Goal: Task Accomplishment & Management: Manage account settings

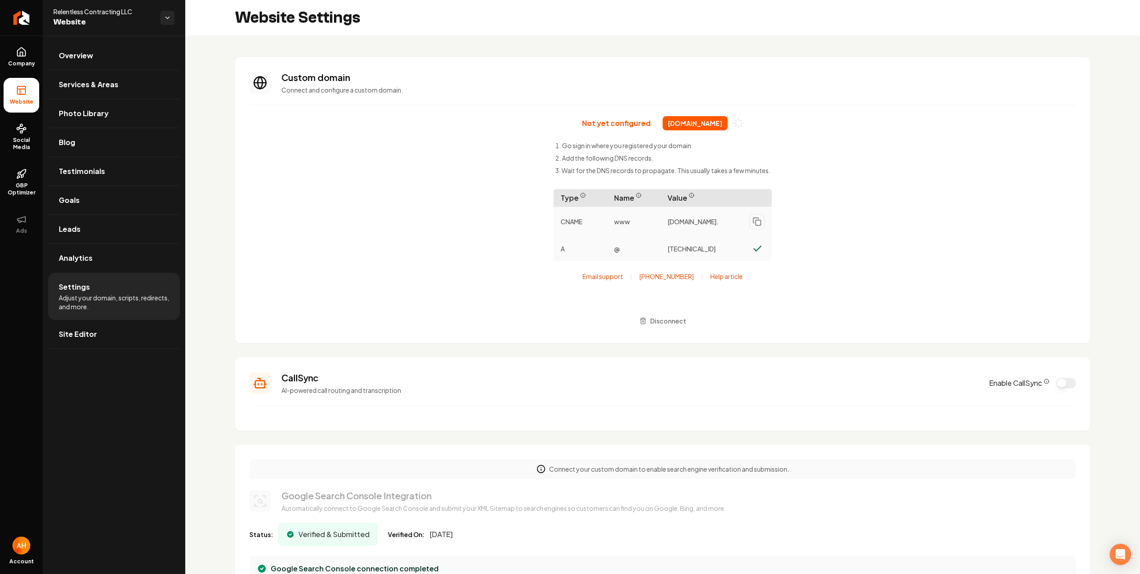
scroll to position [80, 0]
click at [385, 131] on div "Not yet configured relentlesscontracting.com Go sign in where you registered yo…" at bounding box center [662, 222] width 826 height 213
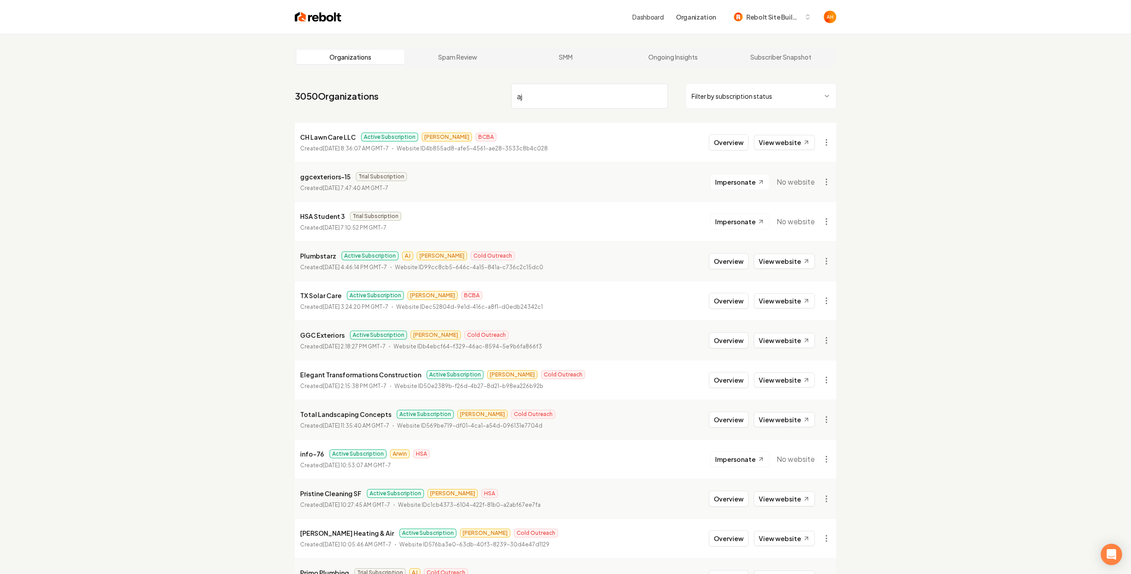
type input "aj"
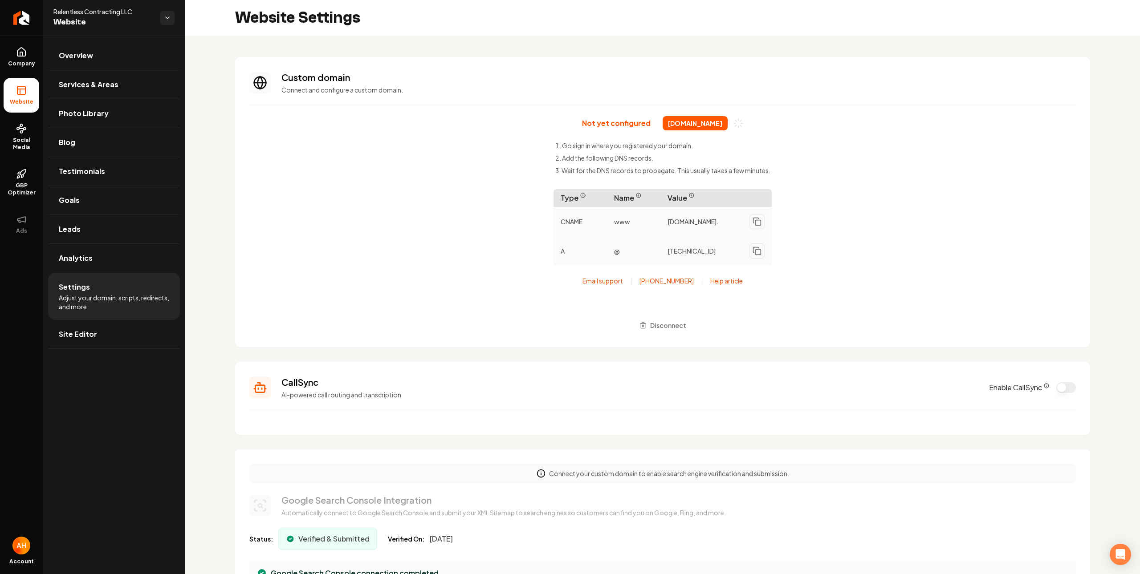
scroll to position [80, 0]
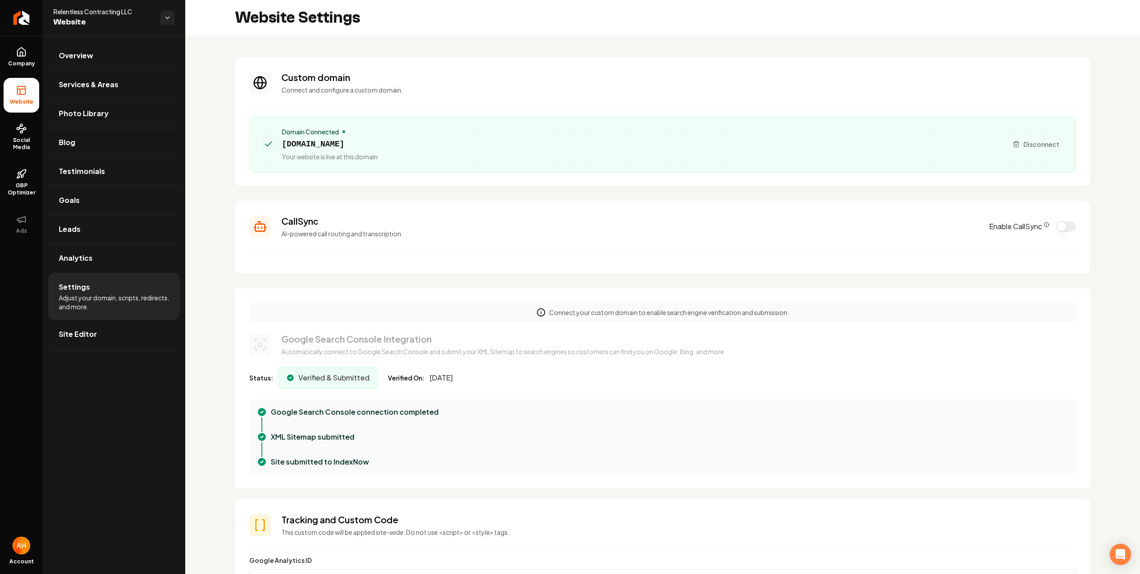
click at [402, 33] on div "Website Settings" at bounding box center [662, 18] width 954 height 36
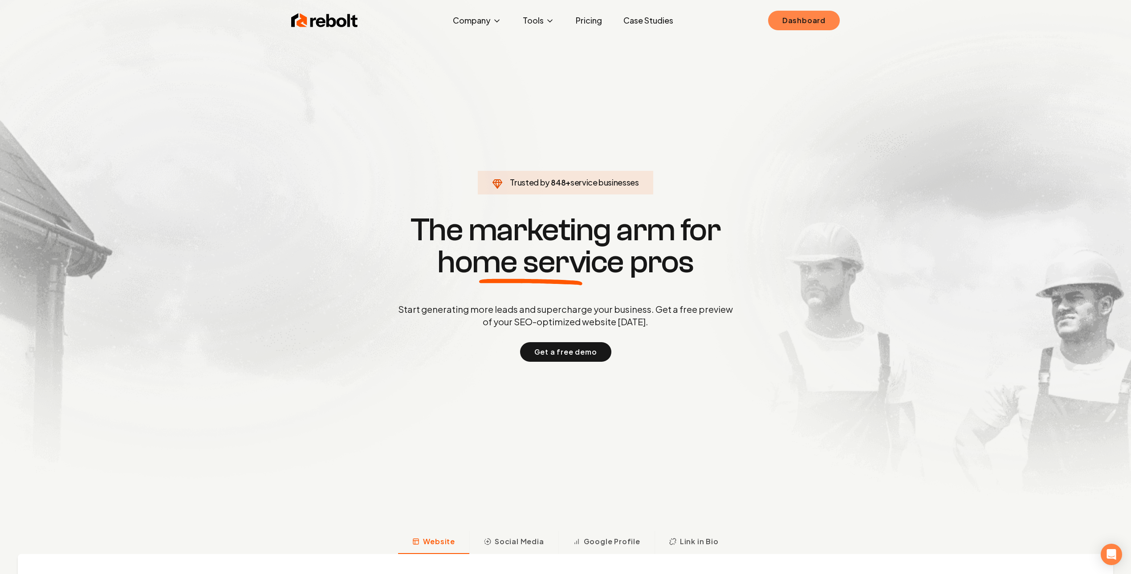
click at [830, 11] on link "Dashboard" at bounding box center [804, 21] width 72 height 20
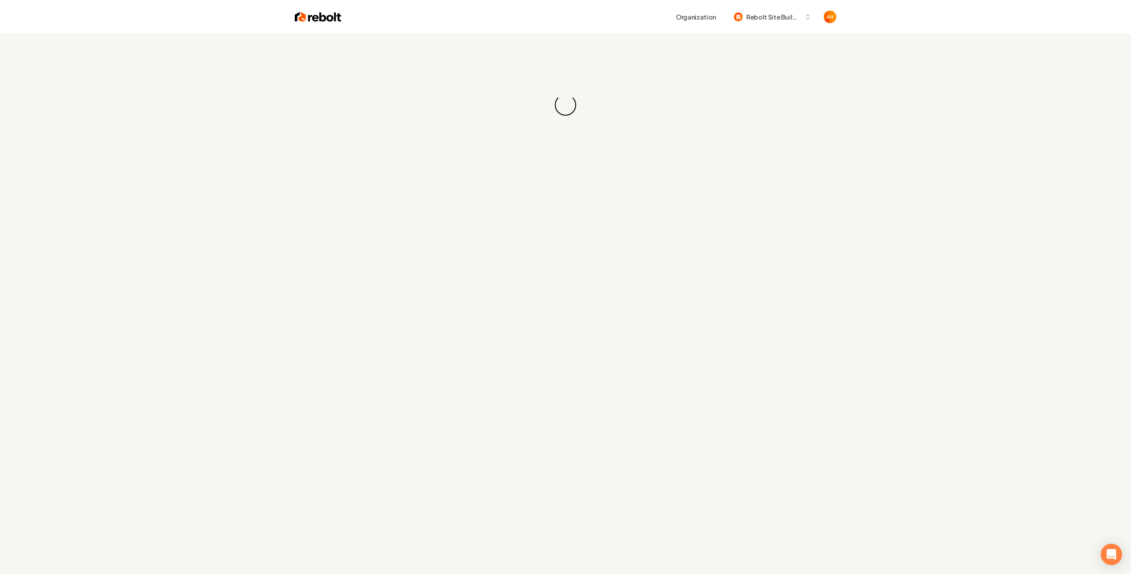
click at [669, 42] on div "Loading... Loading..." at bounding box center [565, 105] width 1131 height 142
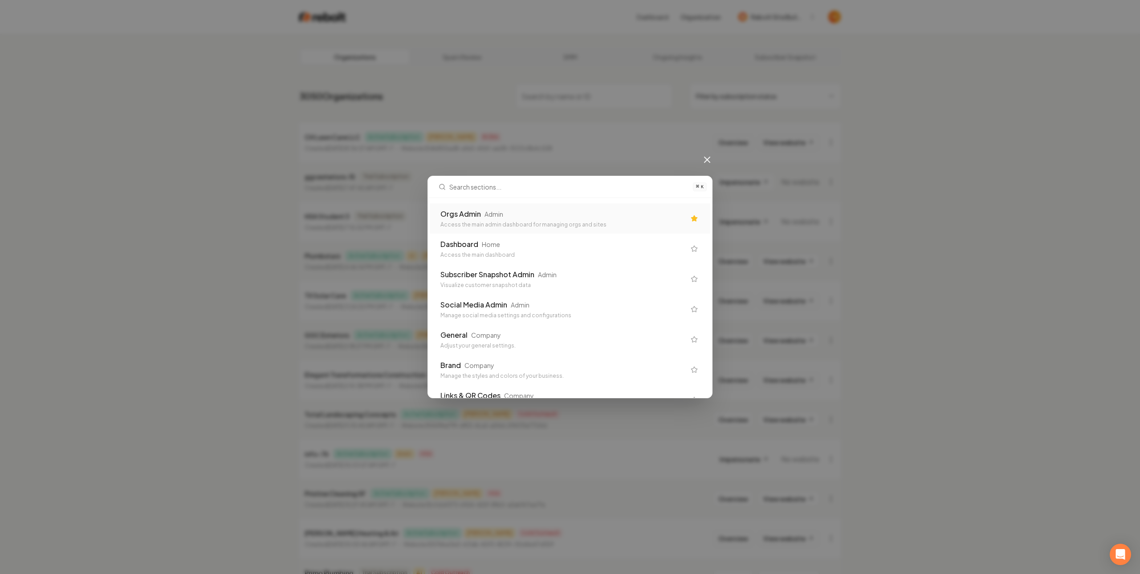
type input "a"
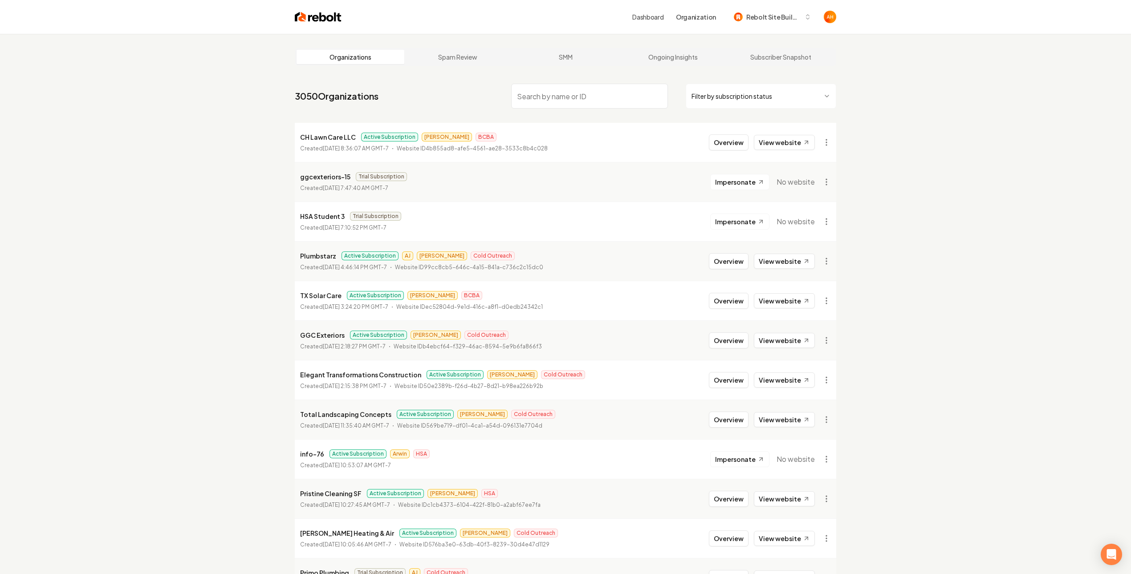
click at [605, 102] on input "search" at bounding box center [589, 96] width 157 height 25
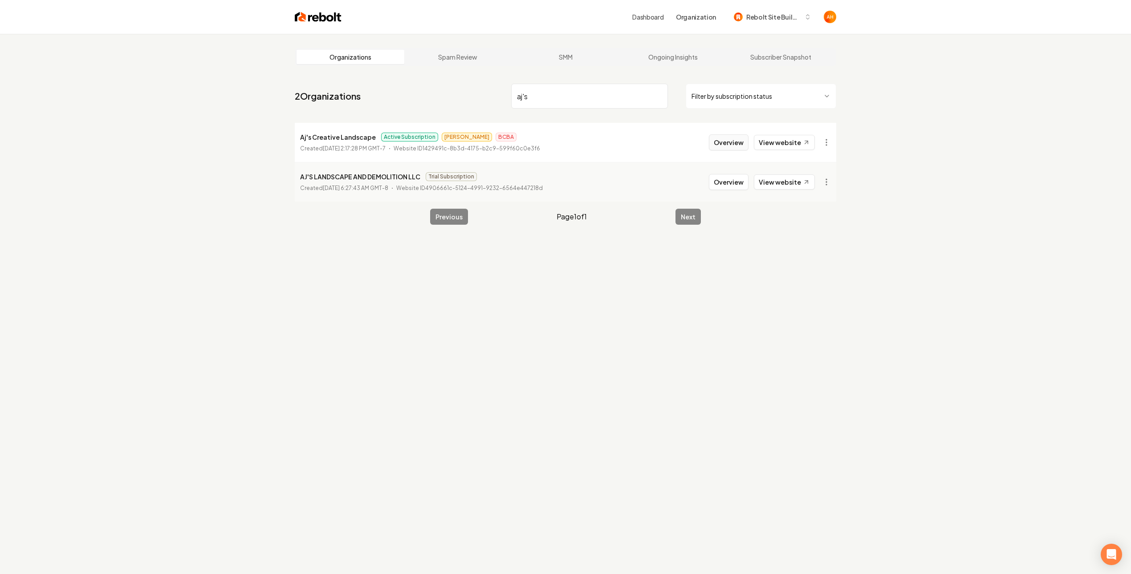
type input "aj's"
click at [727, 149] on button "Overview" at bounding box center [729, 142] width 40 height 16
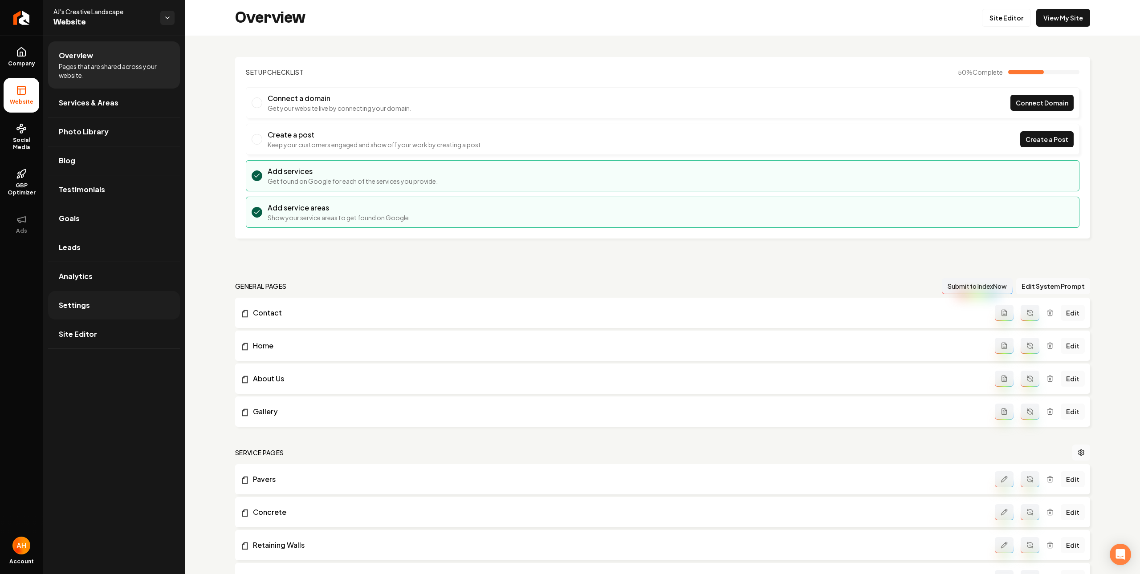
click at [101, 308] on link "Settings" at bounding box center [114, 305] width 132 height 28
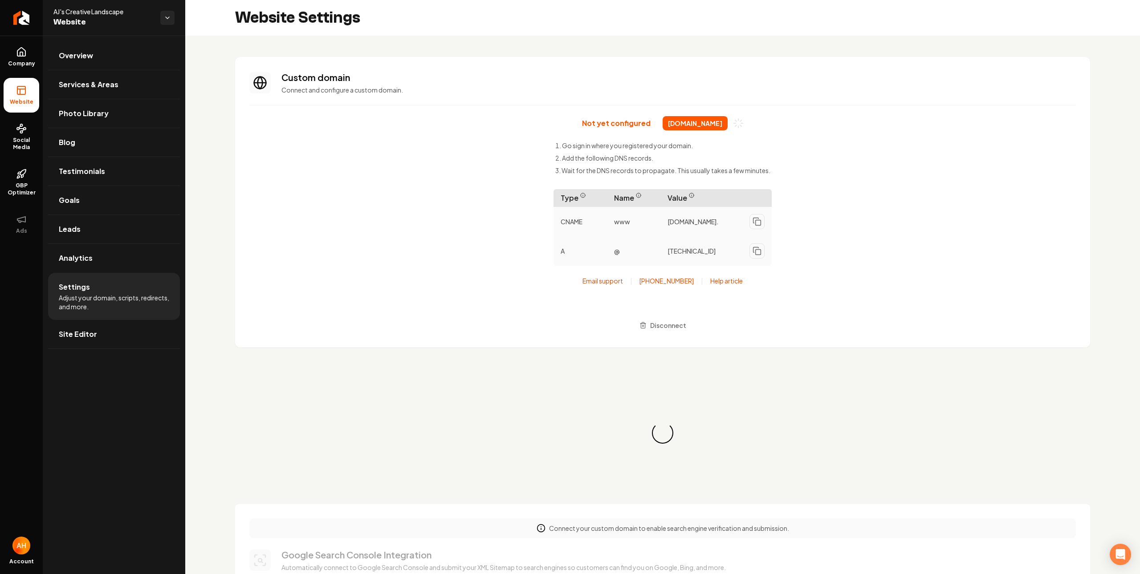
scroll to position [80, 0]
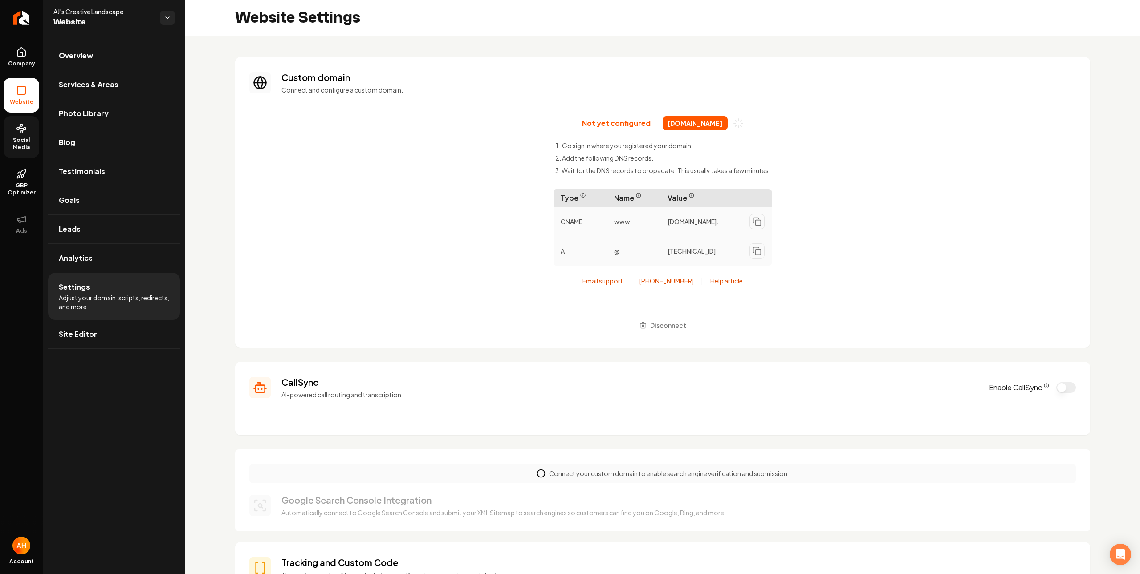
click at [16, 140] on span "Social Media" at bounding box center [22, 144] width 36 height 14
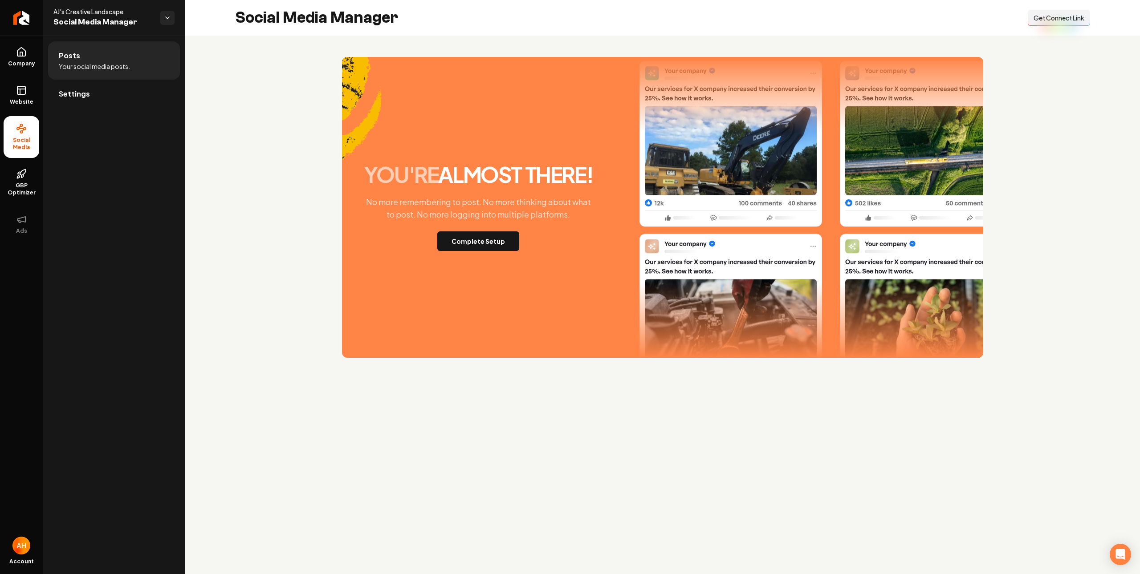
click at [520, 244] on div "you're almost there! No more remembering to post. No more thinking about what t…" at bounding box center [478, 207] width 240 height 87
click at [508, 240] on button "Complete Setup" at bounding box center [478, 241] width 82 height 20
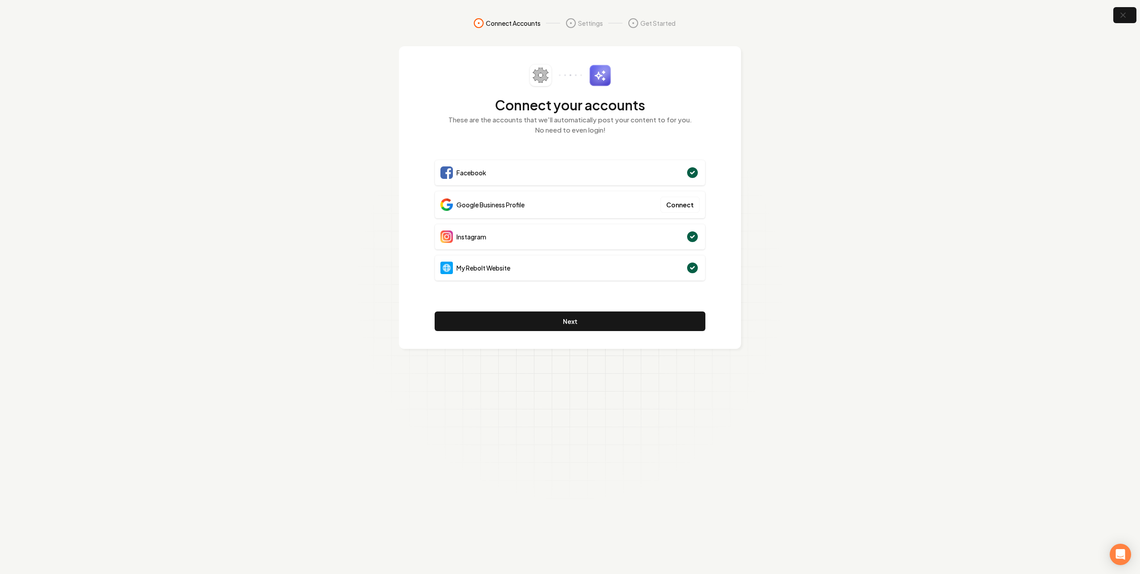
drag, startPoint x: 871, startPoint y: 43, endPoint x: 906, endPoint y: 55, distance: 36.7
click at [871, 43] on section "Connect Accounts Settings Get Started Connect your accounts These are the accou…" at bounding box center [570, 287] width 1140 height 574
click at [56, 553] on span "End Recording" at bounding box center [56, 555] width 11 height 11
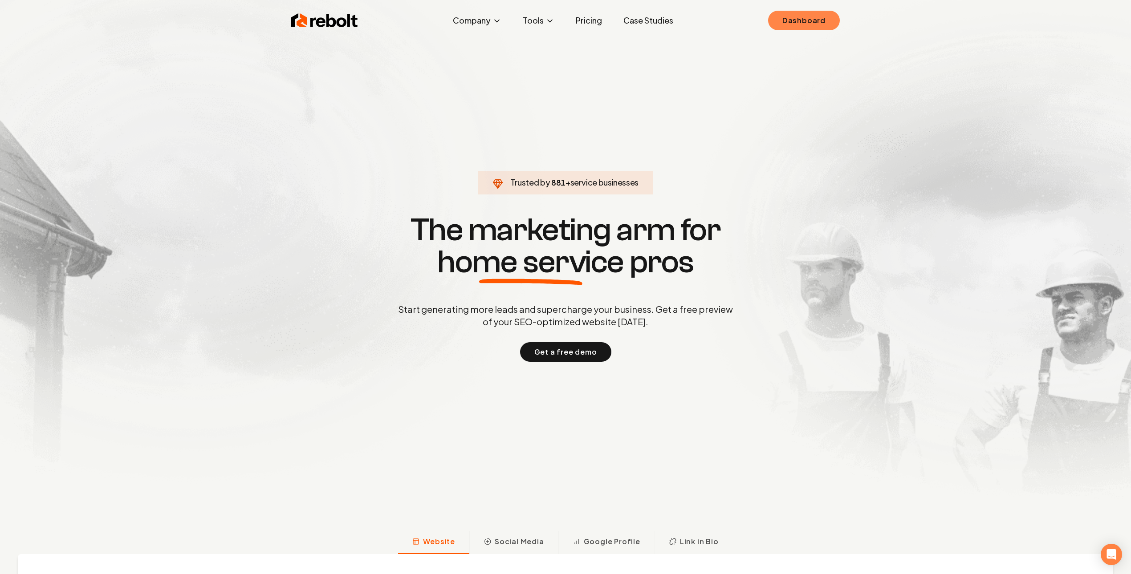
click at [798, 15] on link "Dashboard" at bounding box center [804, 21] width 72 height 20
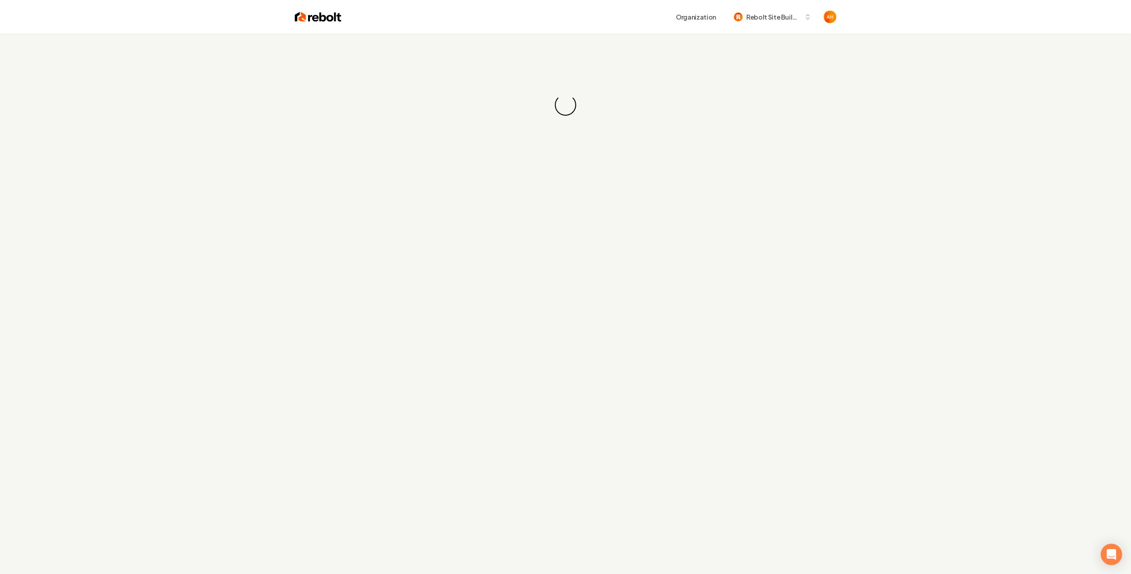
click at [633, 42] on div "Loading... Loading..." at bounding box center [565, 105] width 1131 height 142
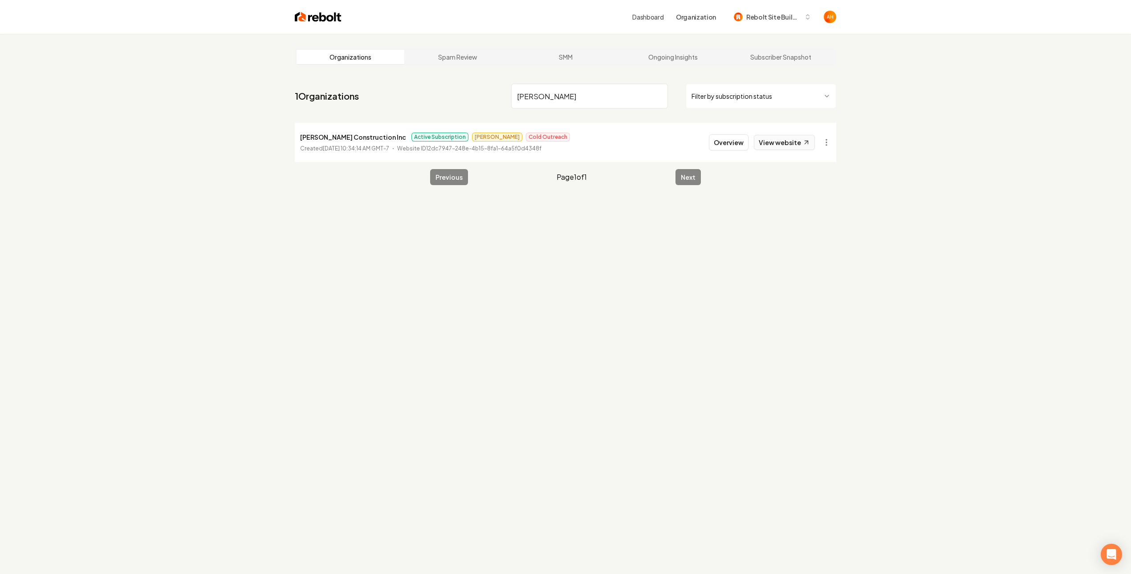
type input "karp"
click at [785, 146] on link "View website" at bounding box center [784, 142] width 61 height 15
click at [784, 171] on main "Organizations Spam Review SMM Ongoing Insights Subscriber Snapshot 1 Organizati…" at bounding box center [565, 117] width 570 height 166
click at [740, 146] on button "Overview" at bounding box center [729, 142] width 40 height 16
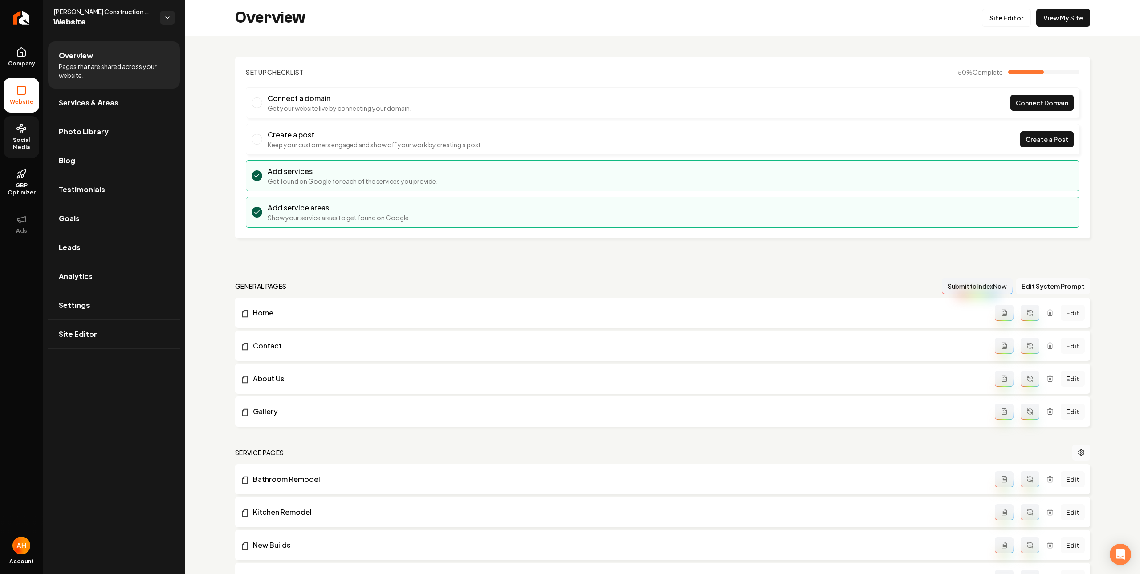
click at [30, 142] on span "Social Media" at bounding box center [22, 144] width 36 height 14
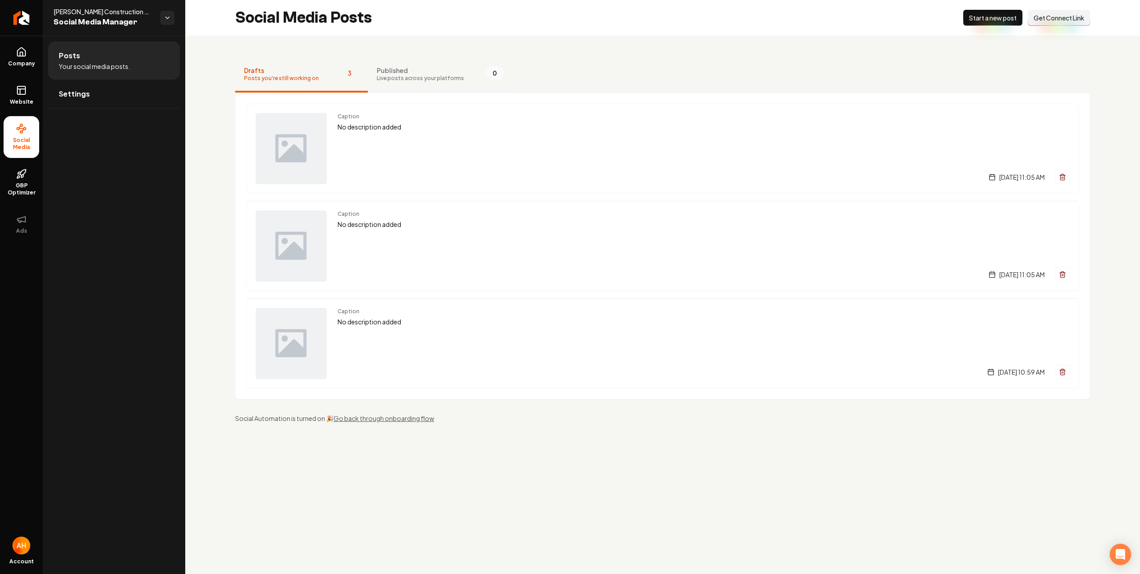
click at [414, 75] on span "Live posts across your platforms" at bounding box center [420, 78] width 87 height 7
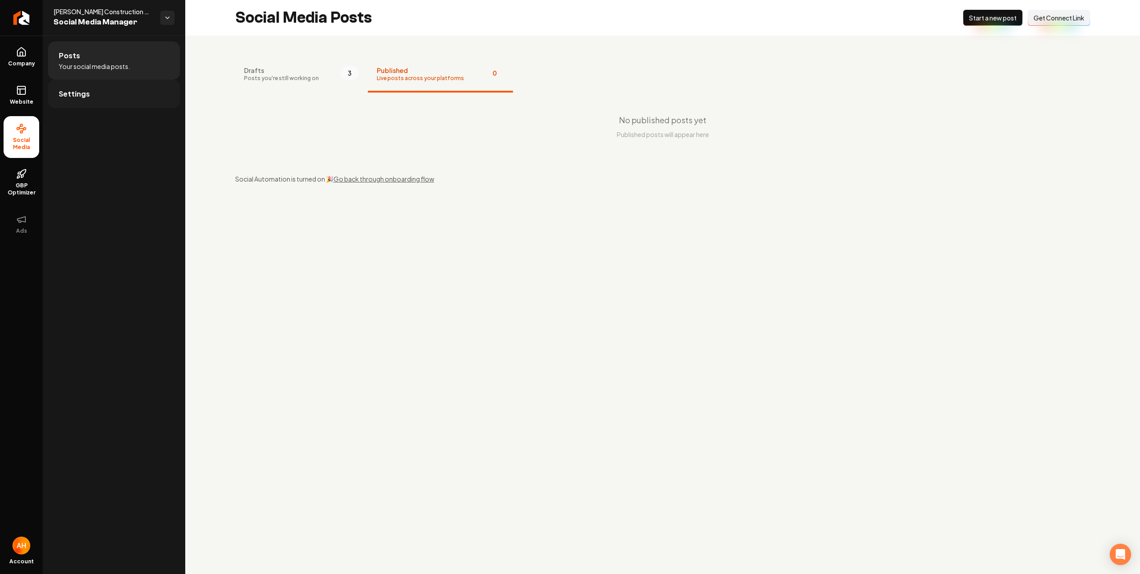
click at [90, 93] on link "Settings" at bounding box center [114, 94] width 132 height 28
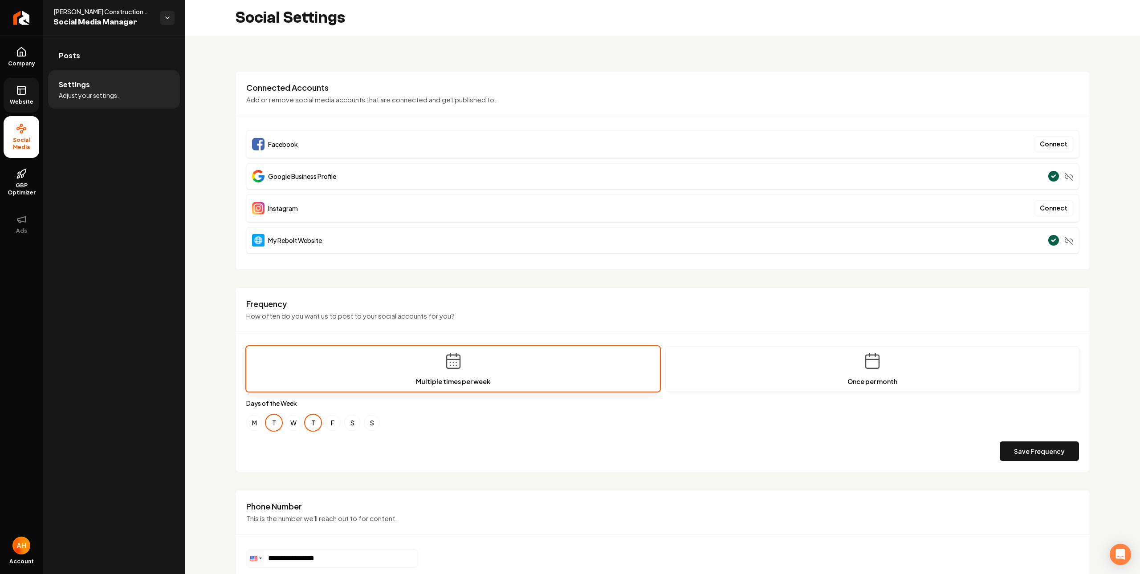
click at [24, 95] on icon at bounding box center [21, 90] width 11 height 11
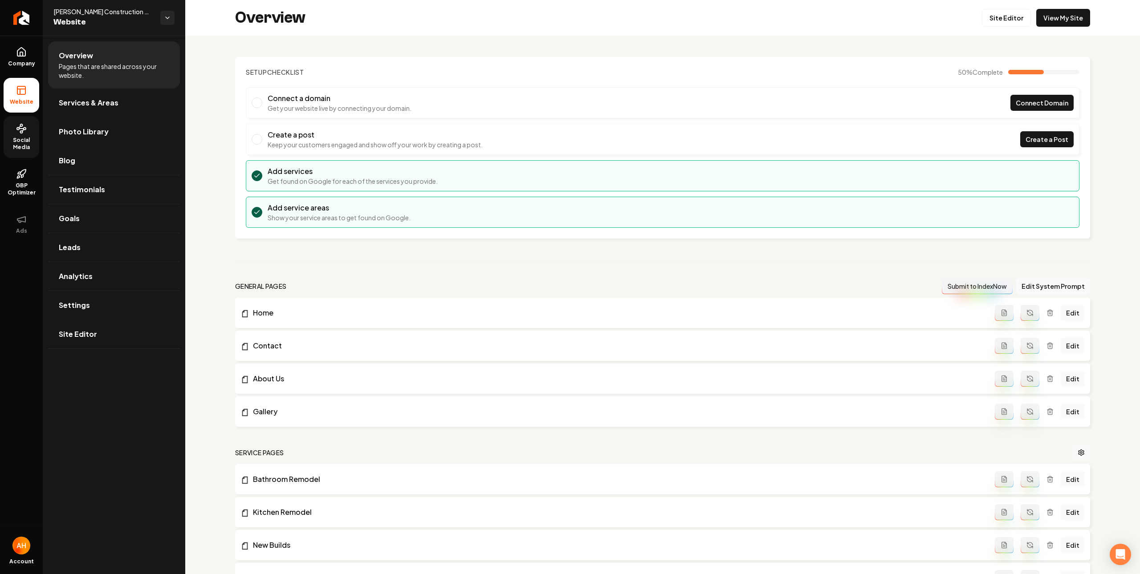
drag, startPoint x: 118, startPoint y: 128, endPoint x: 160, endPoint y: 130, distance: 42.8
click at [118, 128] on link "Photo Library" at bounding box center [114, 132] width 132 height 28
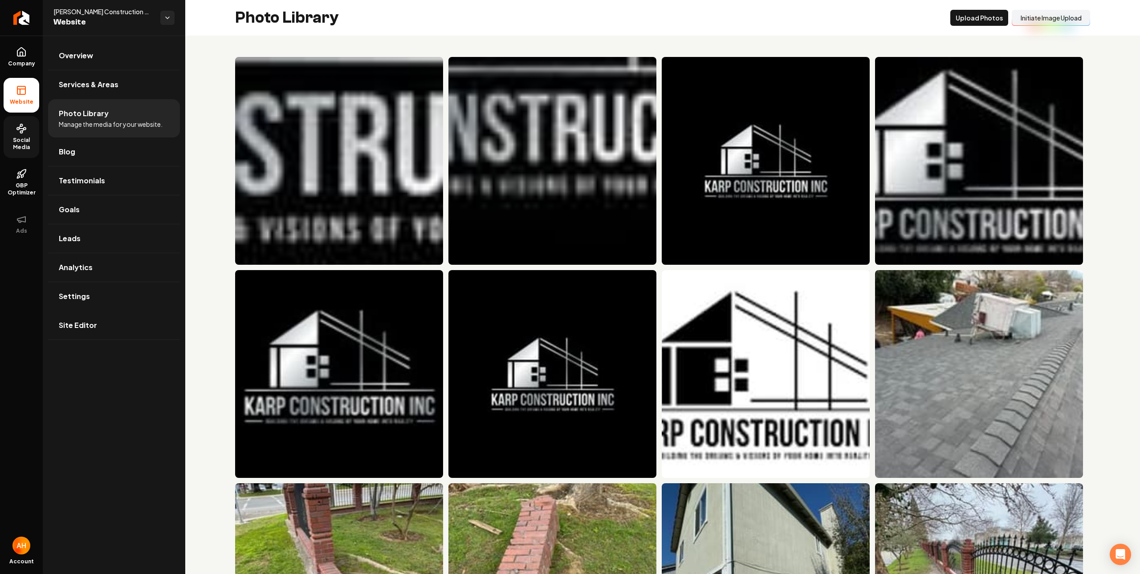
click at [1027, 26] on button "Initiate Image Upload" at bounding box center [1050, 18] width 78 height 16
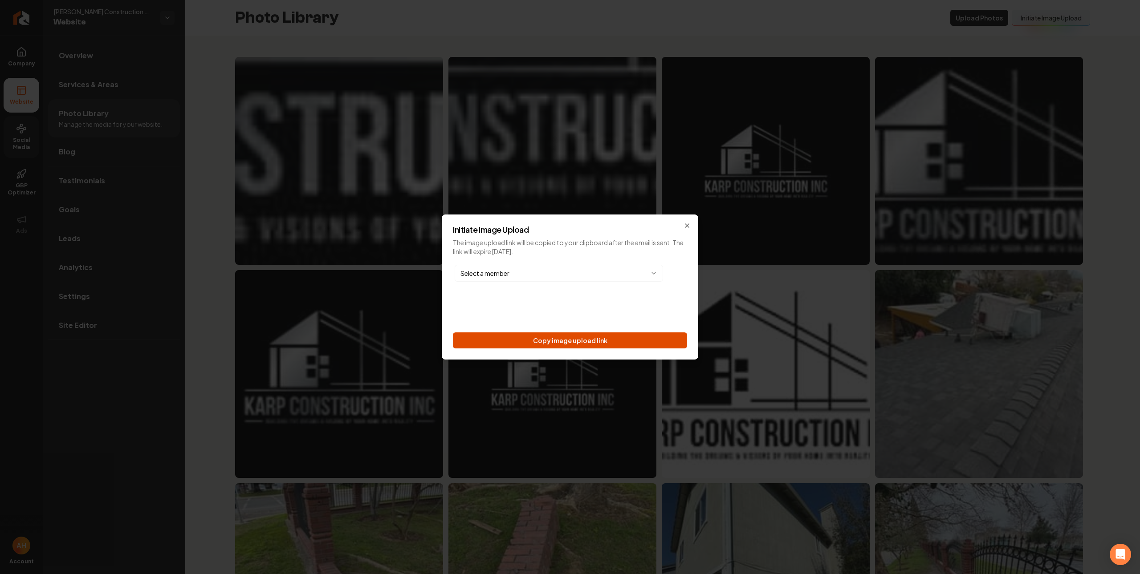
click at [597, 344] on button "Copy image upload link" at bounding box center [570, 341] width 234 height 16
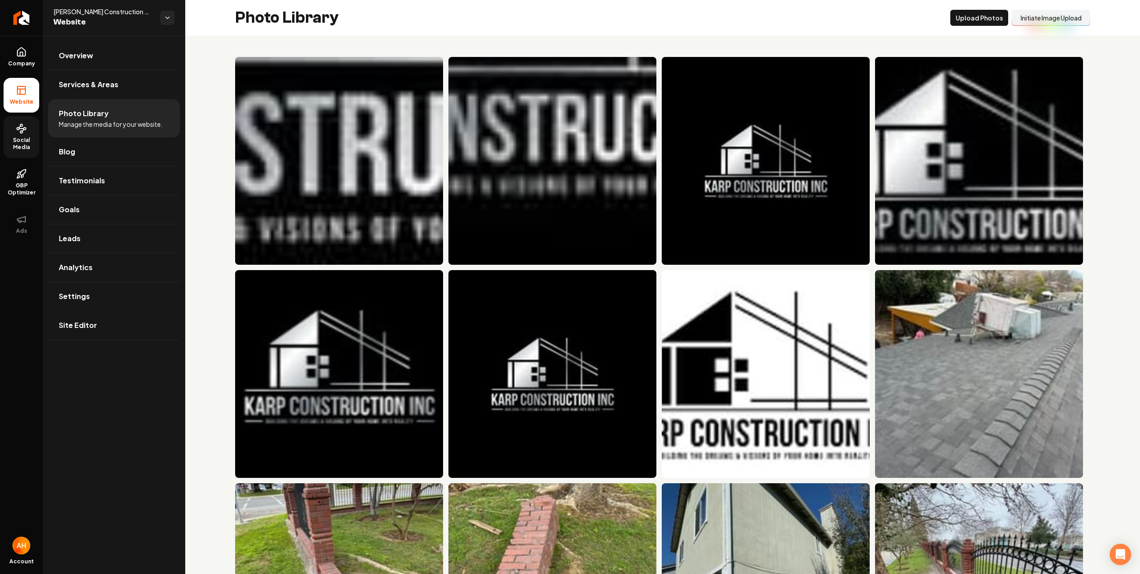
click at [19, 138] on span "Social Media" at bounding box center [22, 144] width 36 height 14
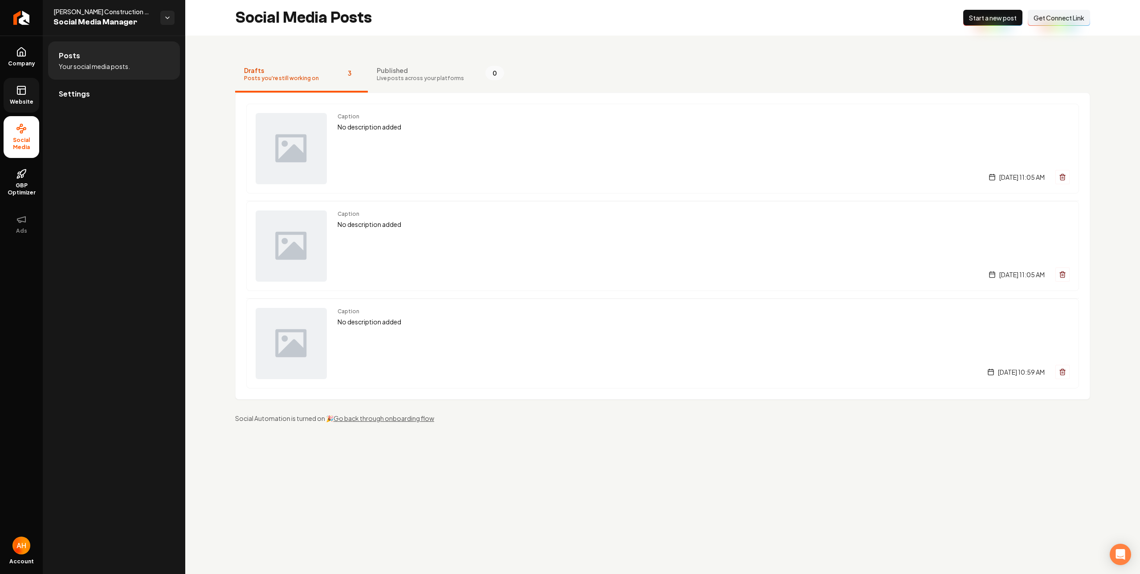
click at [742, 61] on nav "Drafts Posts you're still working on 3 Published Live posts across your platfor…" at bounding box center [662, 75] width 855 height 36
click at [801, 37] on div "Drafts Posts you're still working on 3 Published Live posts across your platfor…" at bounding box center [662, 240] width 954 height 409
click at [989, 15] on span "Start a new post" at bounding box center [993, 17] width 48 height 9
click at [476, 13] on div "Social Media Posts New Post Start a new post Connect Link Get Connect Link" at bounding box center [662, 18] width 954 height 36
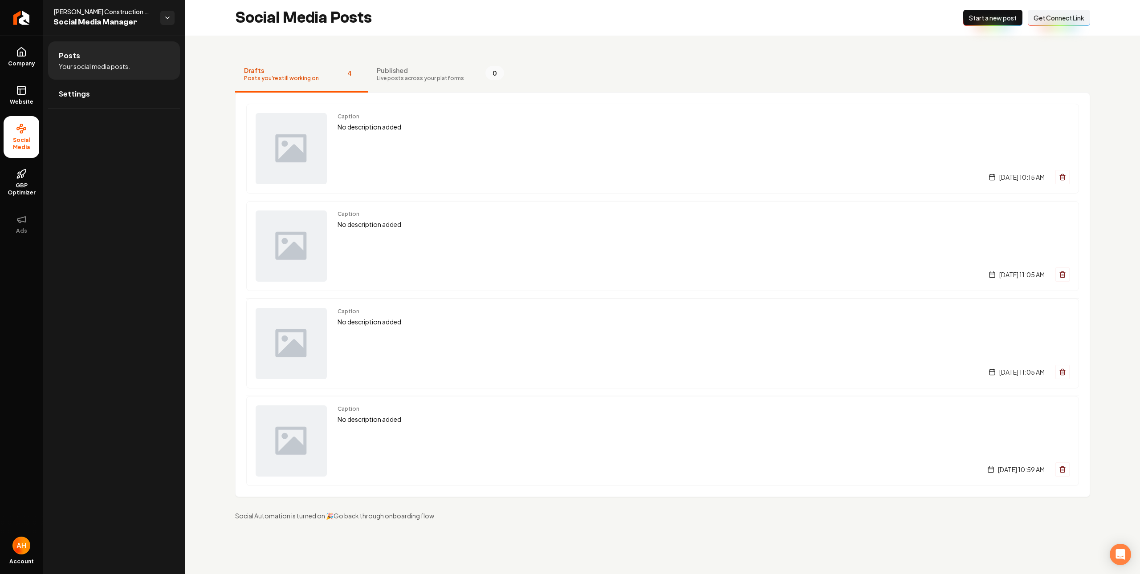
click at [467, 50] on div "Drafts Posts you're still working on 4 Published Live posts across your platfor…" at bounding box center [662, 289] width 954 height 506
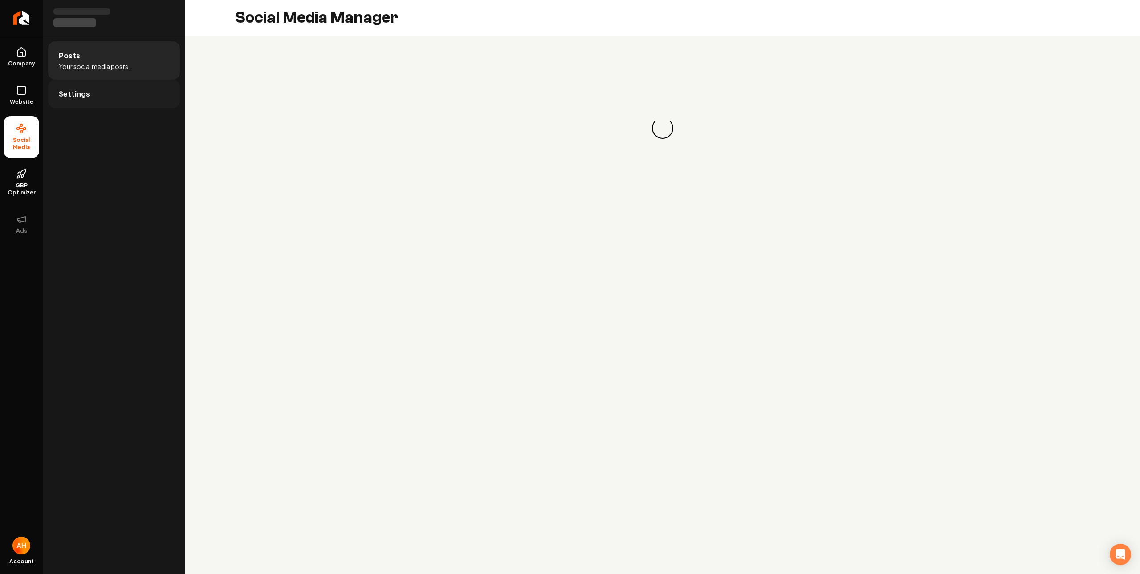
click at [117, 101] on link "Settings" at bounding box center [114, 94] width 132 height 28
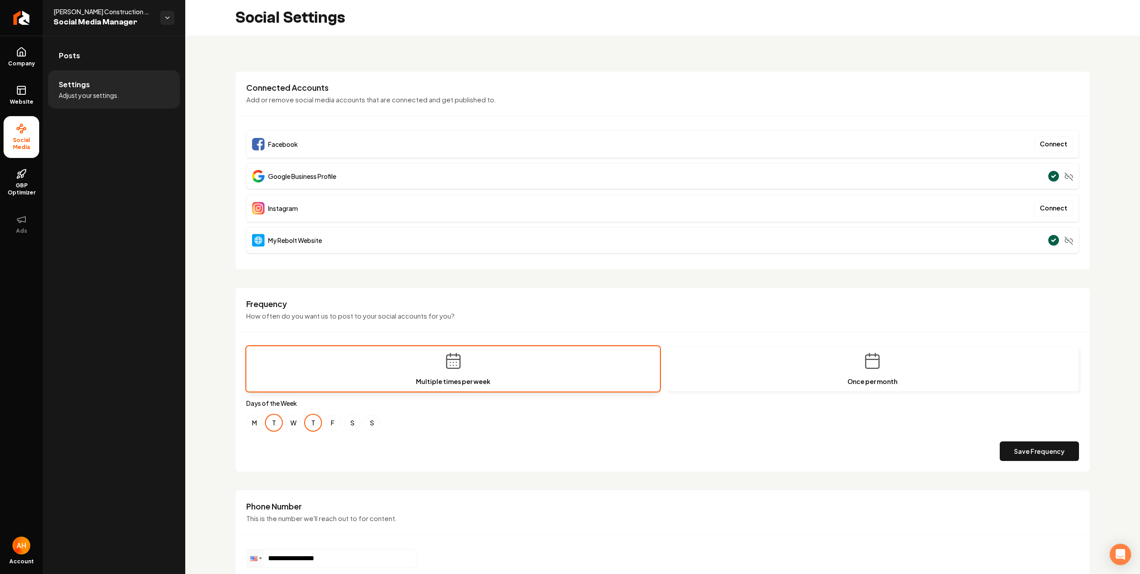
scroll to position [230, 0]
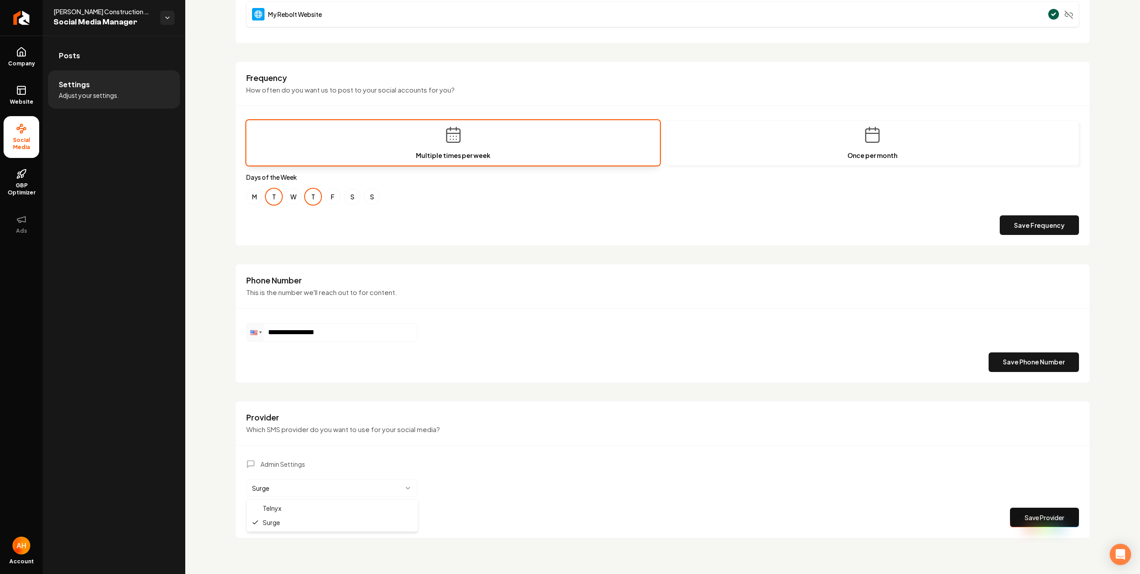
click at [397, 487] on html "**********" at bounding box center [570, 287] width 1140 height 574
click at [491, 437] on html "**********" at bounding box center [570, 287] width 1140 height 574
click at [145, 62] on link "Posts" at bounding box center [114, 55] width 132 height 28
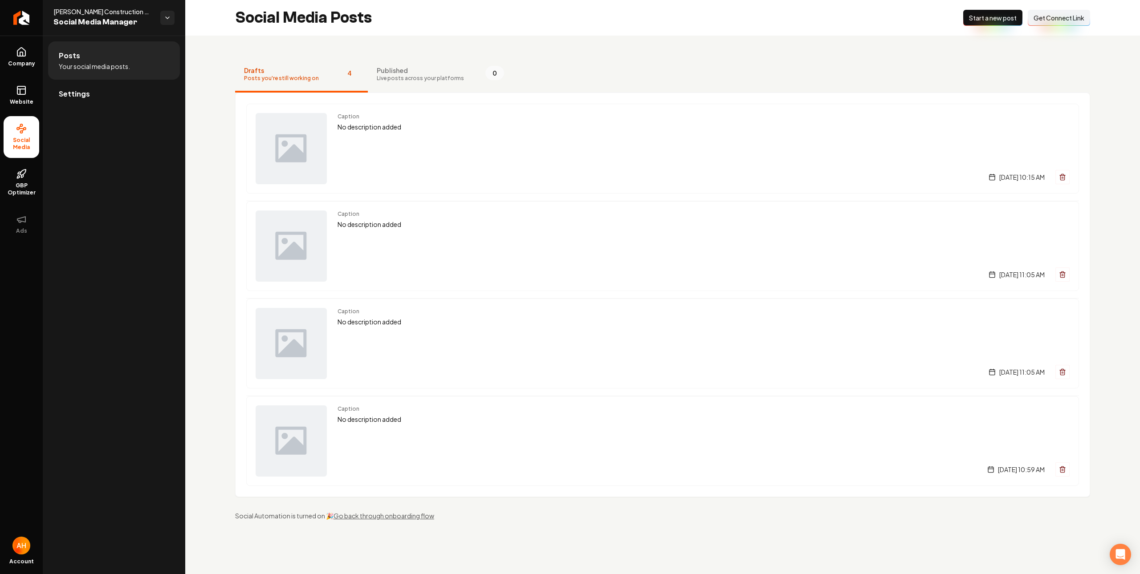
click at [598, 78] on nav "Drafts Posts you're still working on 4 Published Live posts across your platfor…" at bounding box center [662, 75] width 855 height 36
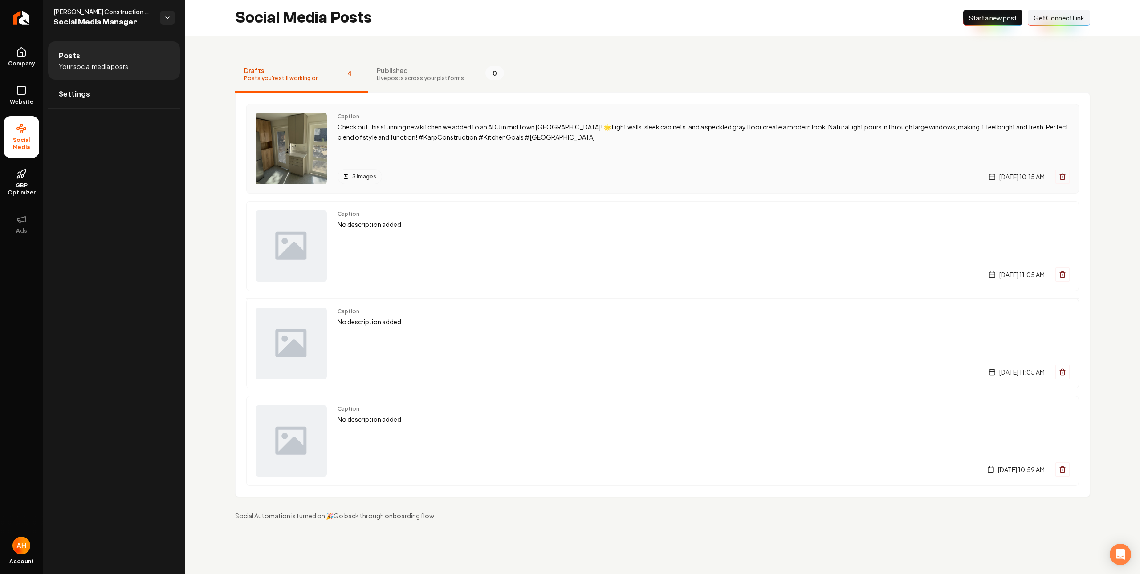
click at [443, 137] on p "Check out this stunning new kitchen we added to an ADU in mid town [GEOGRAPHIC_…" at bounding box center [703, 132] width 732 height 20
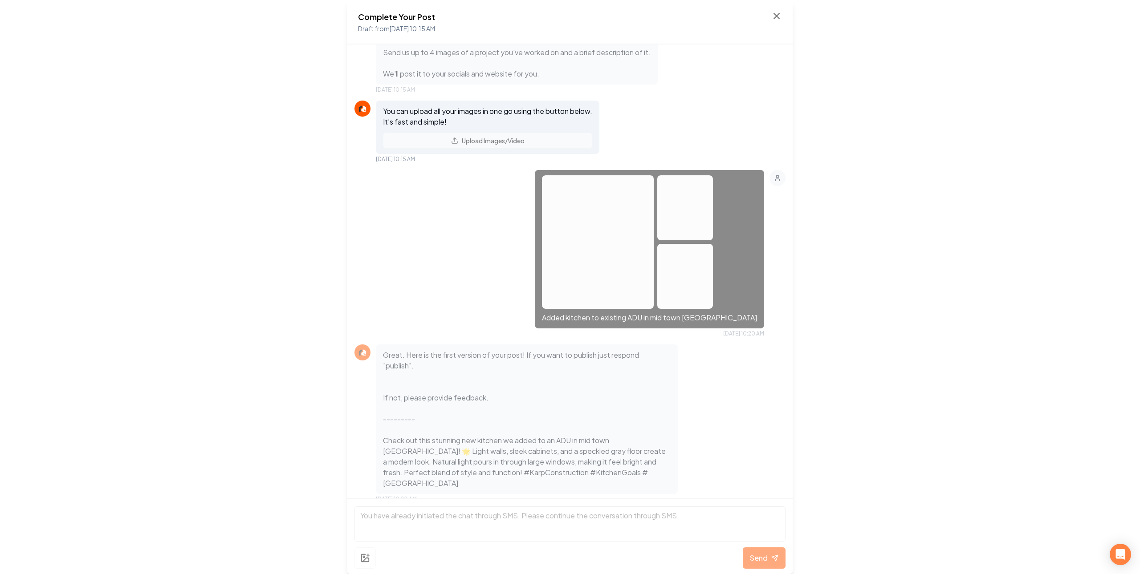
scroll to position [32, 0]
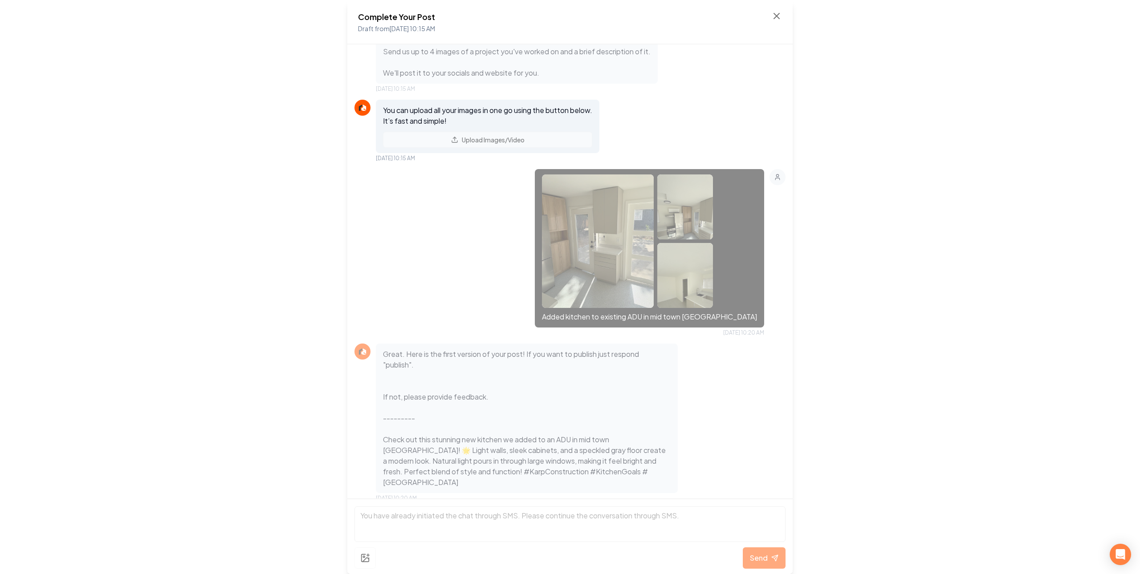
click at [765, 13] on div "Complete Your Post Draft from [DATE] 10:15 AM" at bounding box center [570, 22] width 424 height 23
click at [777, 13] on icon at bounding box center [776, 16] width 11 height 11
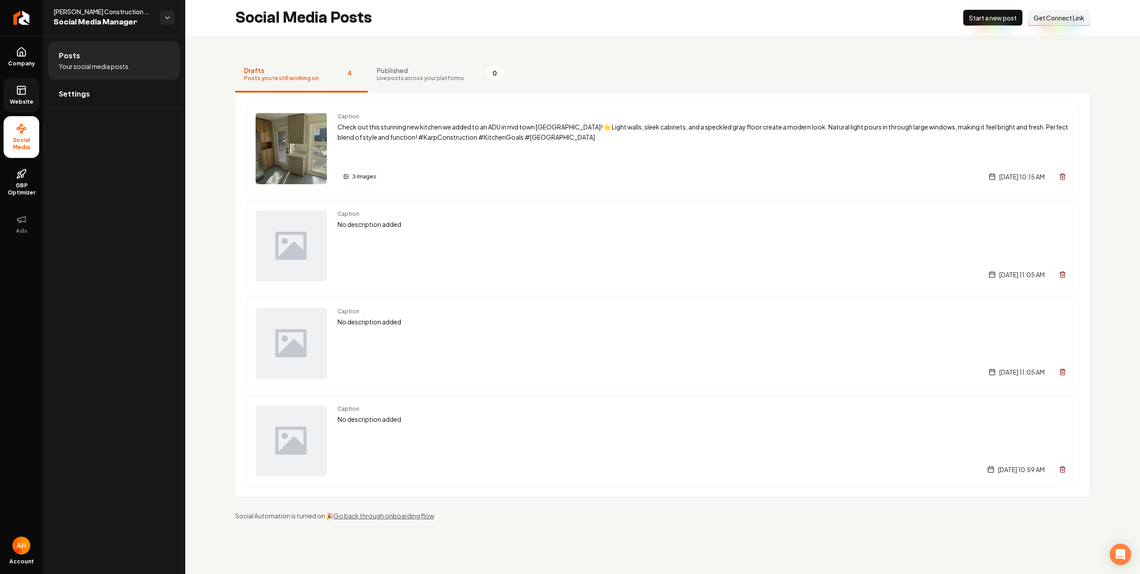
click at [33, 91] on link "Website" at bounding box center [22, 95] width 36 height 35
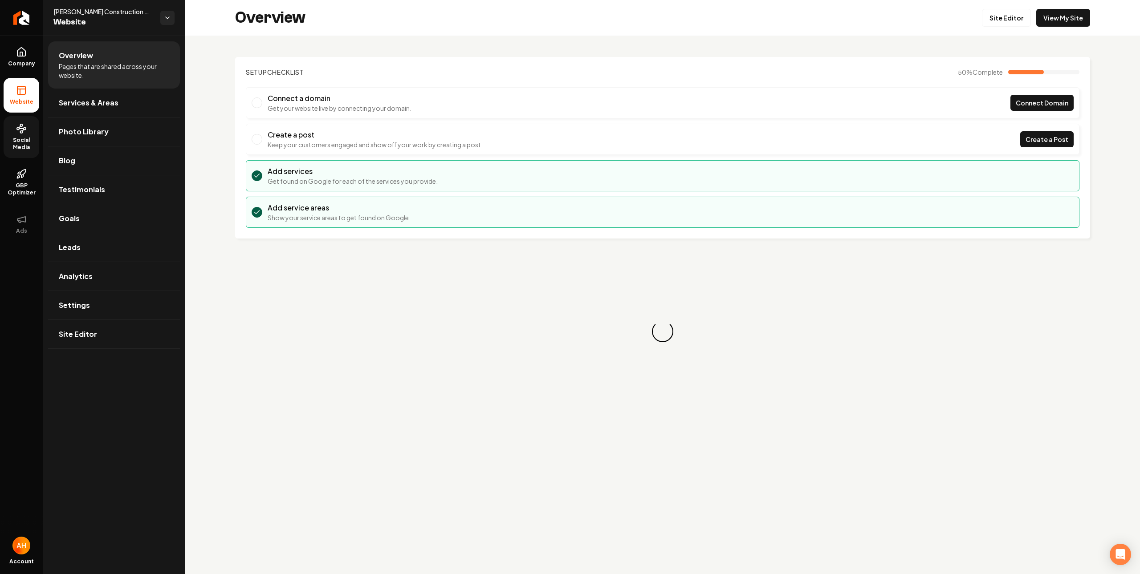
click at [19, 139] on span "Social Media" at bounding box center [22, 144] width 36 height 14
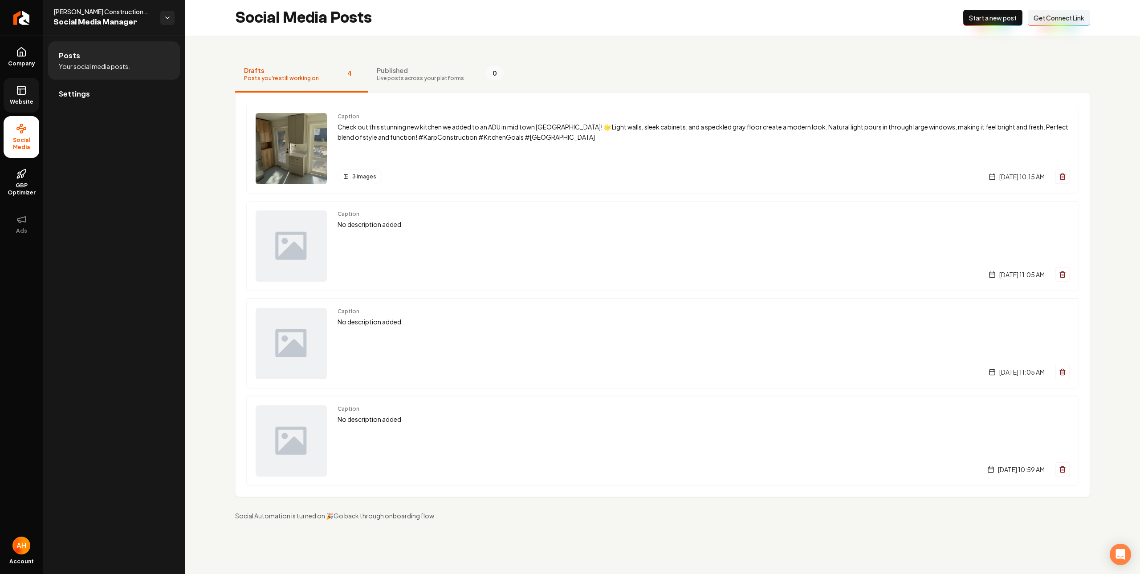
click at [127, 97] on link "Settings" at bounding box center [114, 94] width 132 height 28
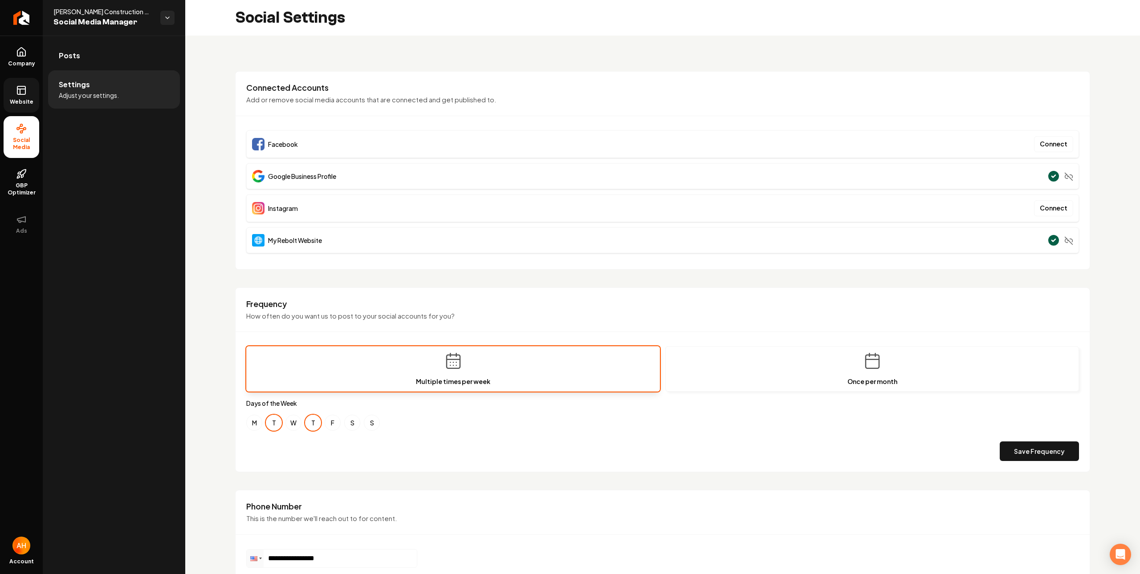
drag, startPoint x: 25, startPoint y: 108, endPoint x: 30, endPoint y: 106, distance: 5.4
click at [25, 108] on link "Website" at bounding box center [22, 95] width 36 height 35
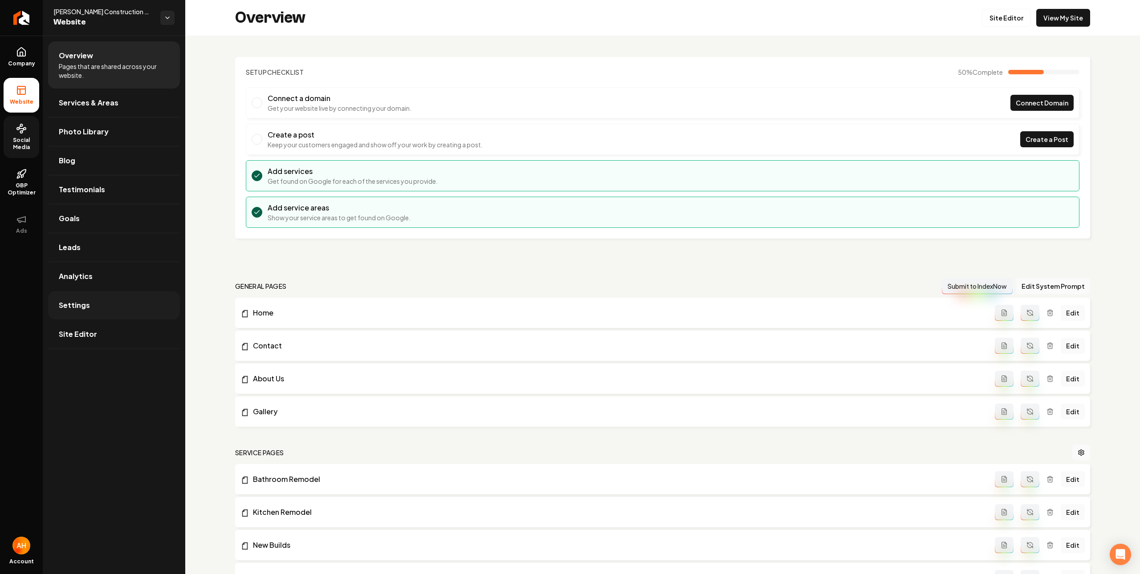
click at [93, 296] on link "Settings" at bounding box center [114, 305] width 132 height 28
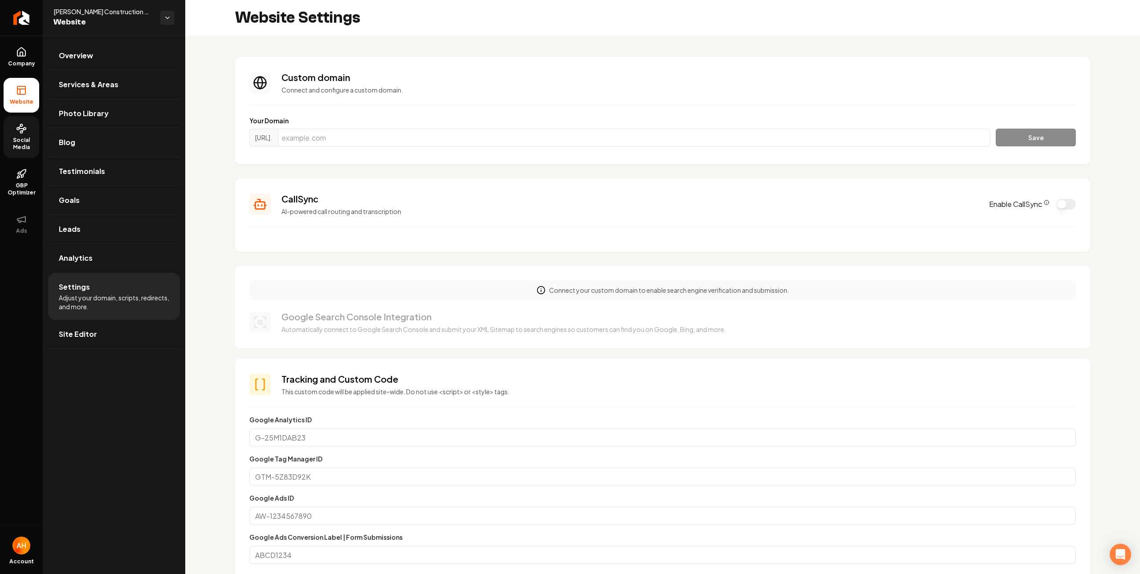
click at [23, 133] on icon at bounding box center [21, 128] width 11 height 11
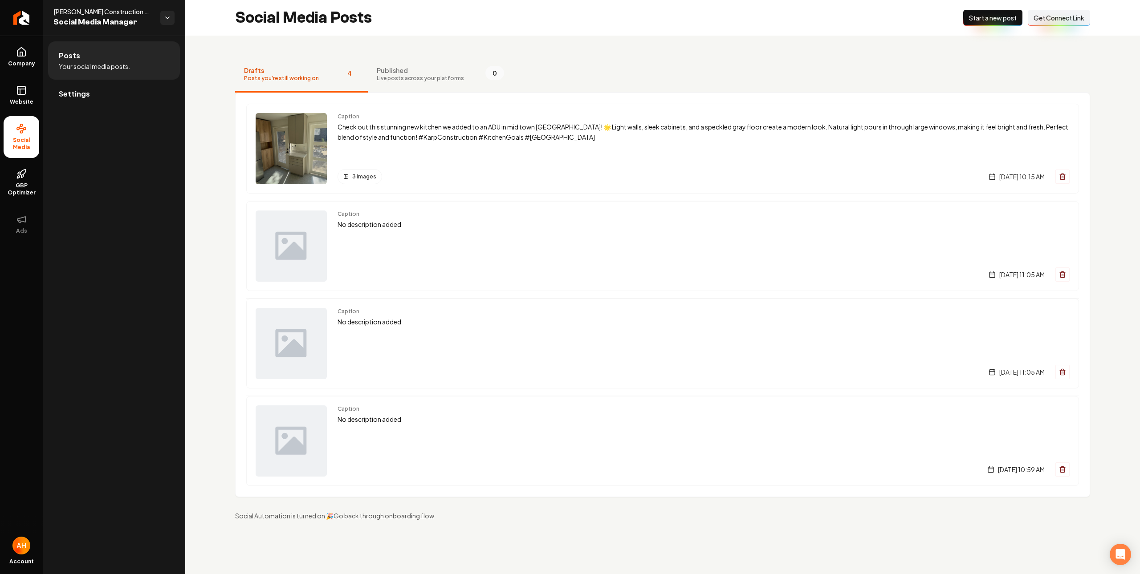
click at [603, 67] on nav "Drafts Posts you're still working on 4 Published Live posts across your platfor…" at bounding box center [662, 75] width 855 height 36
click at [418, 148] on div "Caption Check out this stunning new kitchen we added to an ADU in mid town [GEO…" at bounding box center [703, 148] width 732 height 71
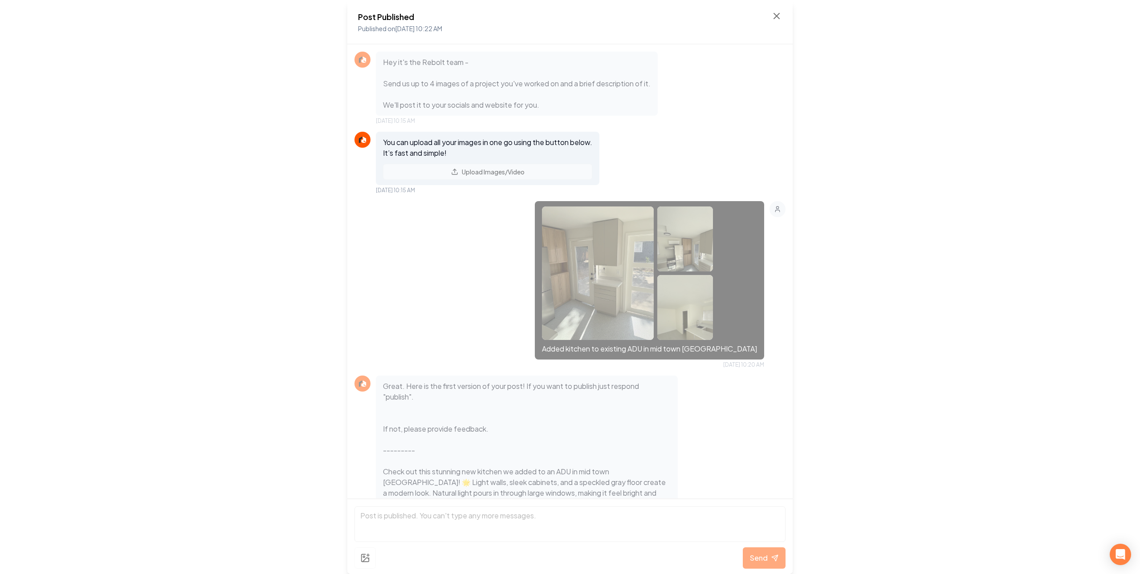
scroll to position [106, 0]
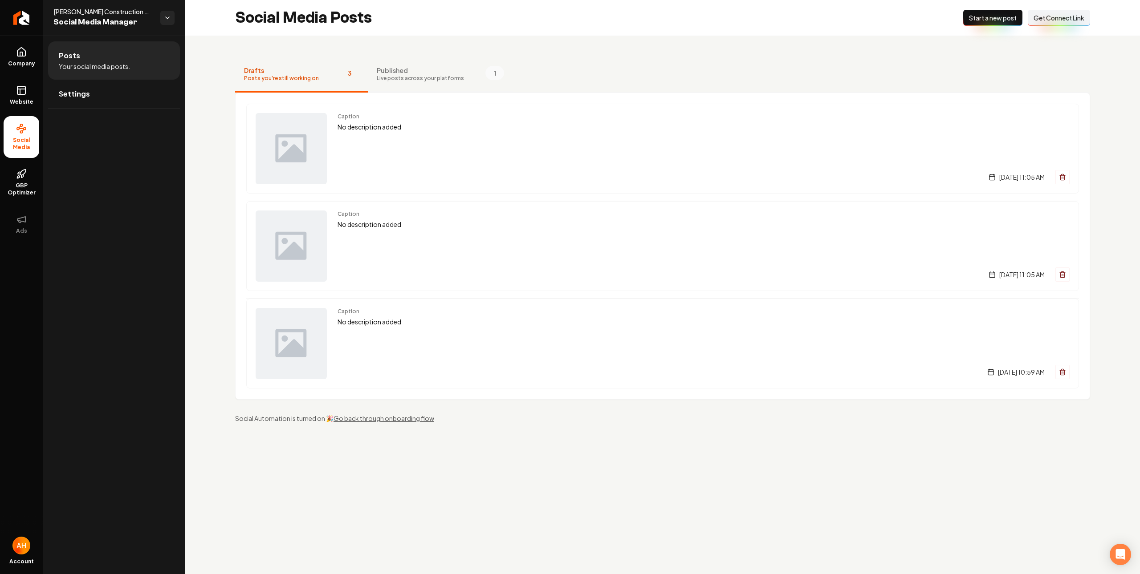
click at [441, 81] on span "Live posts across your platforms" at bounding box center [420, 78] width 87 height 7
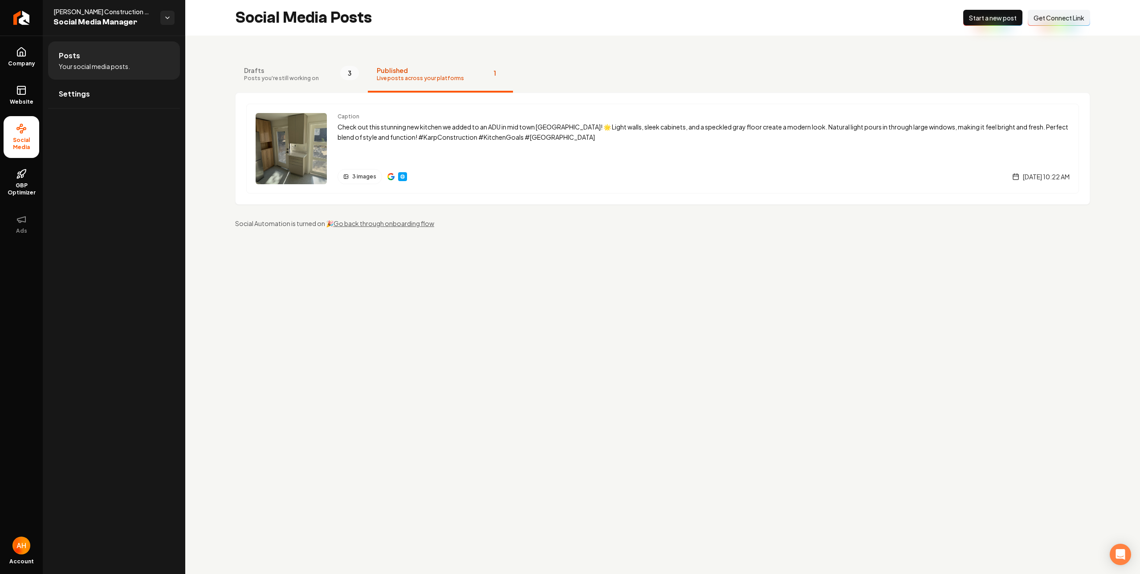
click at [993, 18] on span "Start a new post" at bounding box center [993, 17] width 48 height 9
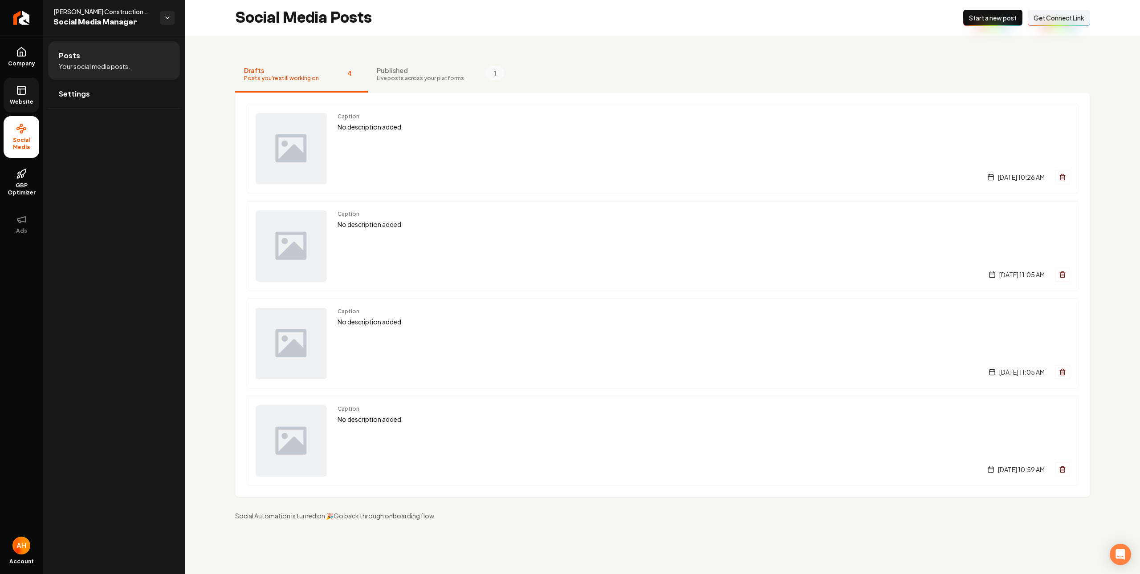
click at [16, 81] on link "Website" at bounding box center [22, 95] width 36 height 35
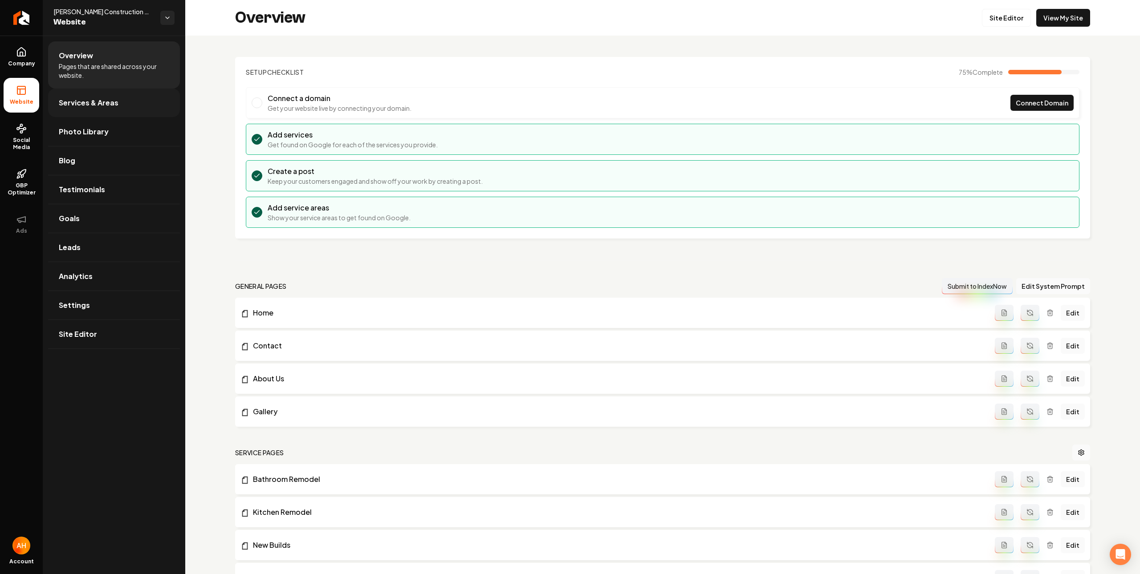
click at [122, 98] on link "Services & Areas" at bounding box center [114, 103] width 132 height 28
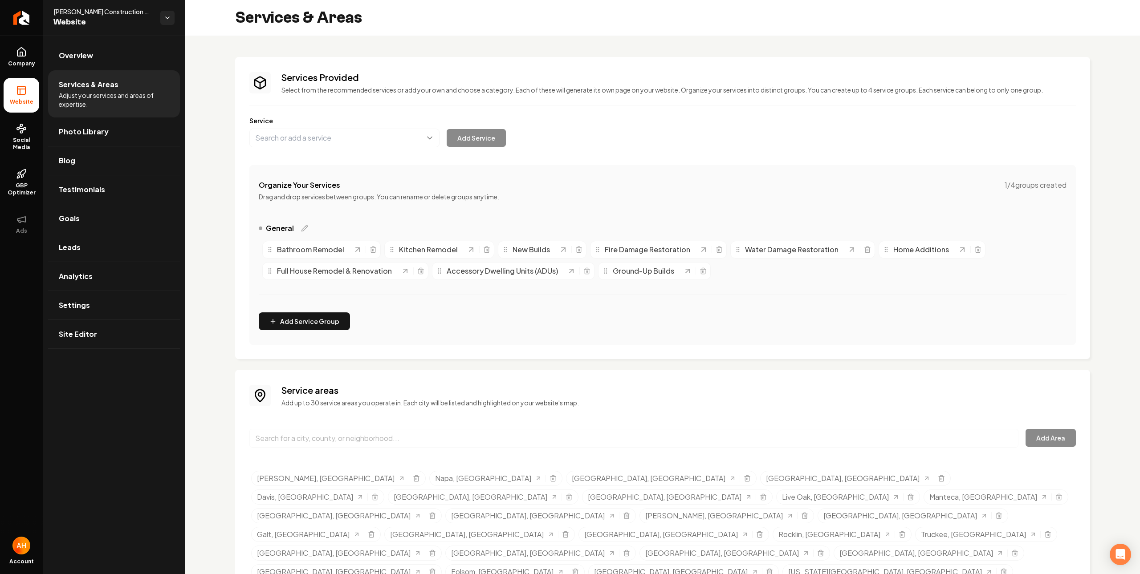
scroll to position [9, 0]
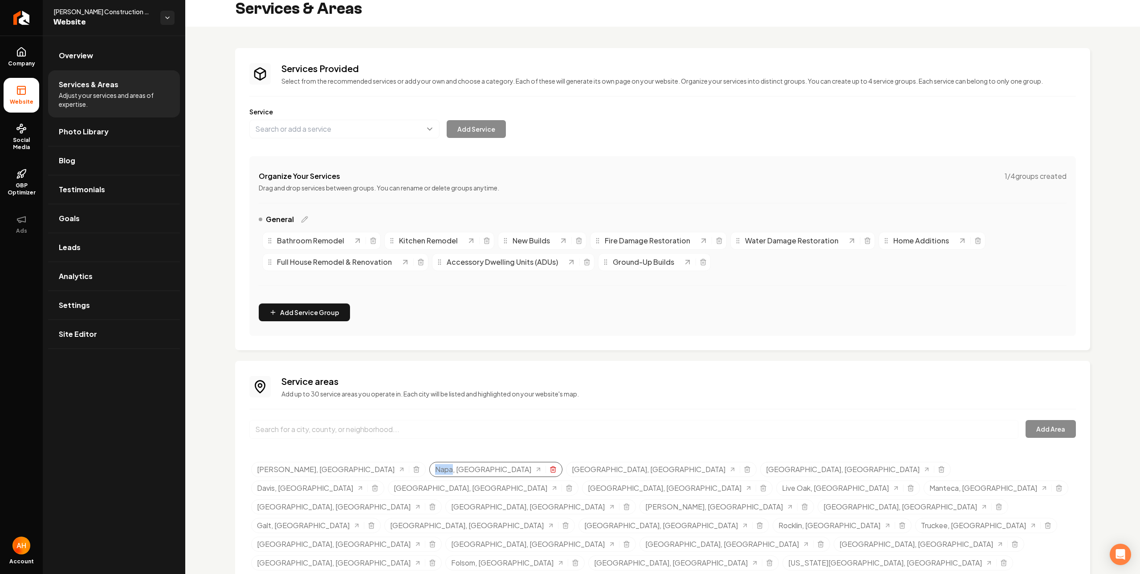
click at [549, 473] on icon "Selected tags" at bounding box center [552, 469] width 7 height 7
click at [801, 473] on icon "Selected tags" at bounding box center [804, 469] width 7 height 7
click at [24, 137] on span "Social Media" at bounding box center [22, 144] width 36 height 14
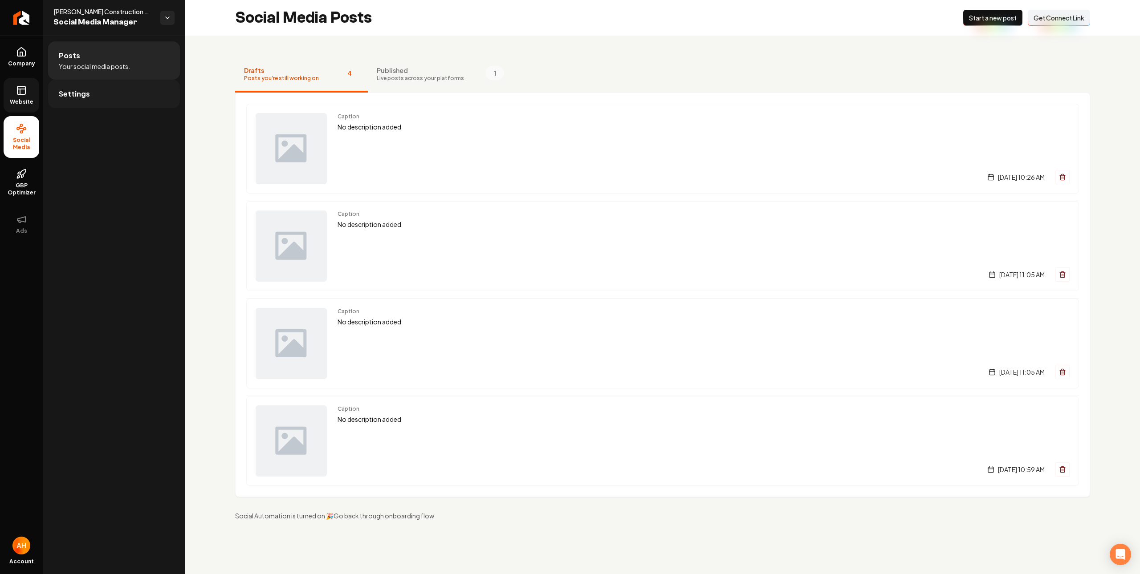
click at [131, 96] on link "Settings" at bounding box center [114, 94] width 132 height 28
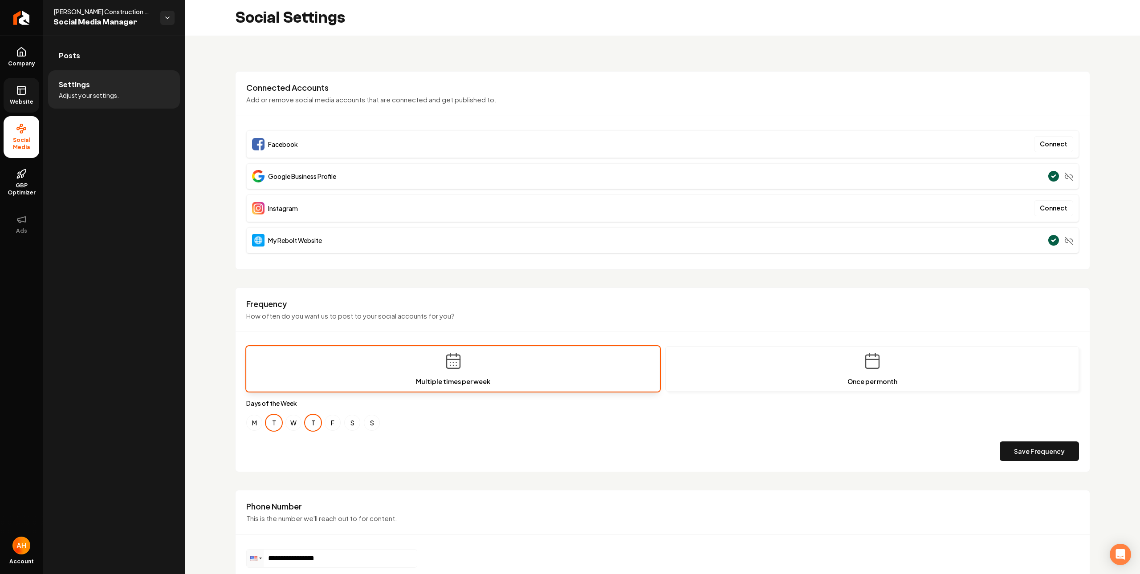
click at [29, 94] on link "Website" at bounding box center [22, 95] width 36 height 35
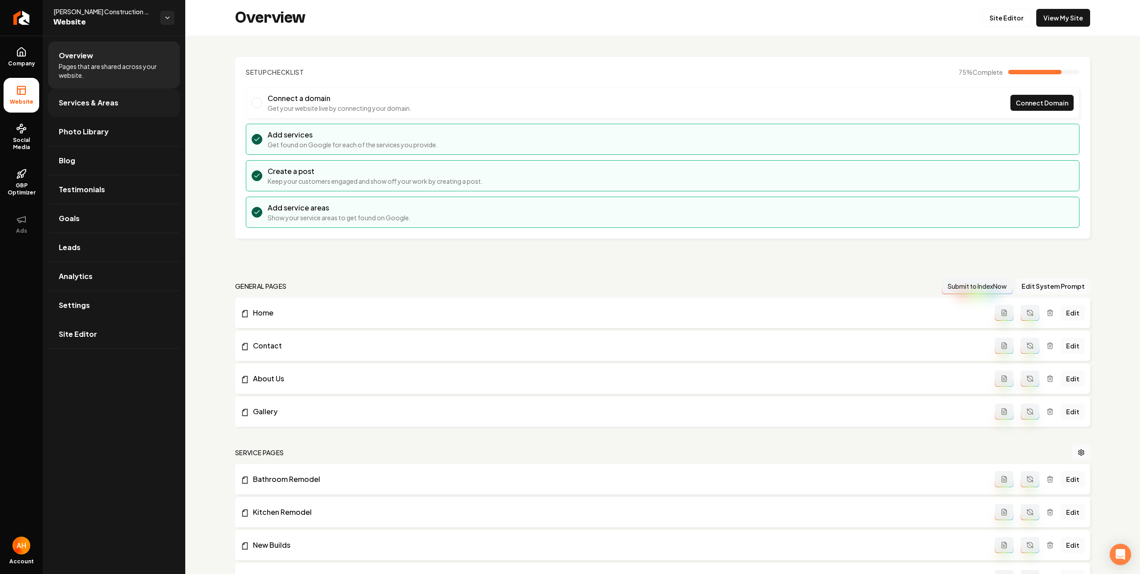
click at [97, 107] on span "Services & Areas" at bounding box center [89, 102] width 60 height 11
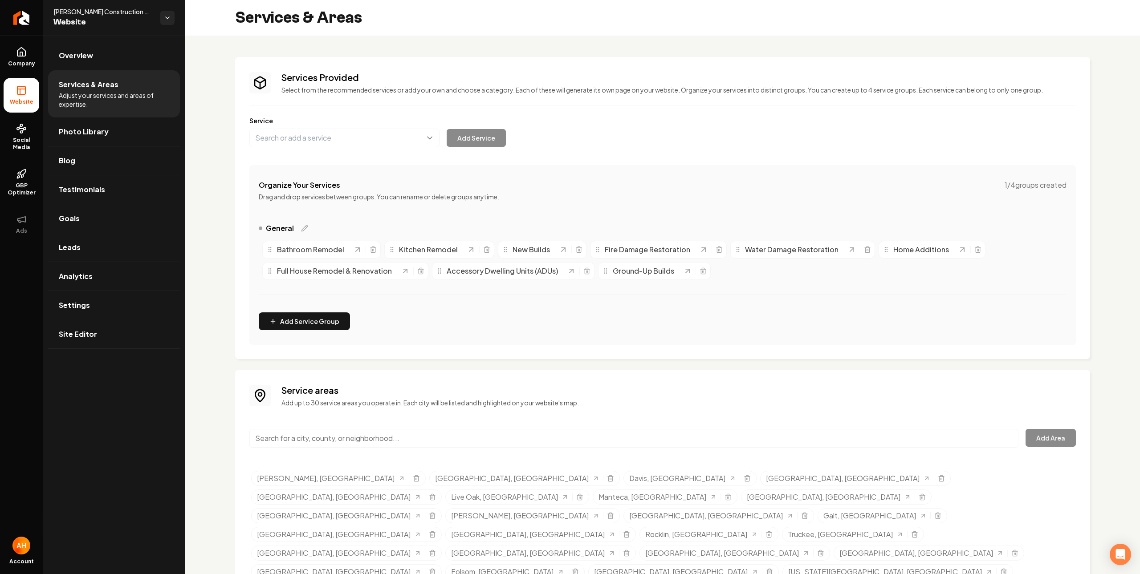
click at [736, 124] on label "Service" at bounding box center [662, 120] width 826 height 9
click at [942, 479] on line "Selected tags" at bounding box center [942, 479] width 0 height 2
click at [410, 437] on input "Main content area" at bounding box center [633, 438] width 769 height 19
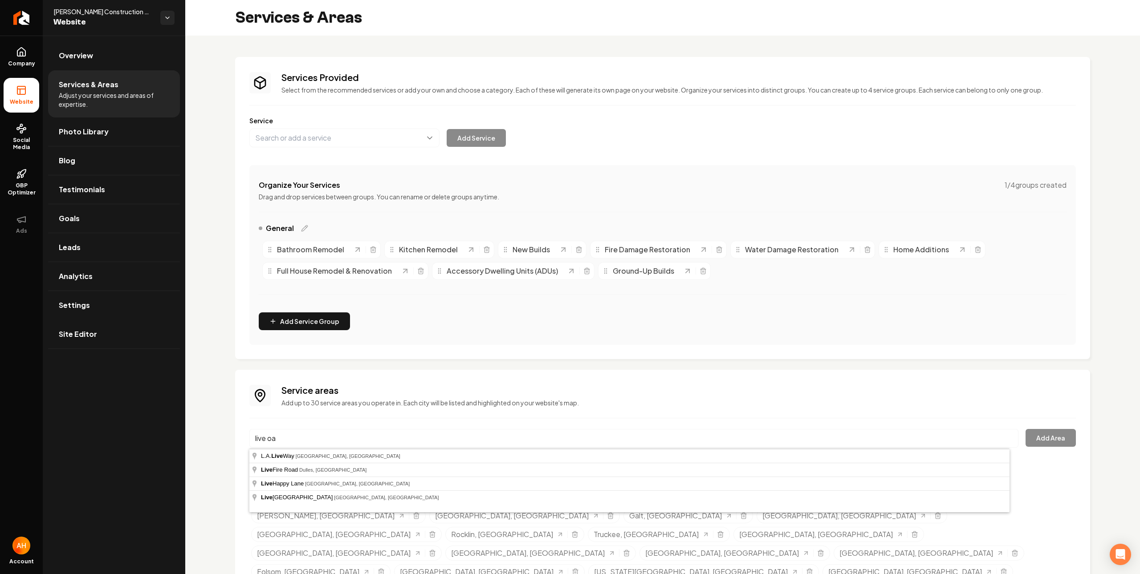
type input "live oak"
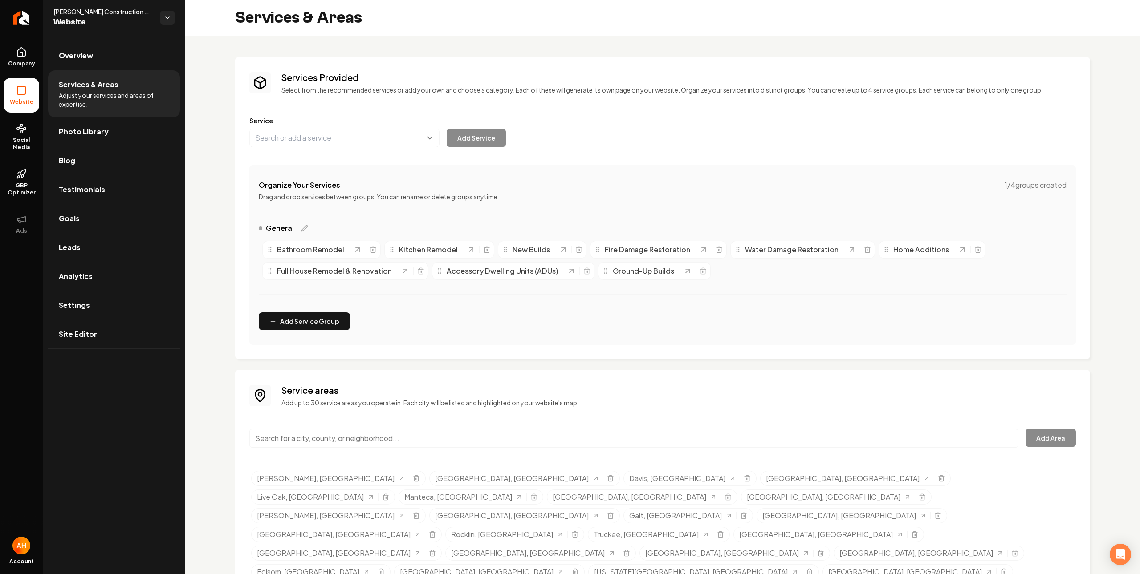
click at [533, 402] on p "Add up to 30 service areas you operate in. Each city will be listed and highlig…" at bounding box center [678, 402] width 794 height 9
click at [385, 497] on line "Selected tags" at bounding box center [385, 498] width 0 height 2
click at [702, 346] on div "Services Provided Select from the recommended services or add your own and choo…" at bounding box center [662, 208] width 855 height 302
click at [436, 550] on icon "Selected tags" at bounding box center [432, 553] width 7 height 7
click at [594, 361] on div "Services Provided Select from the recommended services or add your own and choo…" at bounding box center [662, 336] width 855 height 559
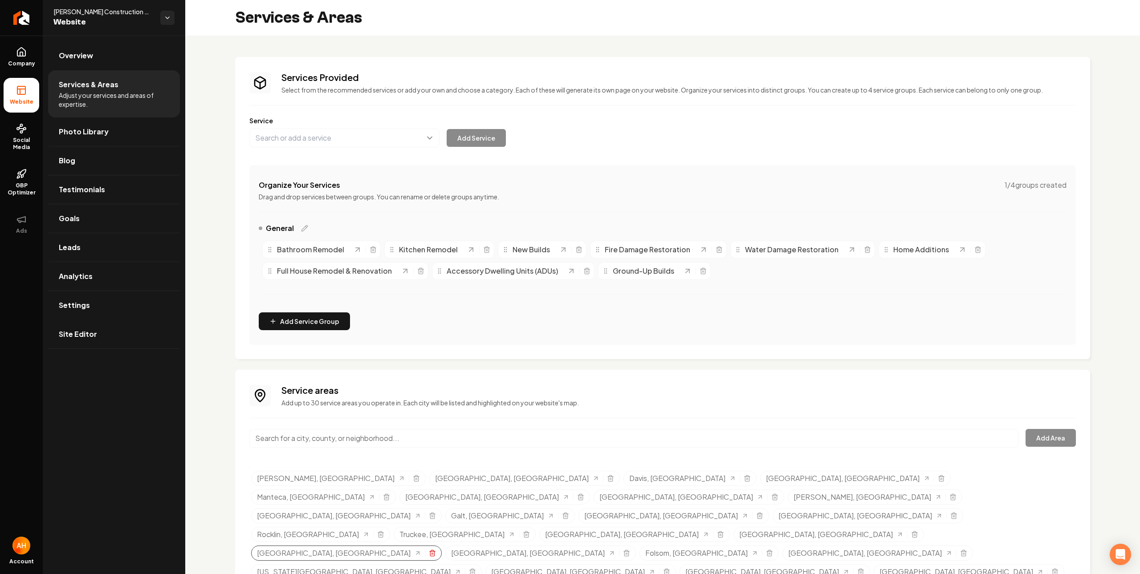
click at [436, 550] on icon "Selected tags" at bounding box center [432, 553] width 7 height 7
click at [642, 347] on div "Services Provided Select from the recommended services or add your own and choo…" at bounding box center [662, 208] width 855 height 302
click at [578, 508] on div "Grass Valley, CA" at bounding box center [673, 515] width 191 height 15
click at [756, 512] on icon "Selected tags" at bounding box center [759, 515] width 7 height 7
drag, startPoint x: 525, startPoint y: 431, endPoint x: 508, endPoint y: 427, distance: 17.0
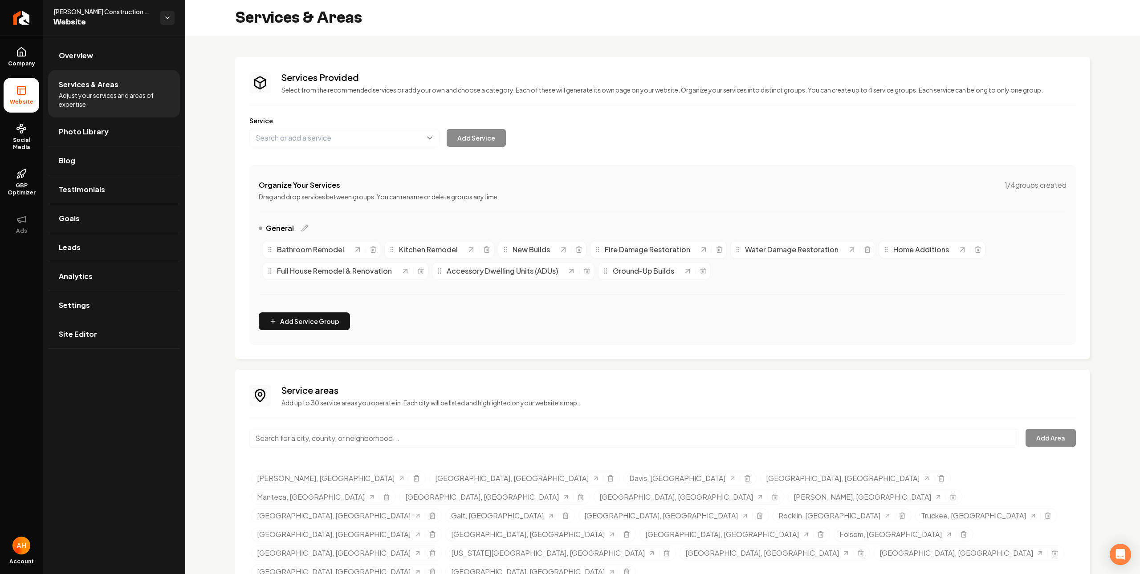
click at [517, 427] on div "Service areas Add up to 30 service areas you operate in. Each city will be list…" at bounding box center [662, 483] width 826 height 199
click at [479, 414] on div "Service areas Add up to 30 service areas you operate in. Each city will be list…" at bounding box center [662, 483] width 826 height 199
click at [345, 430] on input "Main content area" at bounding box center [633, 438] width 769 height 19
click at [1044, 512] on icon "Selected tags" at bounding box center [1047, 515] width 7 height 7
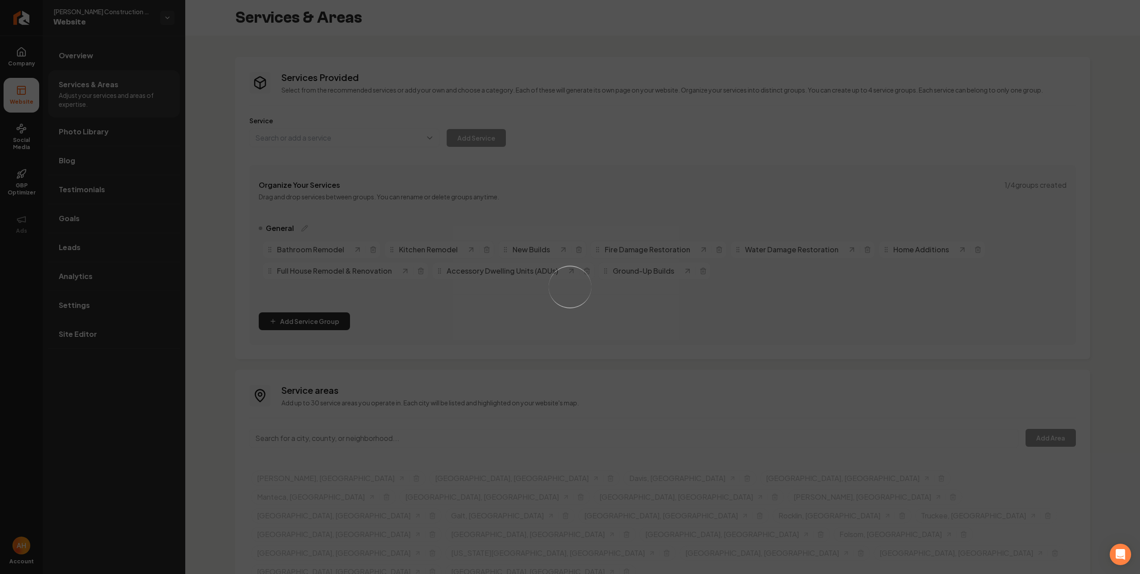
click at [748, 188] on div "Loading..." at bounding box center [570, 287] width 1140 height 574
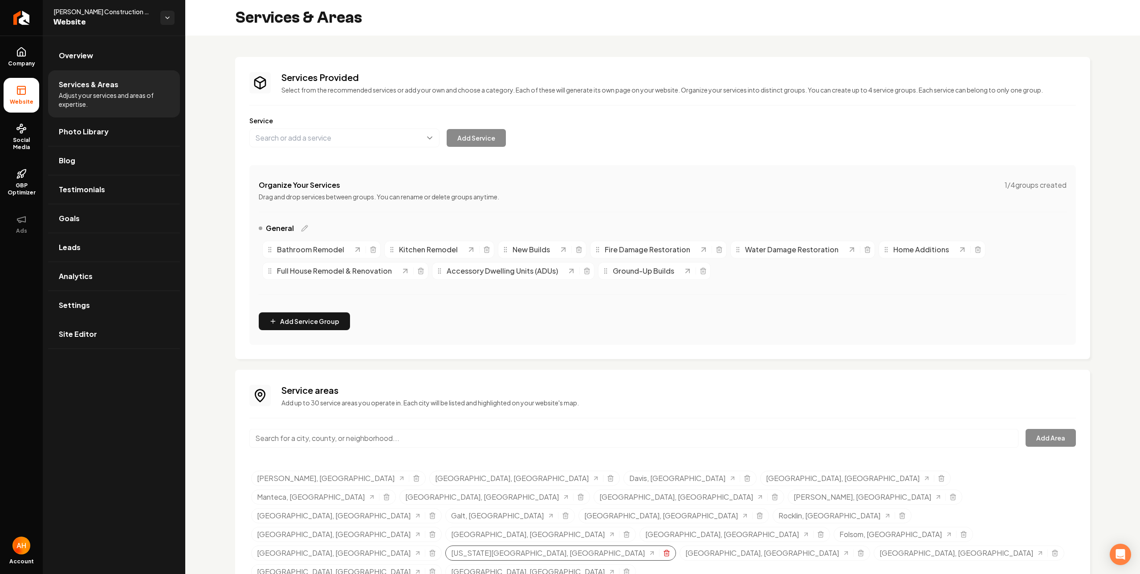
click at [670, 550] on icon "Selected tags" at bounding box center [666, 553] width 7 height 7
click at [558, 351] on div "Services Provided Select from the recommended services or add your own and choo…" at bounding box center [662, 208] width 855 height 302
click at [477, 362] on div "Services Provided Select from the recommended services or add your own and choo…" at bounding box center [662, 327] width 855 height 540
click at [413, 482] on icon "Selected tags" at bounding box center [416, 478] width 7 height 7
click at [434, 495] on icon "Selected tags" at bounding box center [432, 497] width 4 height 5
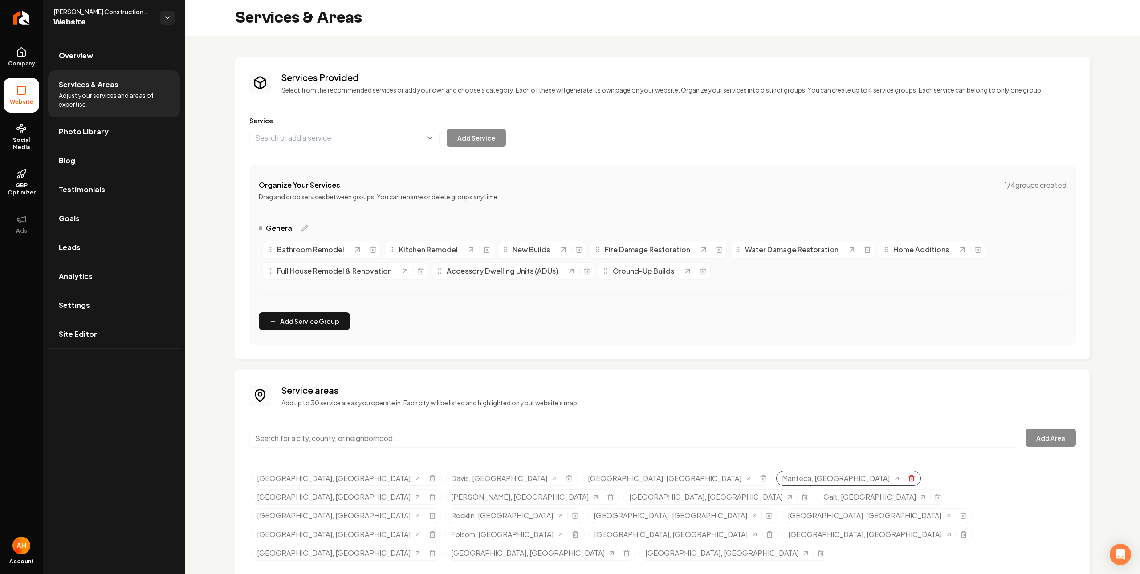
click at [908, 479] on icon "Selected tags" at bounding box center [911, 478] width 7 height 7
click at [443, 409] on div "Service areas Add up to 30 service areas you operate in. Each city will be list…" at bounding box center [662, 474] width 826 height 180
click at [437, 438] on input "Main content area" at bounding box center [633, 438] width 769 height 19
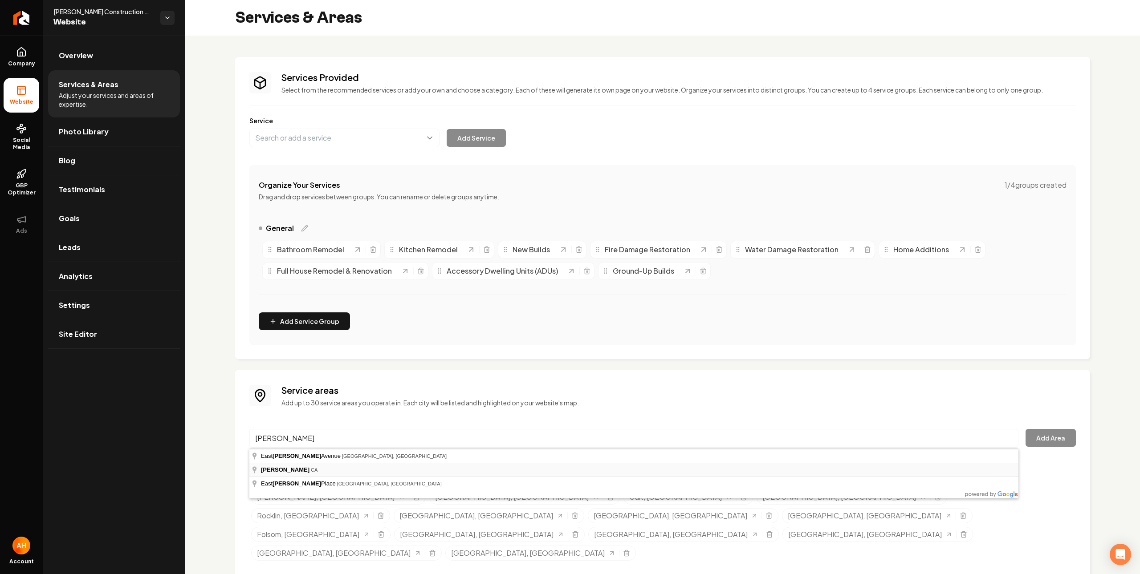
type input "Dixon, CA"
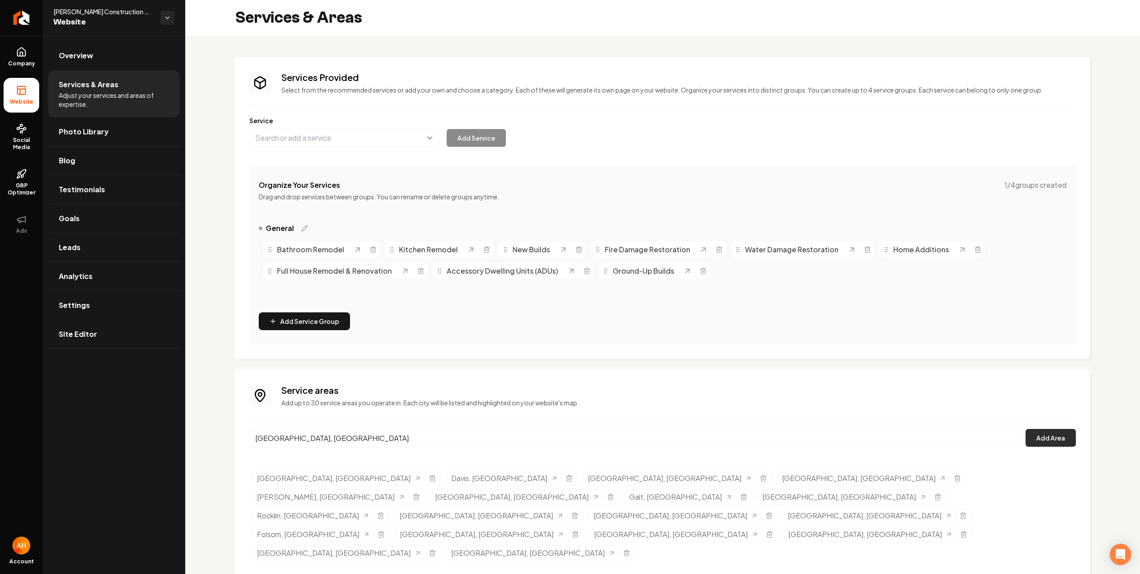
click at [1052, 432] on button "Add Area" at bounding box center [1050, 438] width 50 height 18
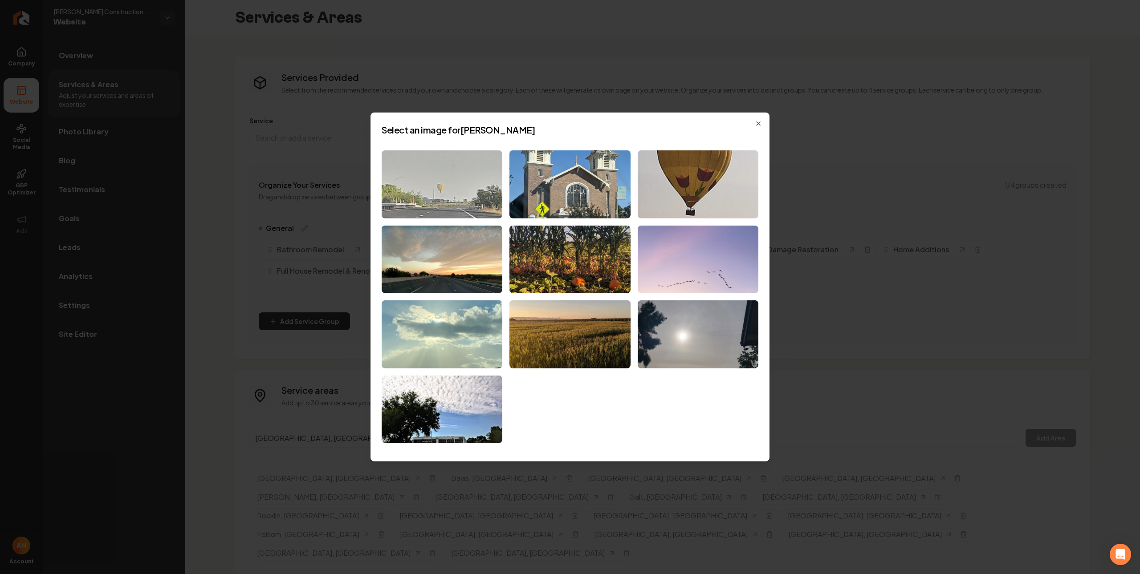
click at [450, 188] on img at bounding box center [442, 184] width 121 height 68
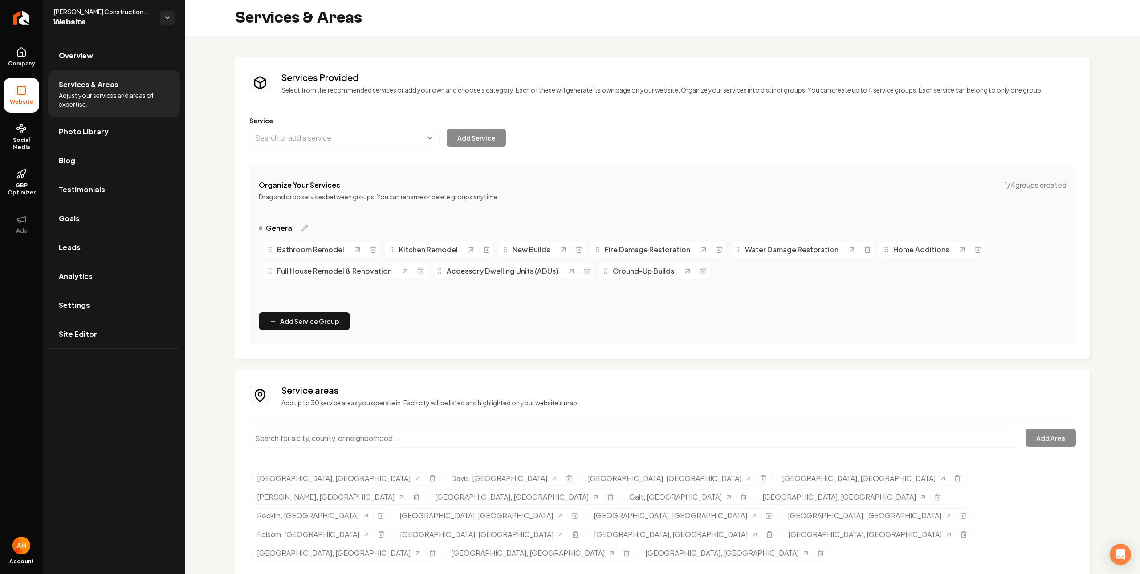
click at [454, 433] on input "Main content area" at bounding box center [633, 438] width 769 height 19
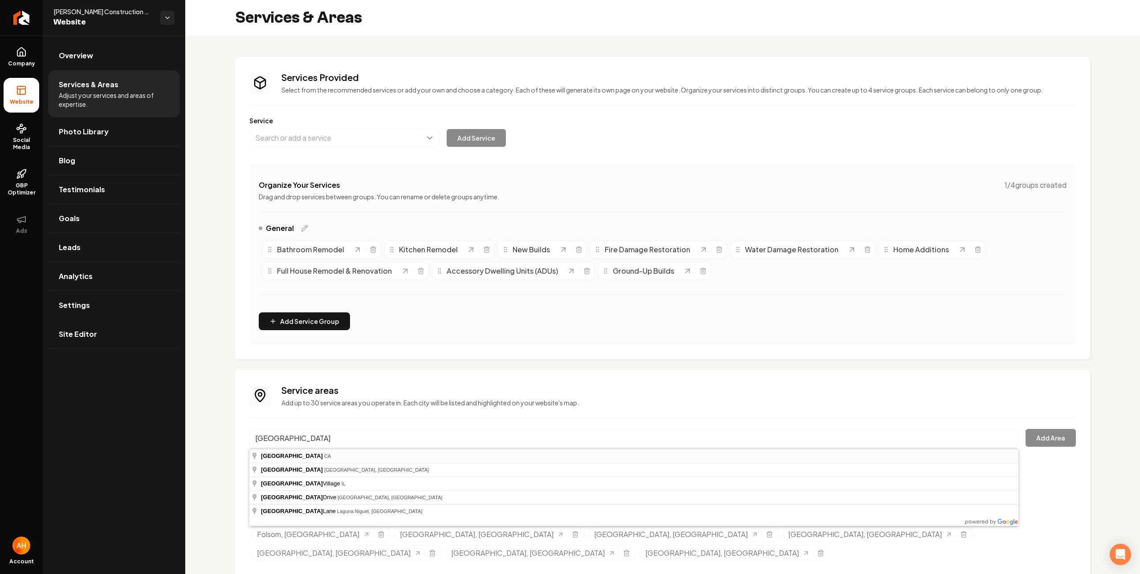
type input "Elk Grove, CA"
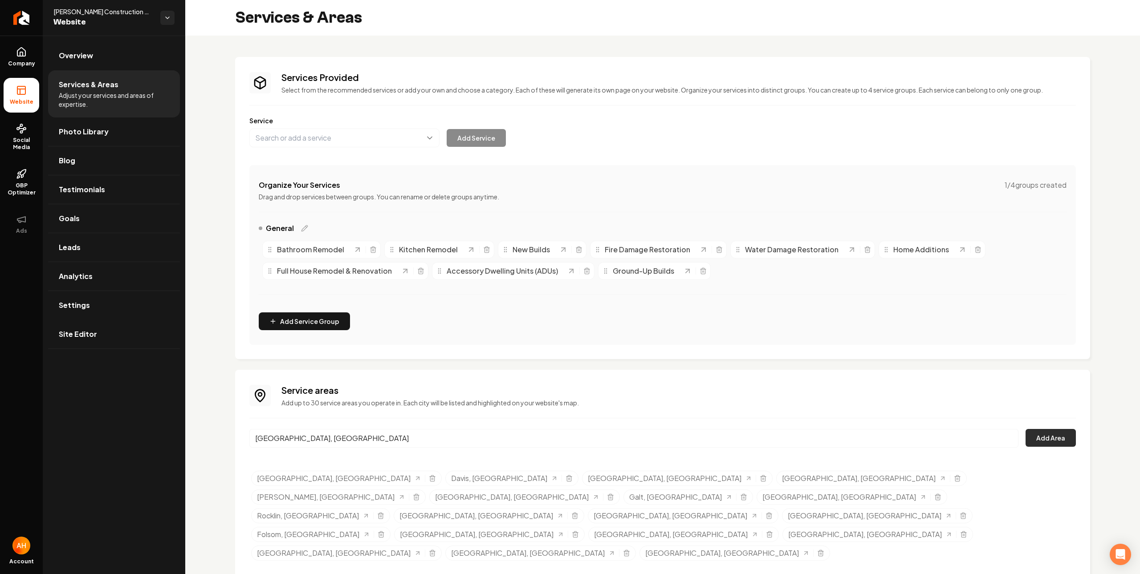
click at [1060, 436] on button "Add Area" at bounding box center [1050, 438] width 50 height 18
click at [611, 189] on div "Organize Your Services 1 / 4 groups created" at bounding box center [663, 185] width 808 height 11
click at [436, 550] on icon "Selected tags" at bounding box center [432, 553] width 7 height 7
click at [644, 347] on div "Services Provided Select from the recommended services or add your own and choo…" at bounding box center [662, 208] width 855 height 302
click at [579, 531] on icon "Selected tags" at bounding box center [575, 534] width 7 height 7
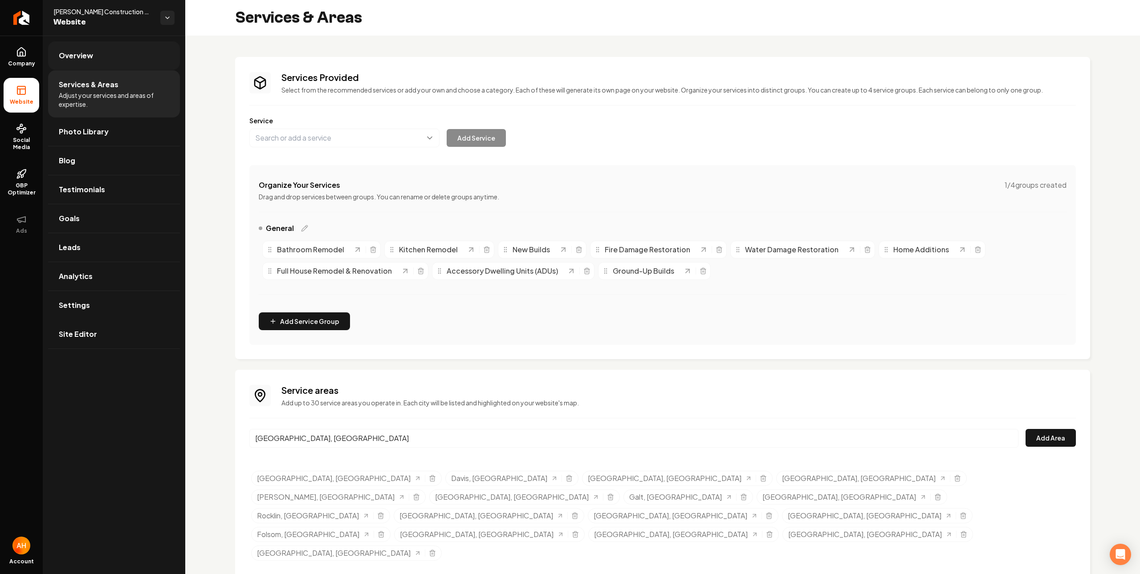
drag, startPoint x: 108, startPoint y: 43, endPoint x: 116, endPoint y: 41, distance: 7.8
click at [108, 44] on link "Overview" at bounding box center [114, 55] width 132 height 28
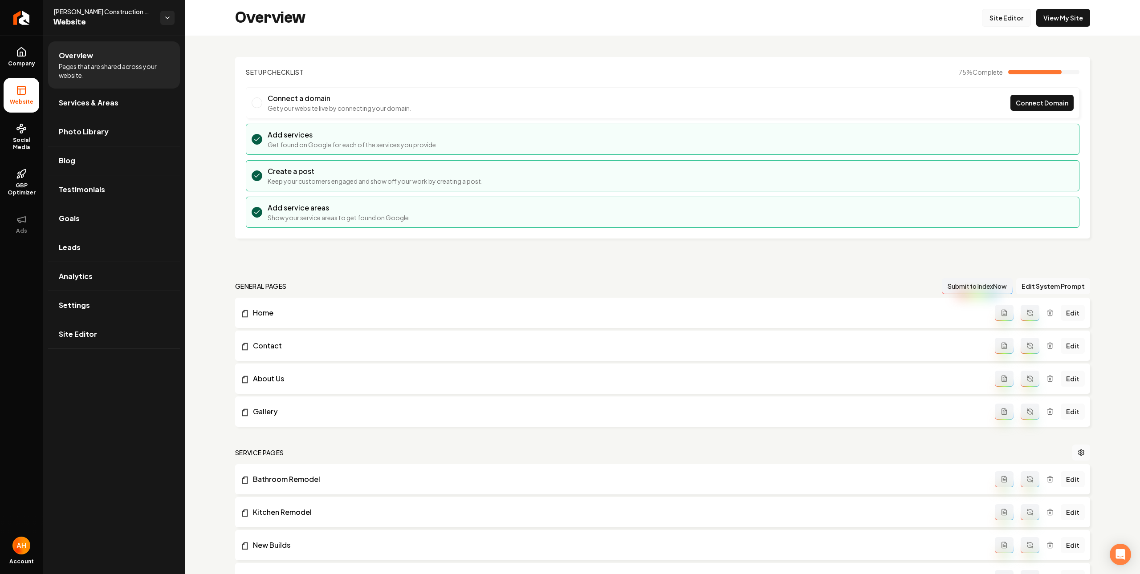
click at [988, 11] on link "Site Editor" at bounding box center [1006, 18] width 49 height 18
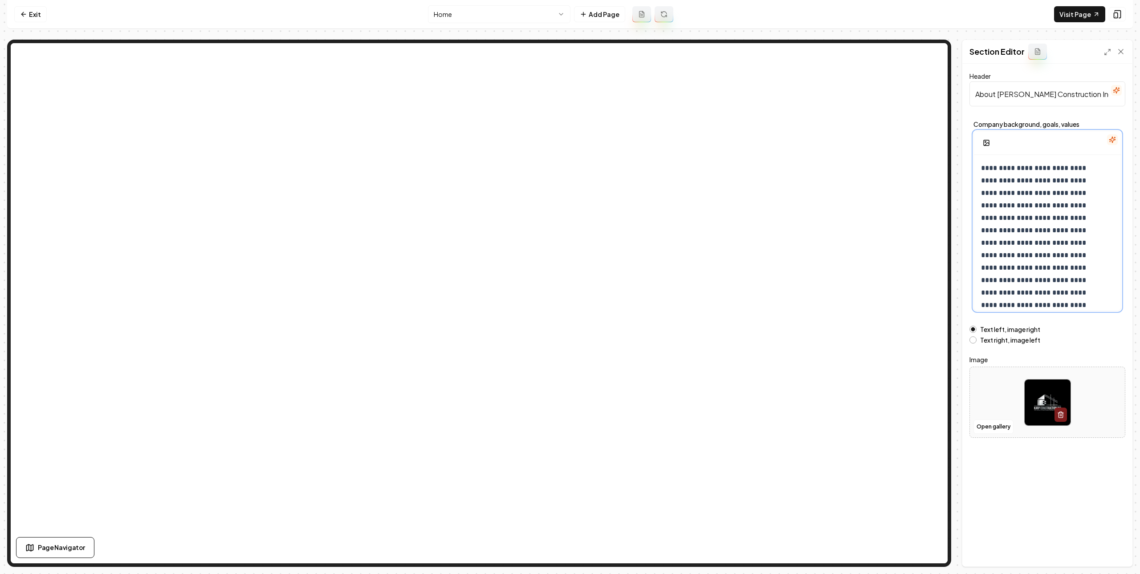
click at [1047, 252] on p "**********" at bounding box center [1042, 237] width 123 height 150
drag, startPoint x: 1109, startPoint y: 550, endPoint x: 920, endPoint y: 482, distance: 201.1
click at [1110, 551] on button "Save" at bounding box center [1112, 552] width 26 height 16
click at [21, 19] on link "Exit" at bounding box center [30, 14] width 32 height 16
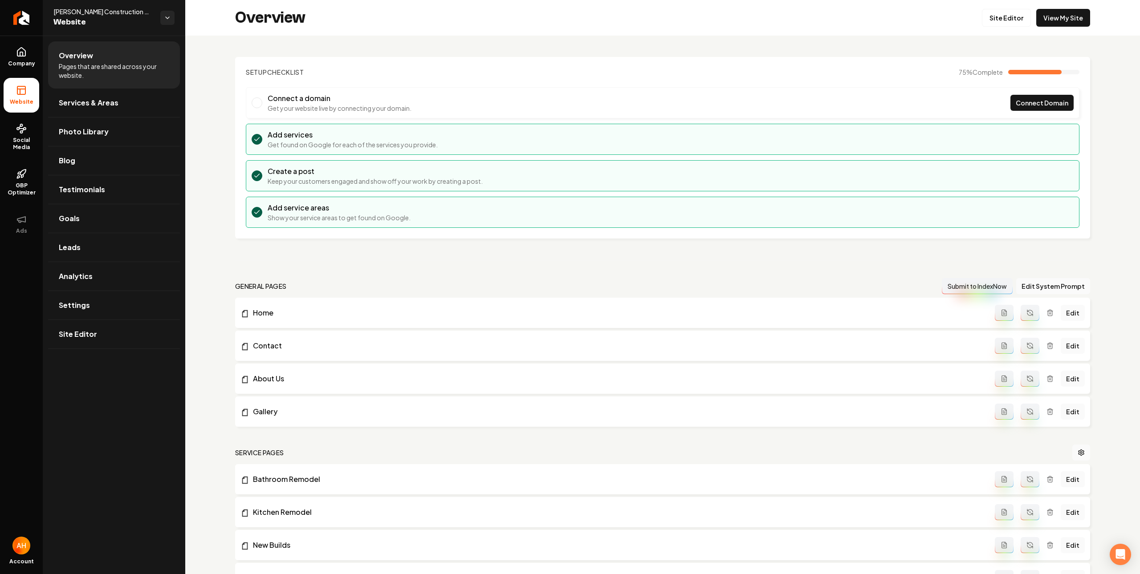
click at [1000, 380] on icon "Main content area" at bounding box center [1003, 378] width 7 height 7
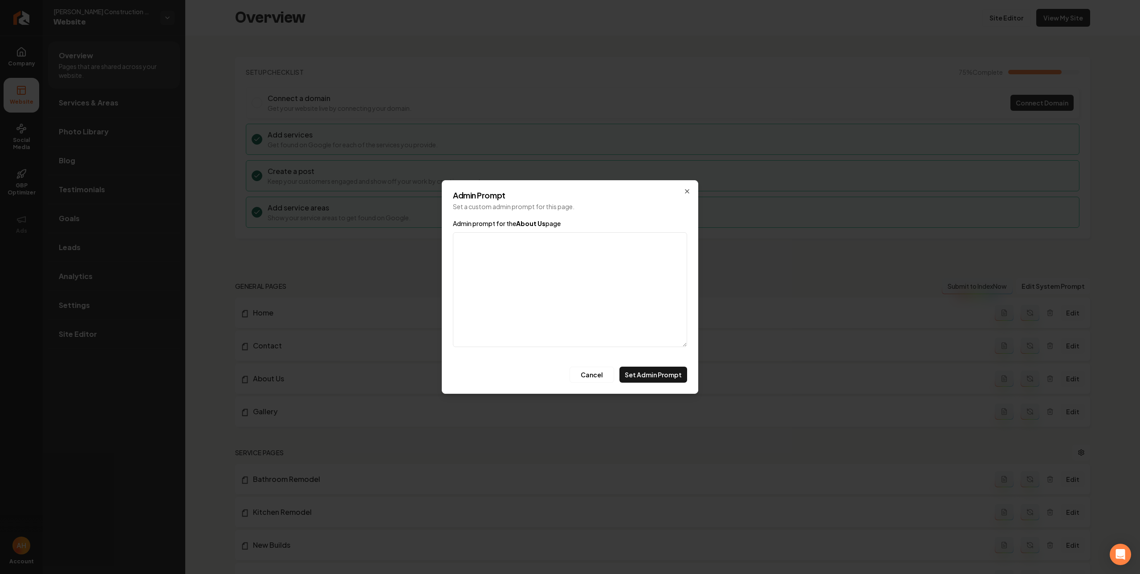
click at [578, 305] on textarea "Admin prompt for the About Us page" at bounding box center [570, 289] width 234 height 115
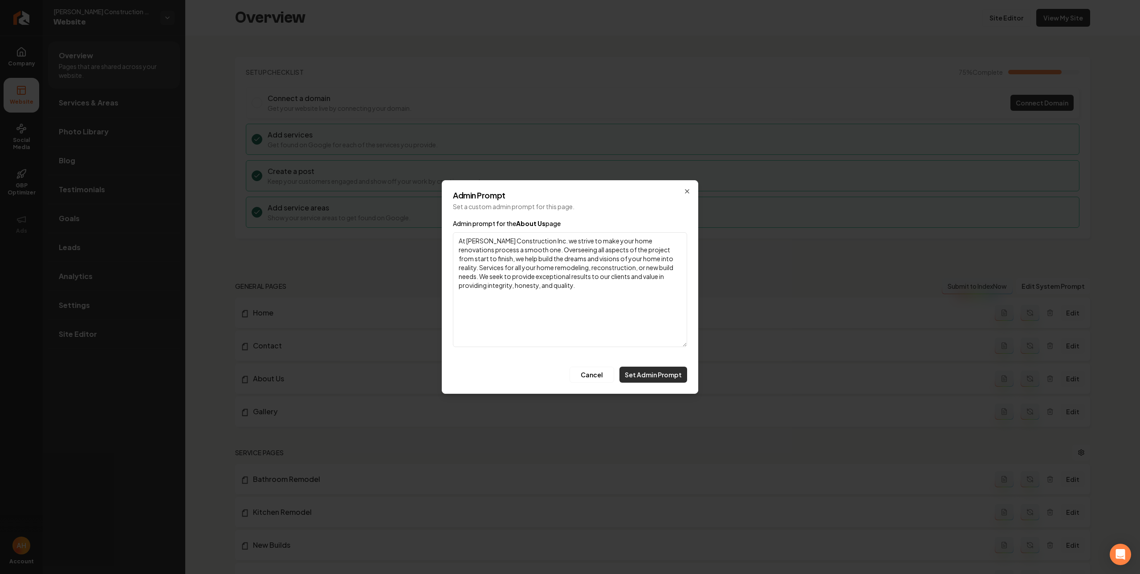
type textarea "At Karp Construction Inc. we strive to make your home renovations process a smo…"
click at [651, 380] on button "Set Admin Prompt" at bounding box center [653, 375] width 68 height 16
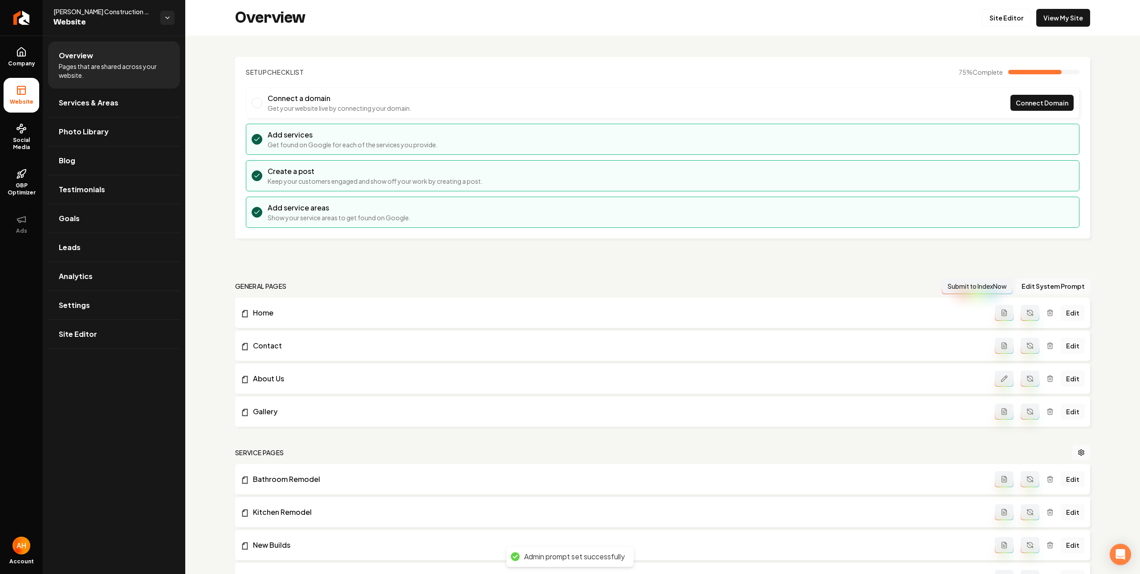
click at [656, 281] on nav "general pages Submit to IndexNow Edit System Prompt" at bounding box center [662, 286] width 855 height 16
click at [1026, 381] on icon "Main content area" at bounding box center [1029, 378] width 7 height 7
click at [1005, 12] on link "Site Editor" at bounding box center [1006, 18] width 49 height 18
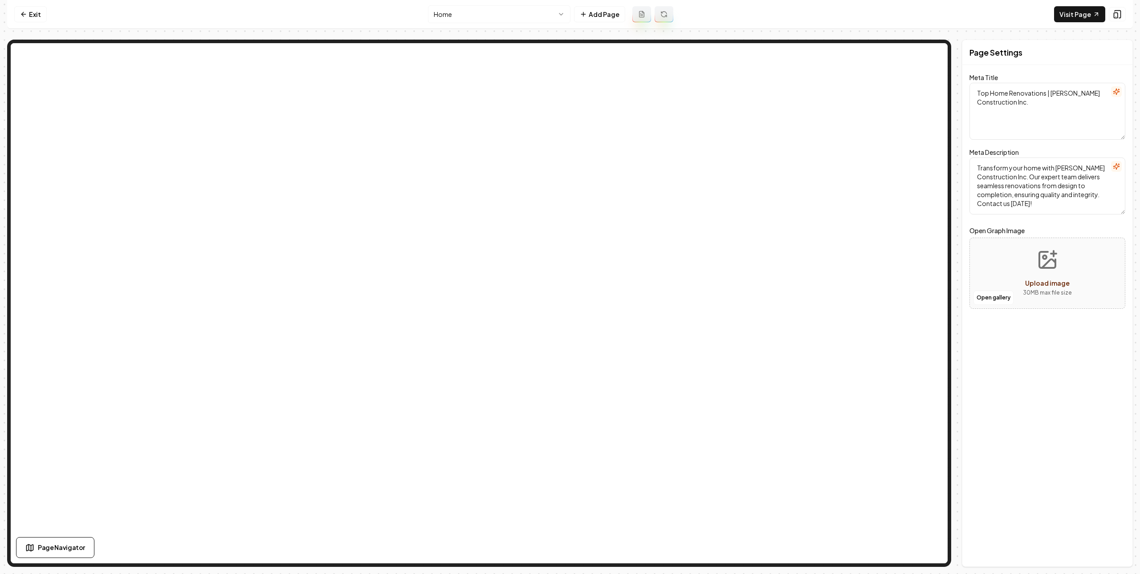
click at [523, 16] on html "Computer Required This feature is only available on a computer. Please switch t…" at bounding box center [570, 287] width 1140 height 574
click at [998, 299] on button "Open gallery" at bounding box center [993, 298] width 40 height 14
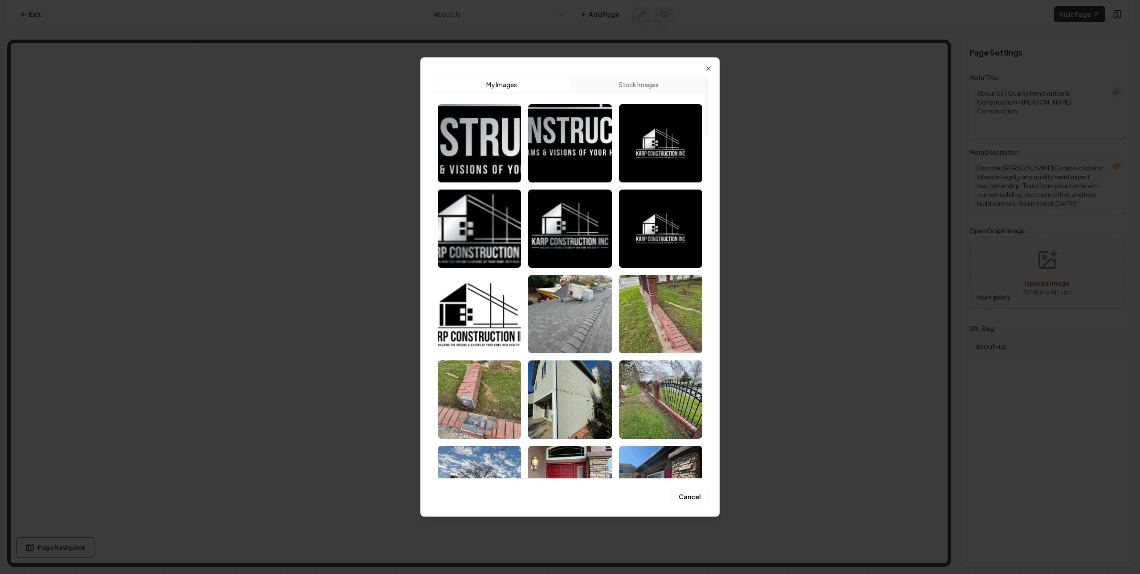
scroll to position [503, 0]
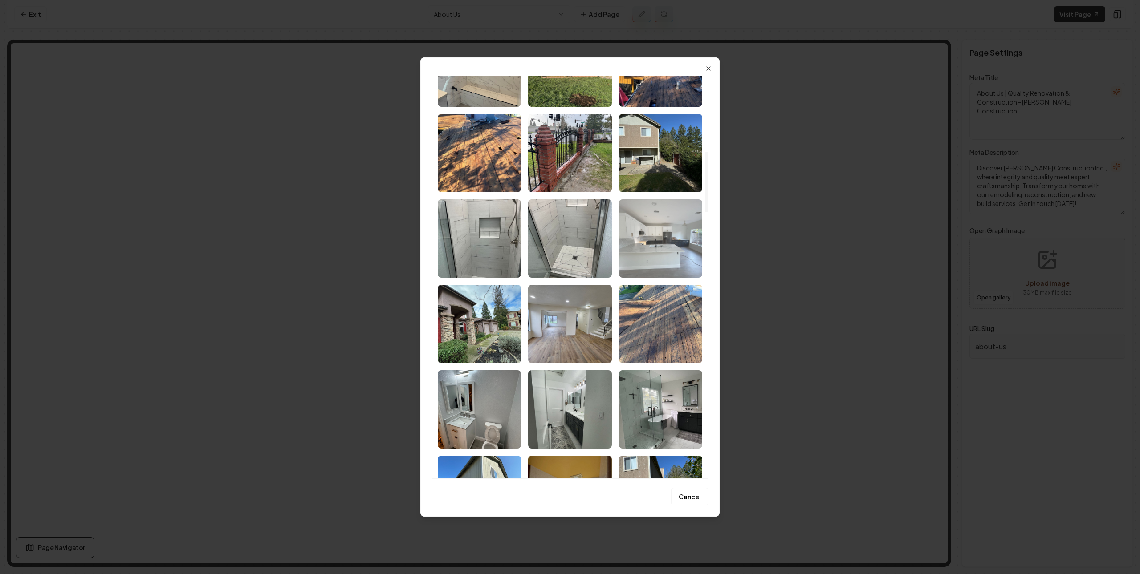
click at [642, 240] on img "Select image image_68ac566c5c7cd75eb8b4f4be.jpeg" at bounding box center [660, 238] width 83 height 78
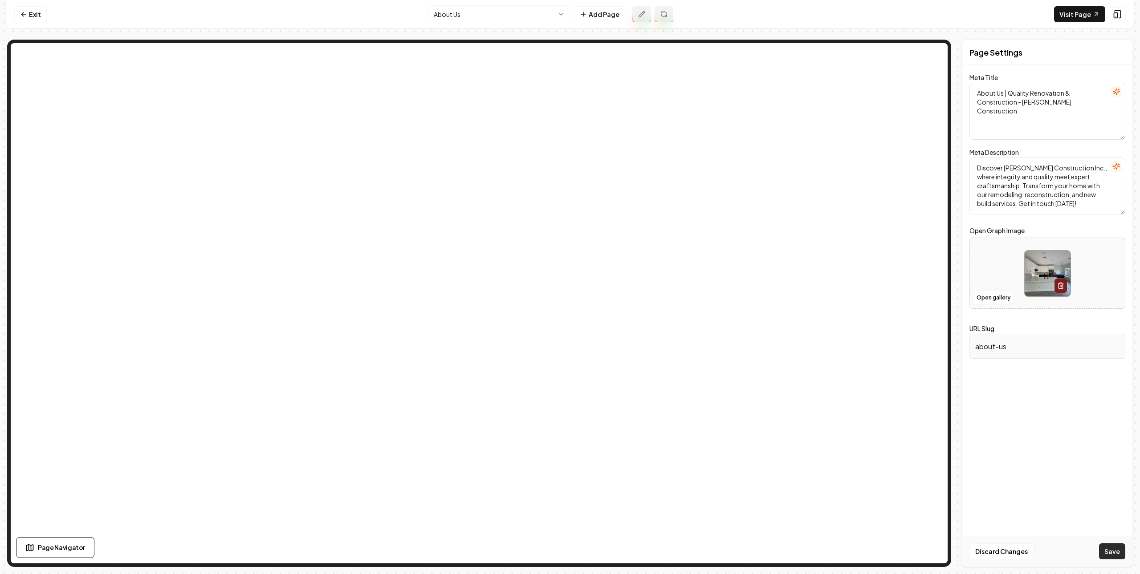
click at [1112, 553] on button "Save" at bounding box center [1112, 552] width 26 height 16
click at [1064, 286] on button "button" at bounding box center [1060, 286] width 12 height 14
drag, startPoint x: 1121, startPoint y: 550, endPoint x: 1096, endPoint y: 515, distance: 42.9
click at [1121, 550] on button "Save" at bounding box center [1112, 552] width 26 height 16
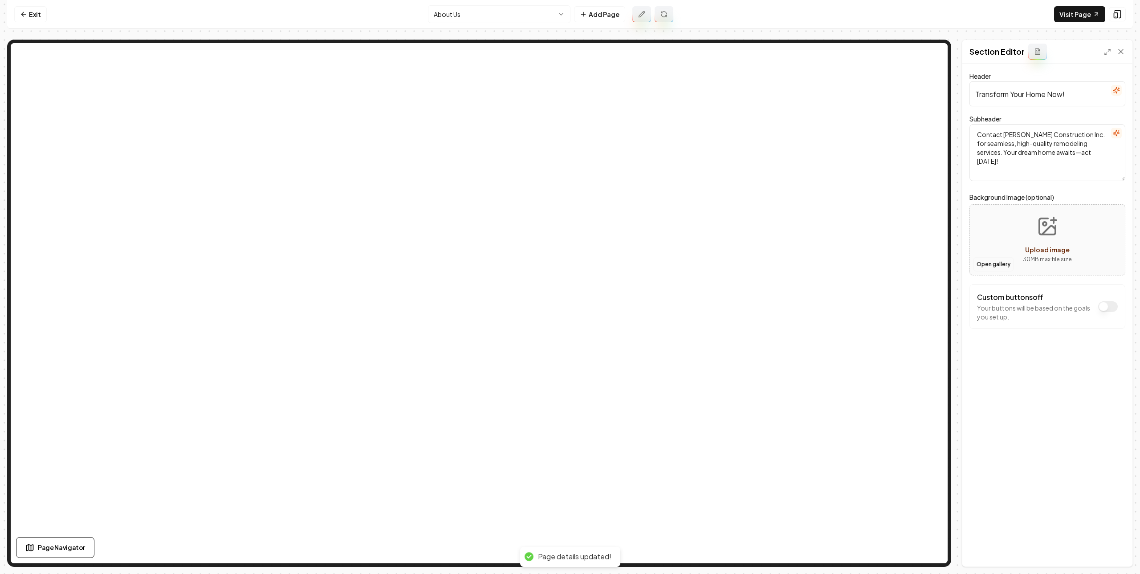
click at [999, 268] on button "Open gallery" at bounding box center [993, 264] width 40 height 14
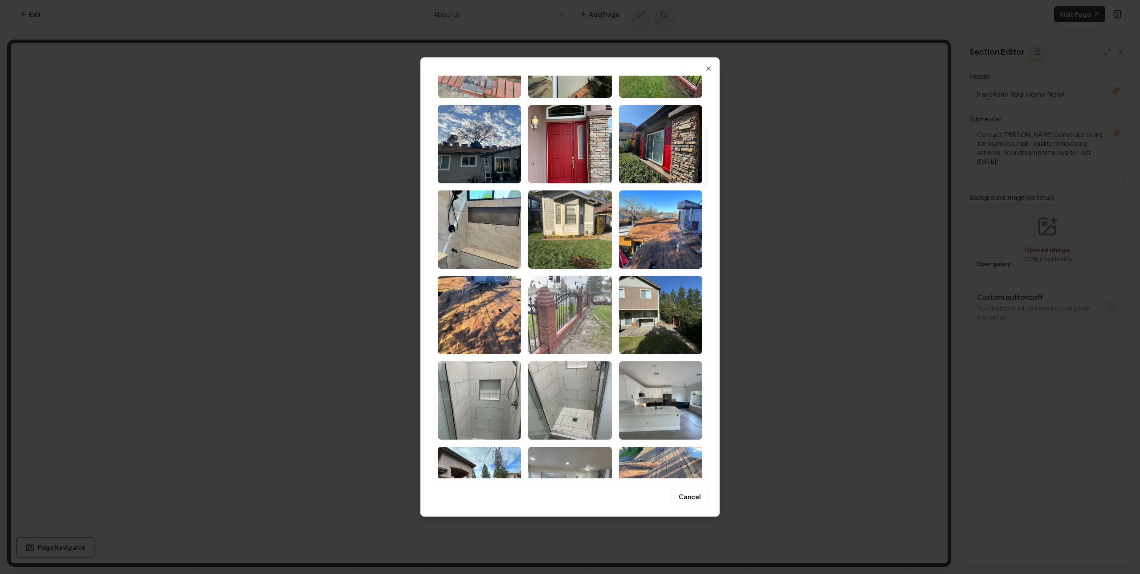
scroll to position [349, 0]
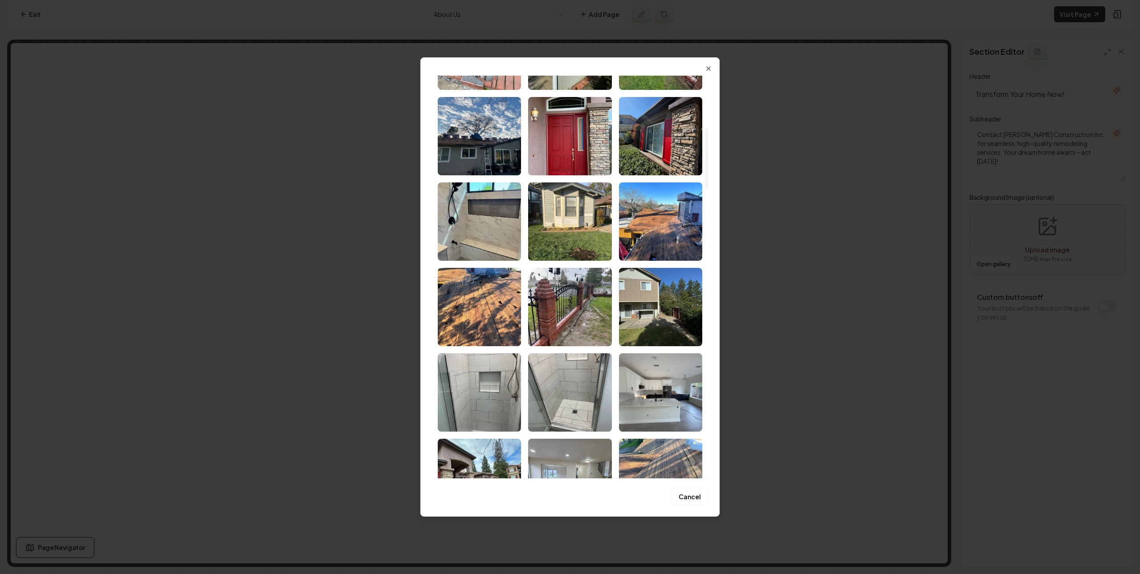
click at [644, 390] on img "Select image image_68ac566c5c7cd75eb8b4f4be.jpeg" at bounding box center [660, 392] width 83 height 78
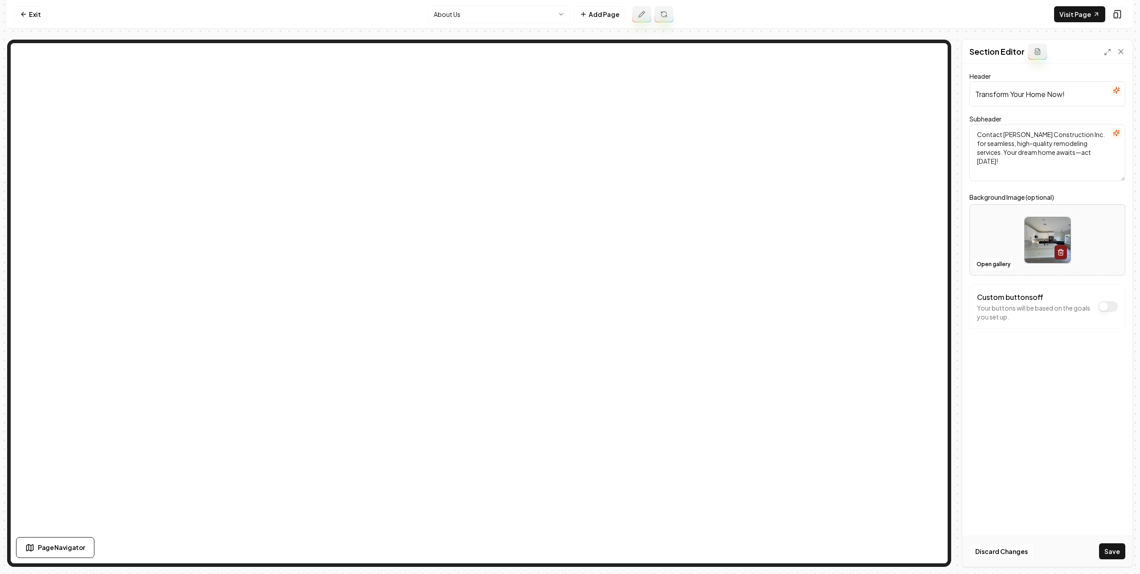
drag, startPoint x: 1121, startPoint y: 556, endPoint x: 1086, endPoint y: 532, distance: 42.6
click at [1120, 556] on button "Save" at bounding box center [1112, 552] width 26 height 16
click at [23, 3] on nav "Exit About Us Add Page Visit Page" at bounding box center [569, 14] width 1125 height 29
click at [25, 8] on link "Exit" at bounding box center [30, 14] width 32 height 16
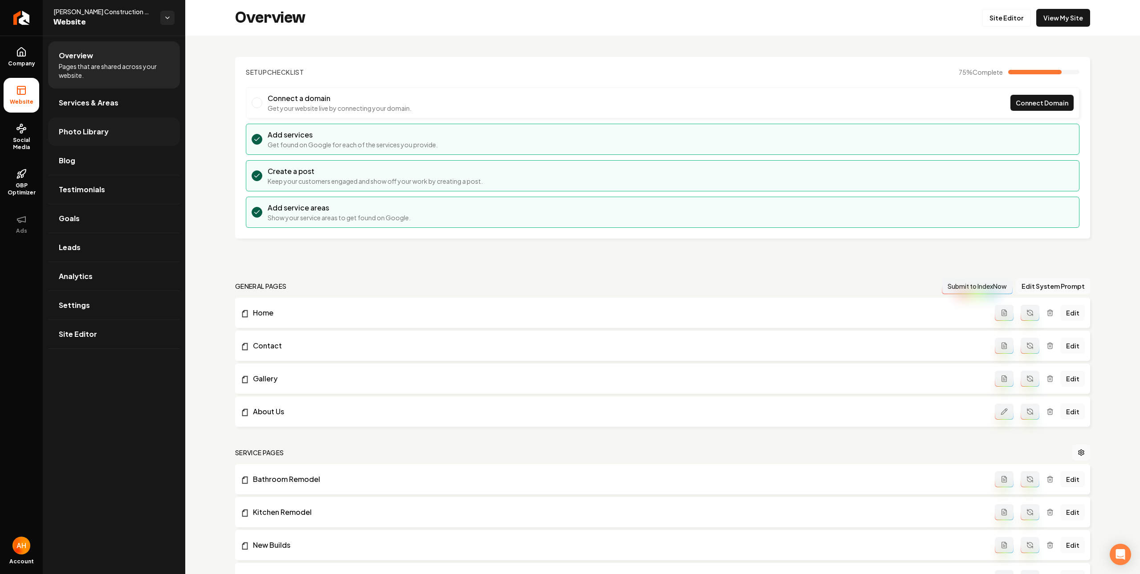
click at [73, 130] on span "Photo Library" at bounding box center [84, 131] width 50 height 11
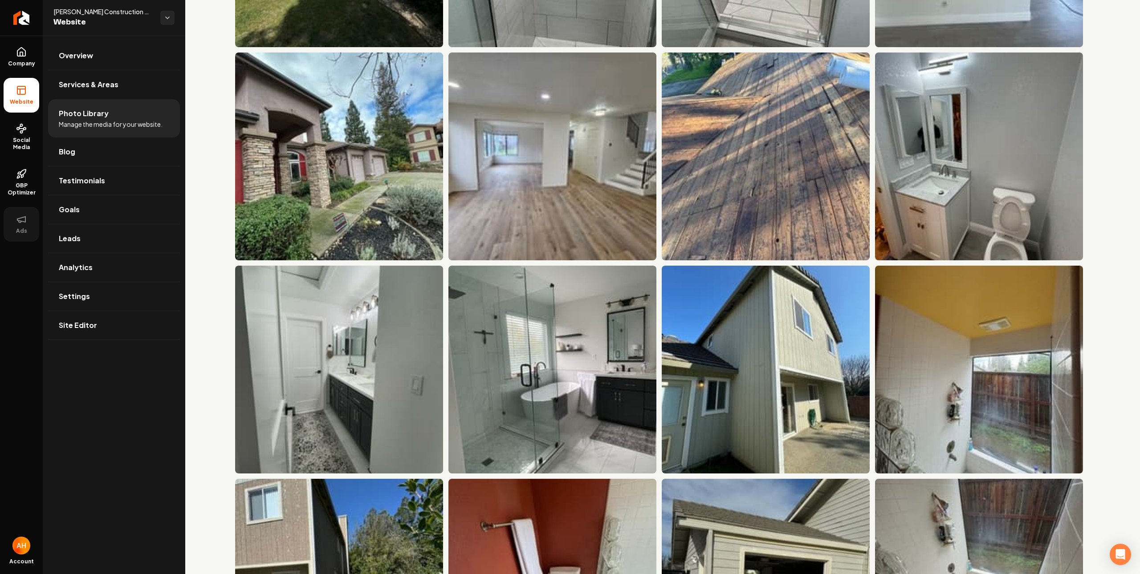
scroll to position [1100, 0]
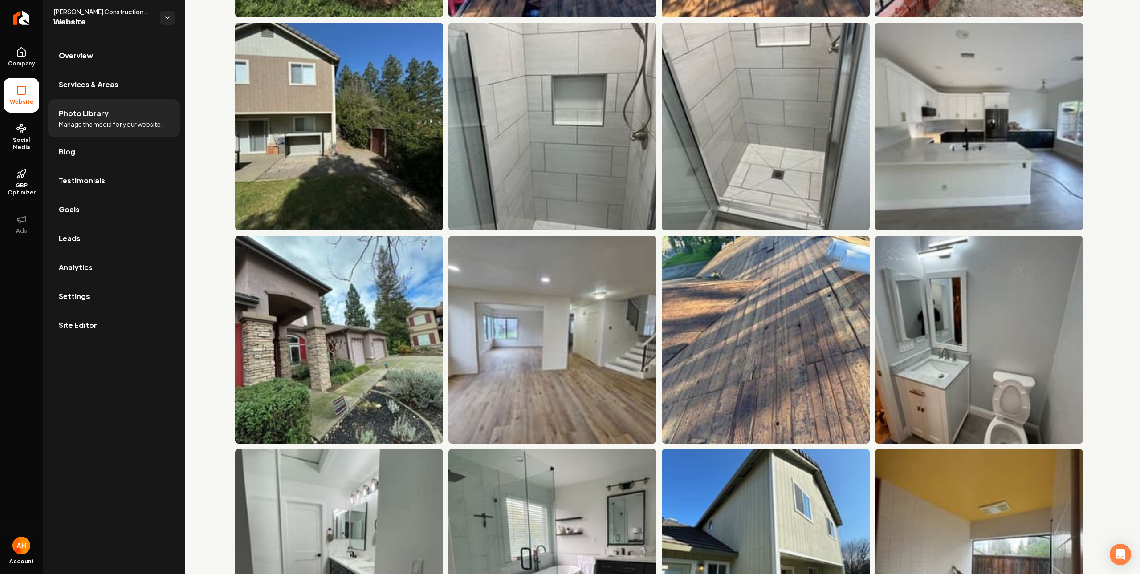
drag, startPoint x: 114, startPoint y: 295, endPoint x: 119, endPoint y: 292, distance: 6.4
click at [114, 295] on link "Settings" at bounding box center [114, 296] width 132 height 28
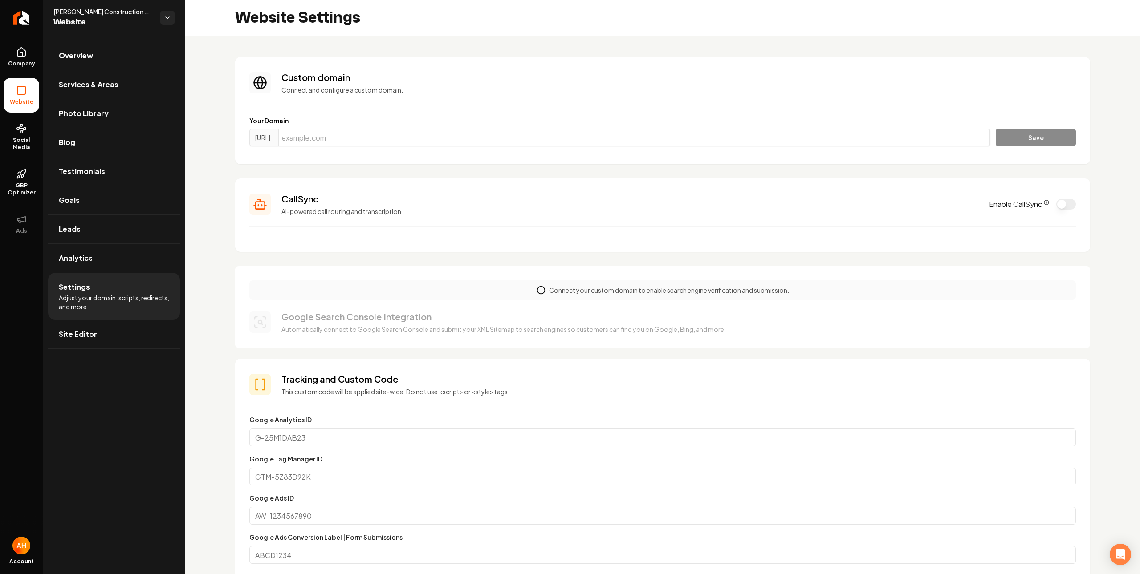
click at [548, 145] on input "Main content area" at bounding box center [634, 138] width 712 height 18
paste input "karpconstructioninc.com"
type input "karpconstructioninc.com"
click at [1007, 143] on button "Save" at bounding box center [1035, 138] width 80 height 18
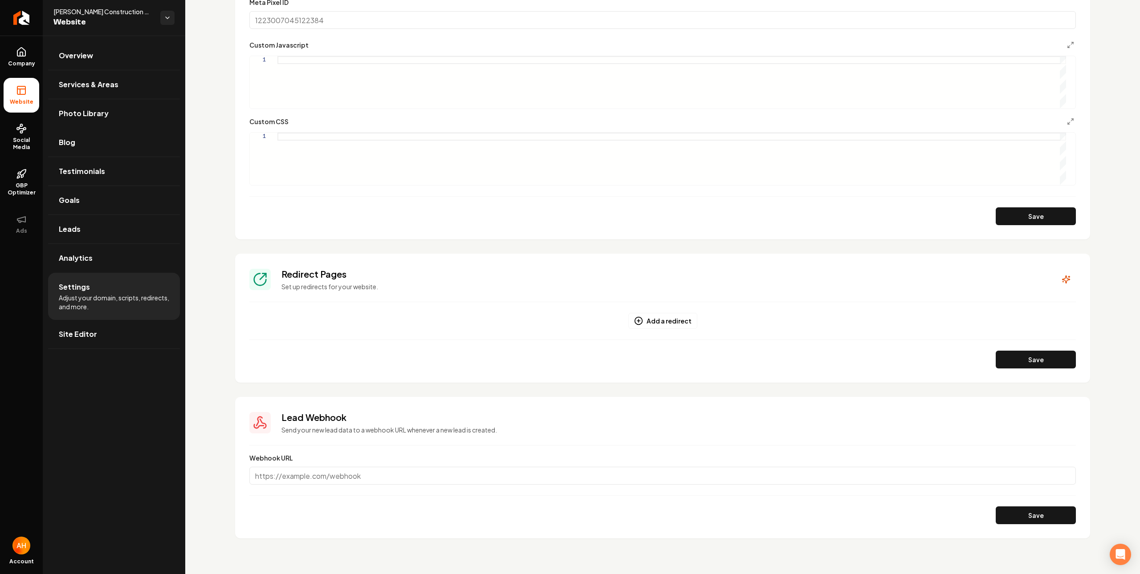
scroll to position [193, 0]
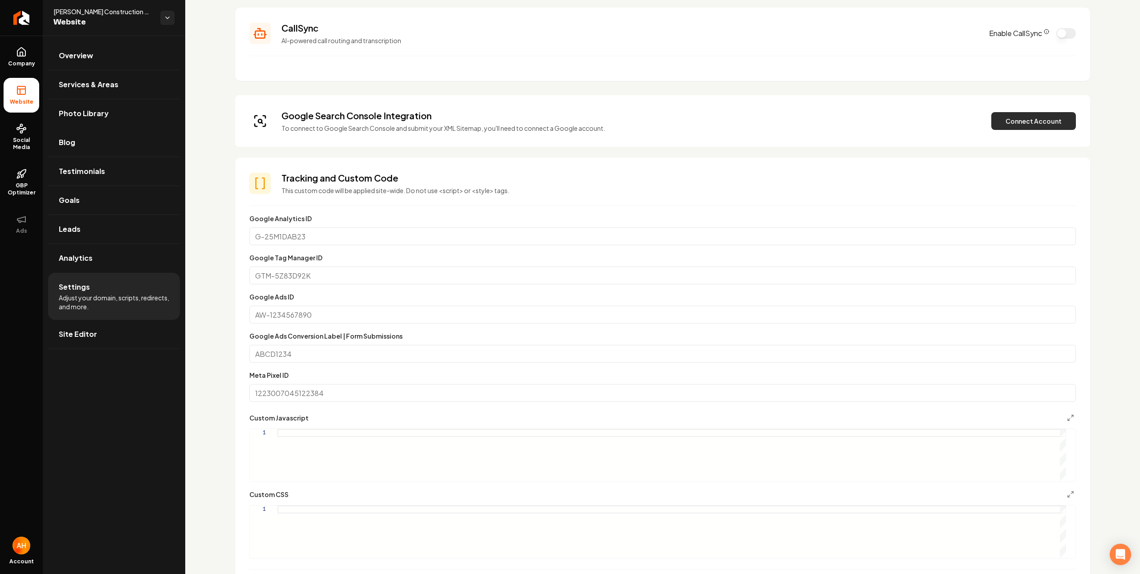
click at [1008, 122] on button "Connect Account" at bounding box center [1033, 121] width 85 height 18
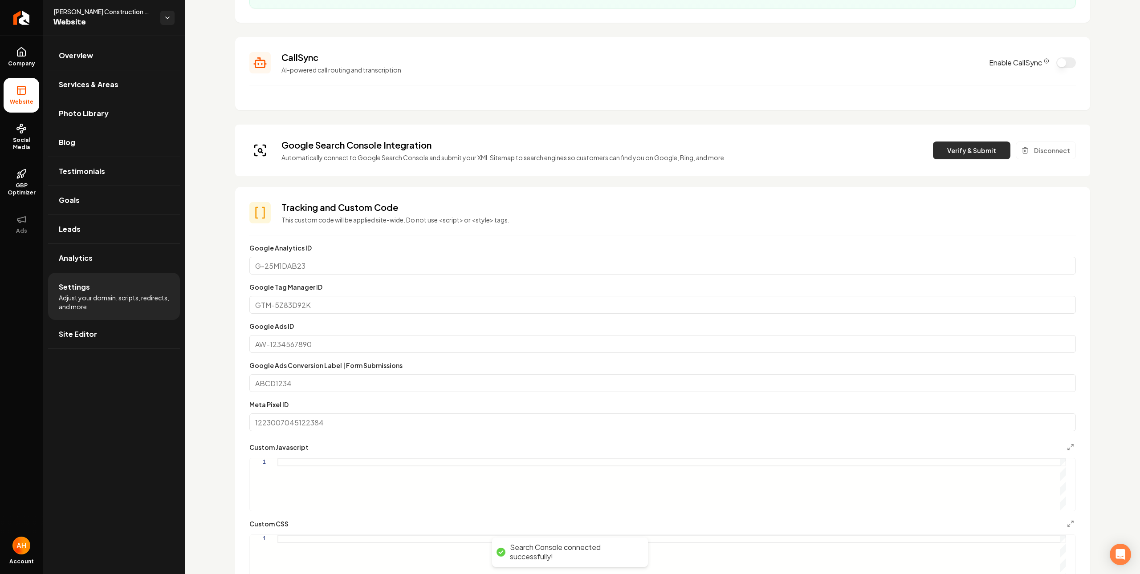
click at [968, 150] on button "Verify & Submit" at bounding box center [971, 151] width 77 height 18
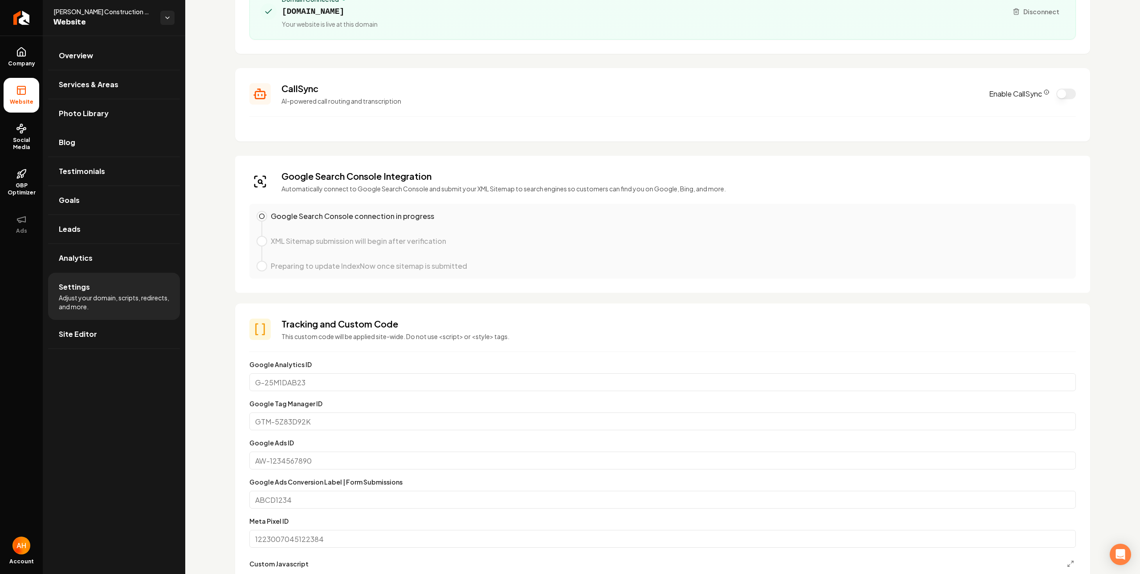
scroll to position [0, 0]
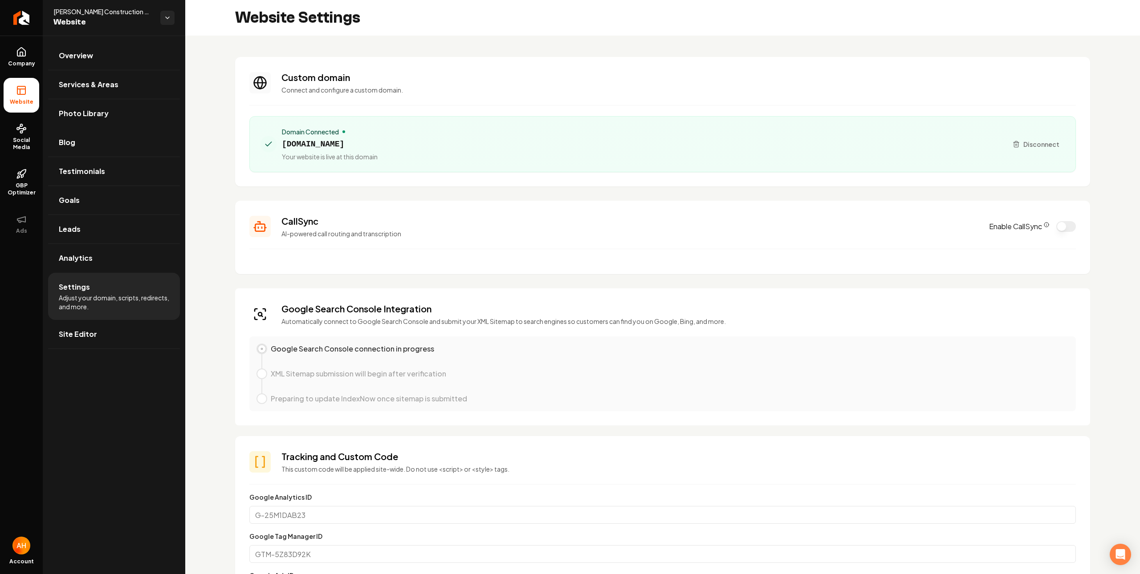
click at [360, 142] on span "karpconstructioninc.com" at bounding box center [330, 144] width 96 height 12
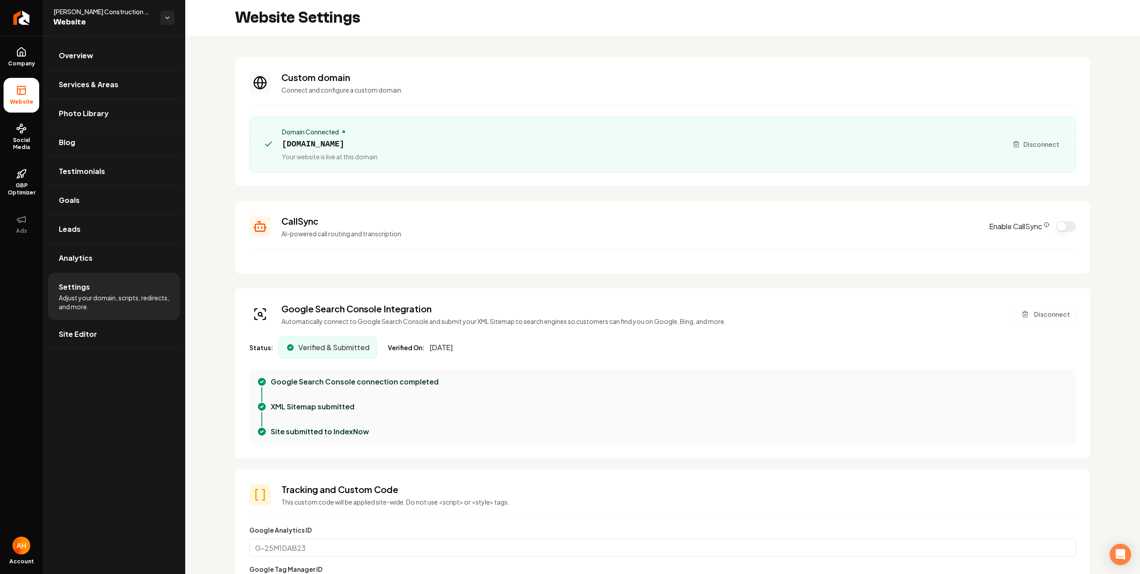
click at [341, 143] on span "[DOMAIN_NAME]" at bounding box center [330, 144] width 96 height 12
click at [341, 144] on span "[DOMAIN_NAME]" at bounding box center [330, 144] width 96 height 12
copy span "[DOMAIN_NAME]"
click at [34, 143] on span "Social Media" at bounding box center [22, 144] width 36 height 14
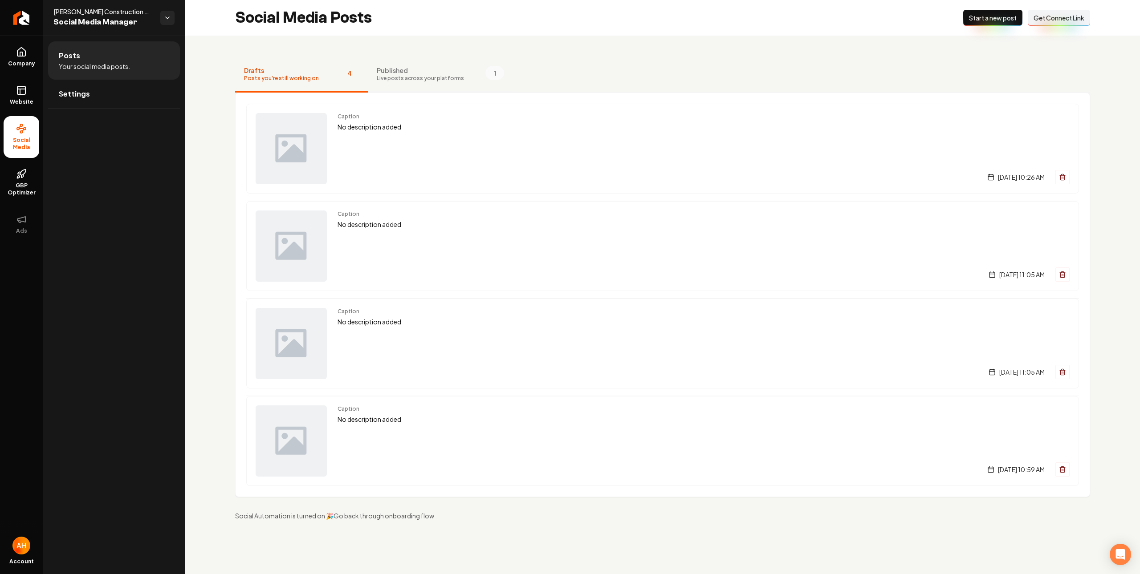
drag, startPoint x: 437, startPoint y: 69, endPoint x: 446, endPoint y: 69, distance: 8.9
click at [437, 69] on span "Published" at bounding box center [420, 70] width 87 height 9
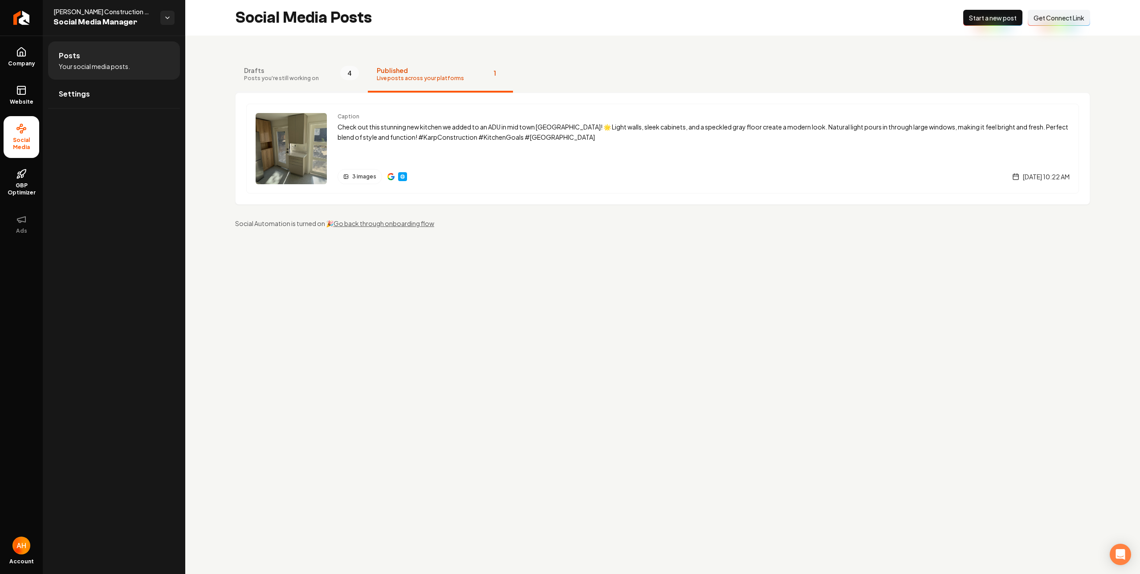
click at [331, 78] on button "Drafts Posts you're still working on 4" at bounding box center [301, 75] width 133 height 36
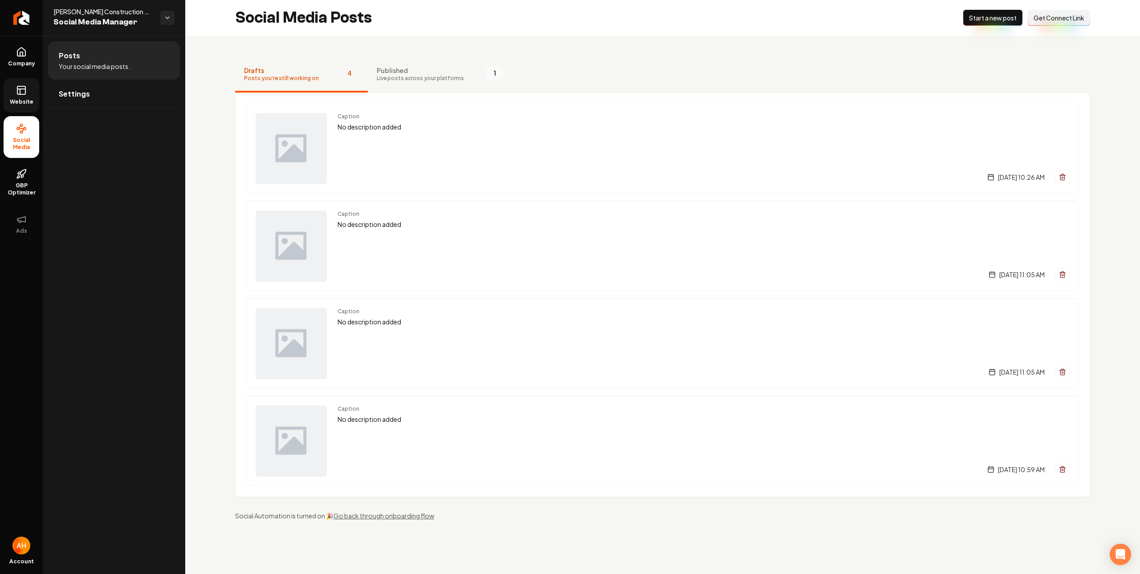
click at [9, 89] on link "Website" at bounding box center [22, 95] width 36 height 35
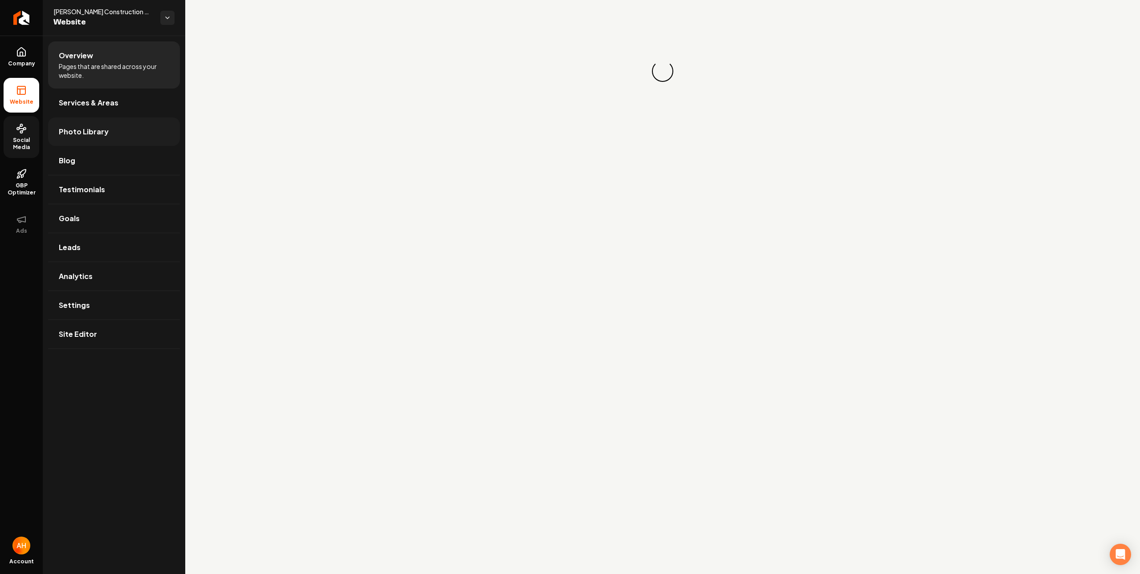
click at [108, 140] on link "Photo Library" at bounding box center [114, 132] width 132 height 28
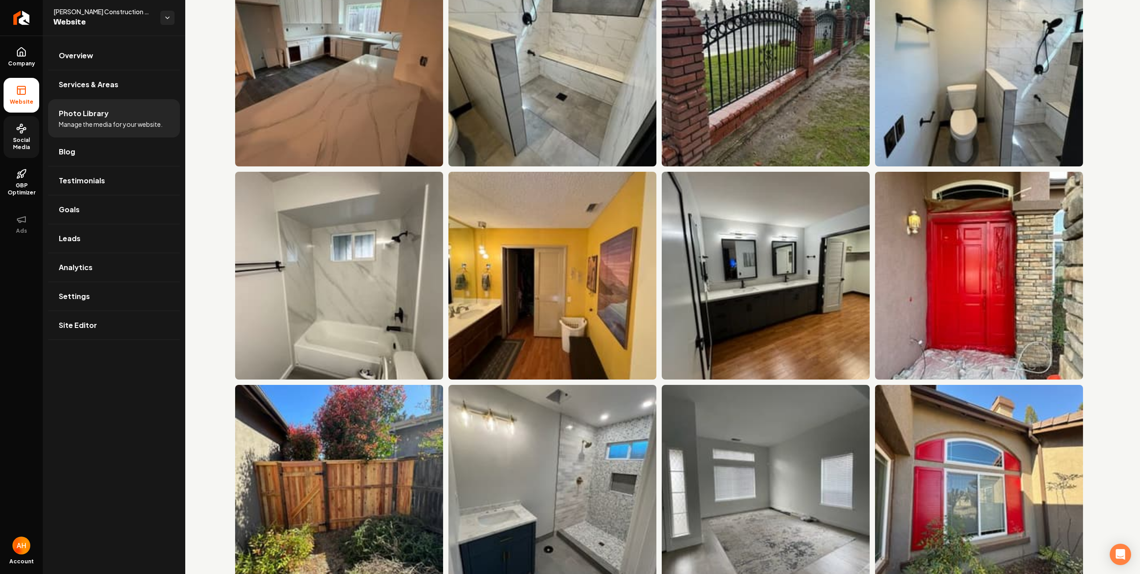
scroll to position [4352, 0]
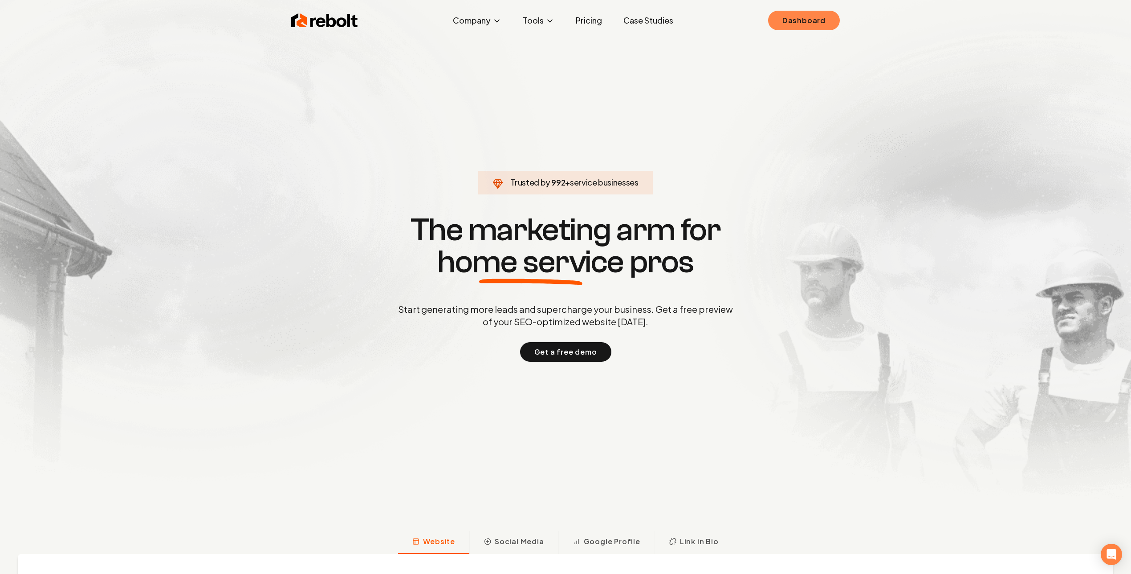
click at [800, 22] on link "Dashboard" at bounding box center [804, 21] width 72 height 20
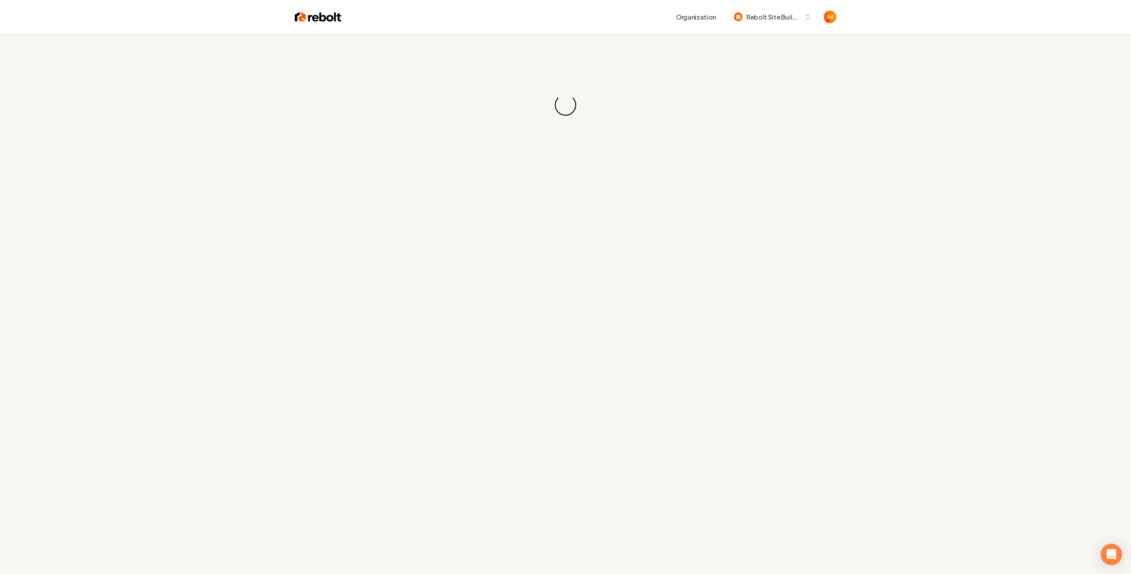
click at [571, 44] on div "Loading... Loading..." at bounding box center [565, 105] width 1131 height 142
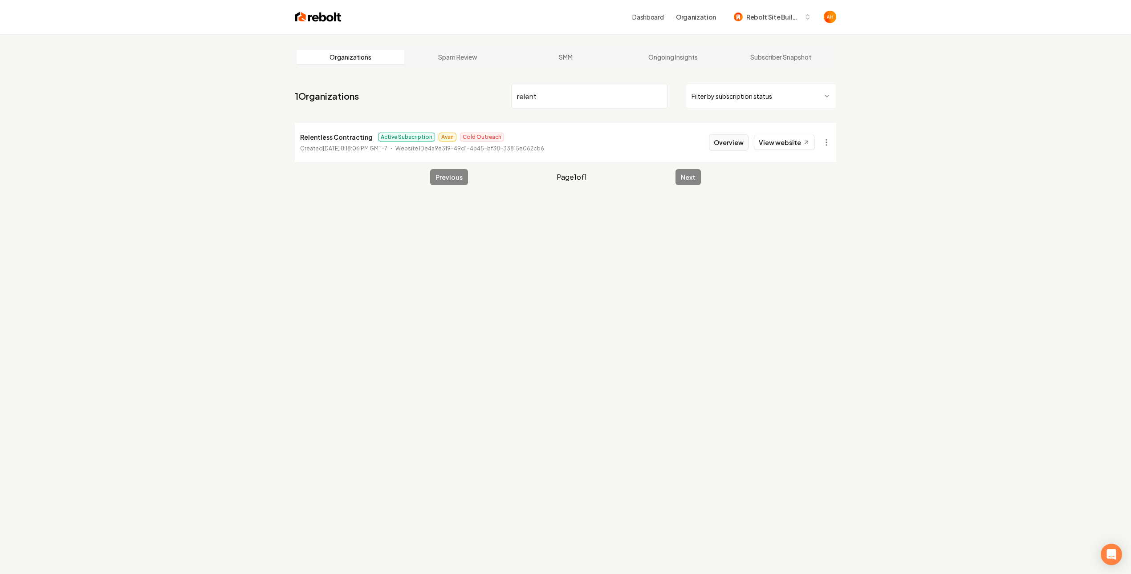
type input "relent"
click at [731, 137] on button "Overview" at bounding box center [729, 142] width 40 height 16
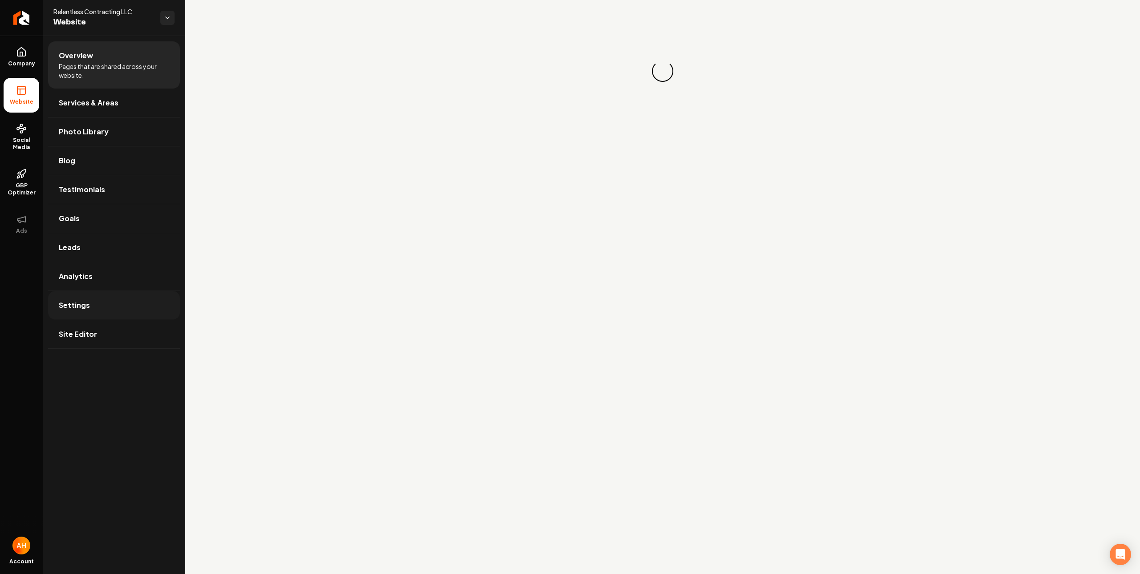
click at [106, 304] on link "Settings" at bounding box center [114, 305] width 132 height 28
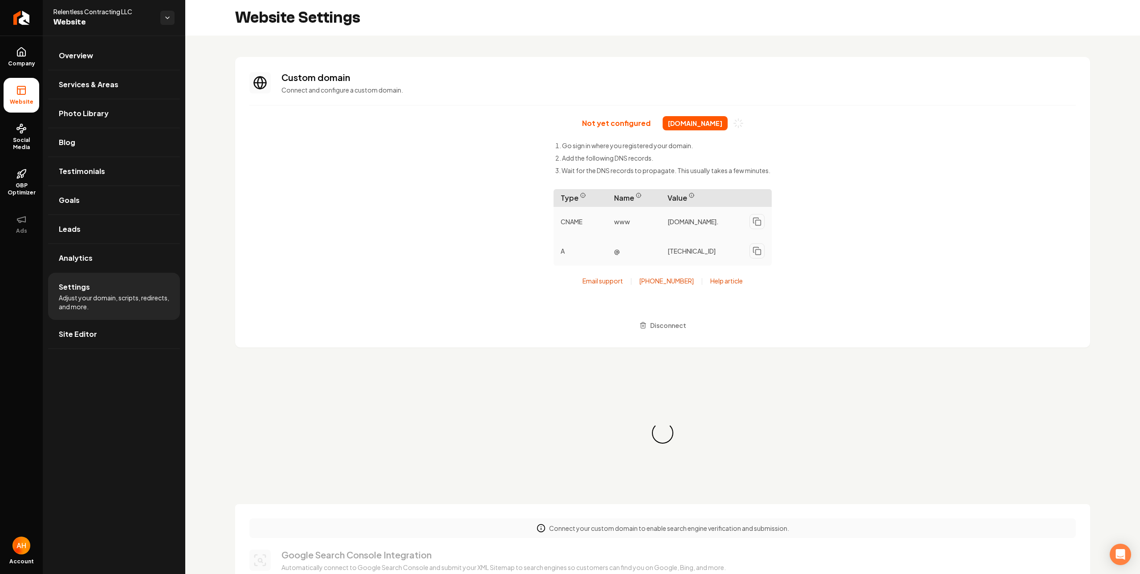
scroll to position [80, 0]
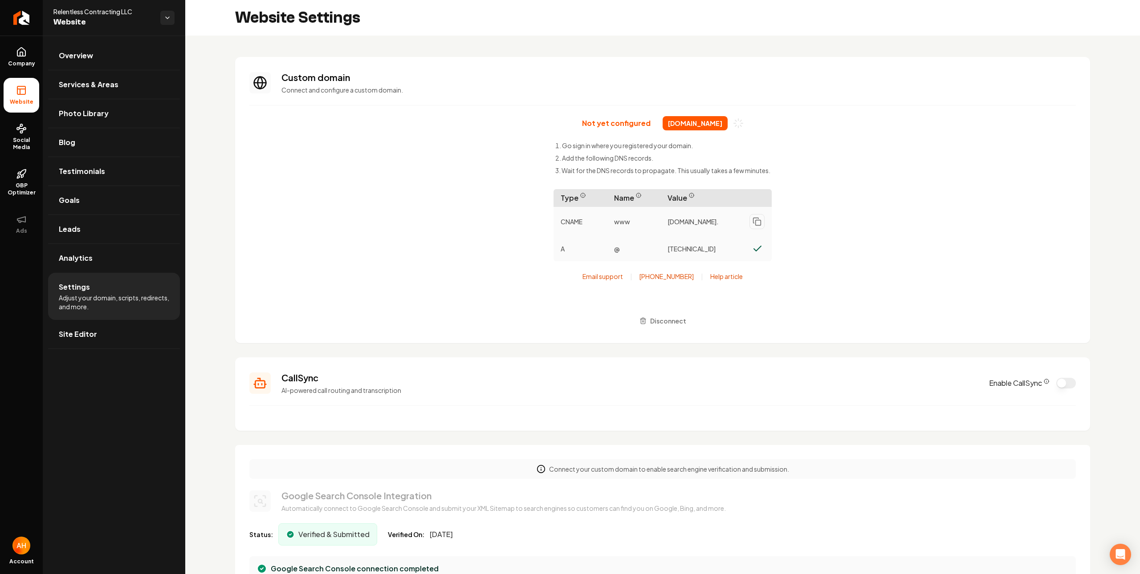
click at [686, 128] on span "[DOMAIN_NAME]" at bounding box center [694, 123] width 65 height 14
click at [686, 129] on span "[DOMAIN_NAME]" at bounding box center [694, 123] width 65 height 14
click at [686, 128] on span "[DOMAIN_NAME]" at bounding box center [694, 123] width 65 height 14
